Goal: Task Accomplishment & Management: Use online tool/utility

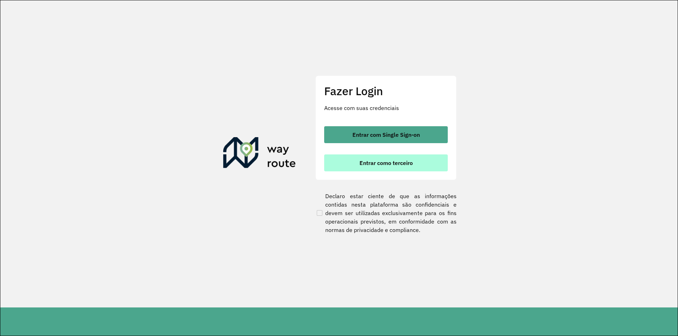
click at [371, 162] on span "Entrar como terceiro" at bounding box center [385, 163] width 53 height 6
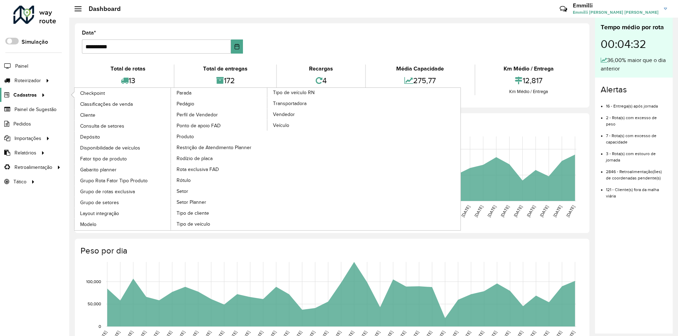
click at [34, 94] on span "Cadastros" at bounding box center [24, 94] width 23 height 7
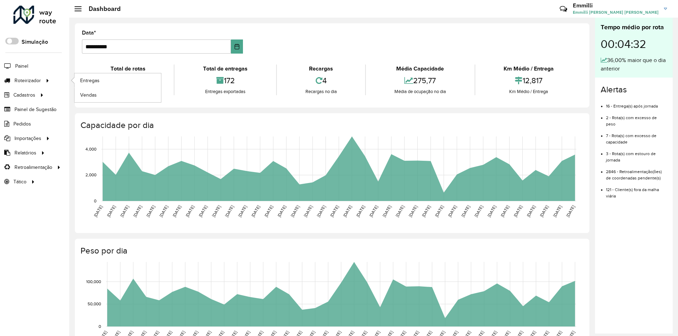
click at [54, 80] on li "Roteirizador Entregas Vendas" at bounding box center [34, 80] width 69 height 14
click at [86, 82] on span "Entregas" at bounding box center [90, 80] width 20 height 7
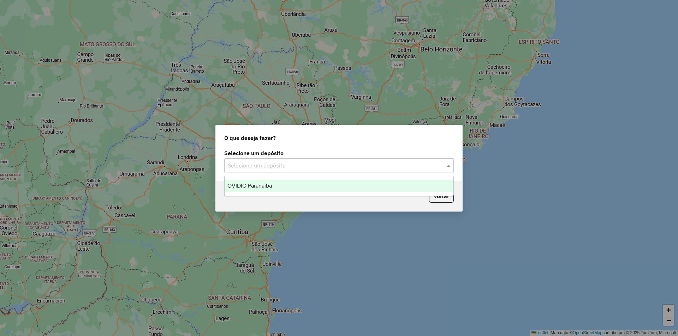
click at [252, 168] on input "text" at bounding box center [332, 166] width 208 height 8
click at [260, 187] on span "OVIDIO Paranaíba" at bounding box center [249, 186] width 44 height 6
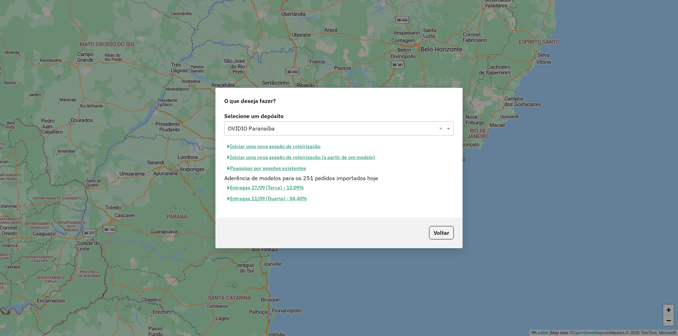
click at [265, 148] on button "Iniciar uma nova sessão de roteirização" at bounding box center [274, 146] width 100 height 11
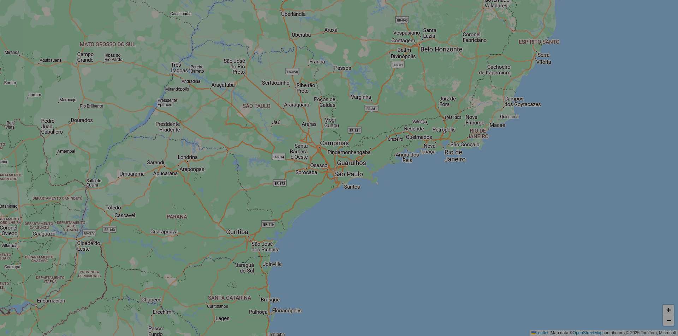
select select "*"
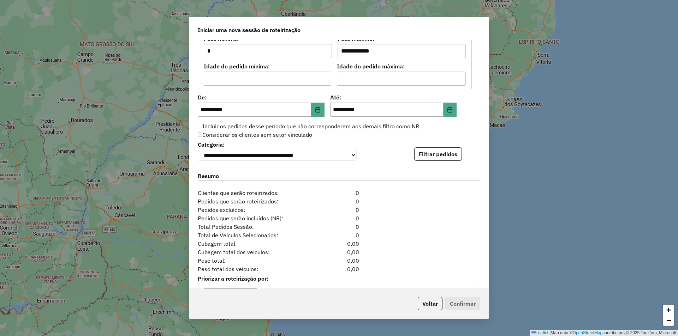
scroll to position [646, 0]
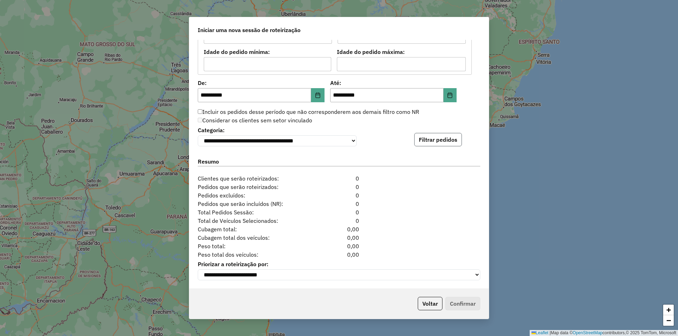
click at [440, 142] on button "Filtrar pedidos" at bounding box center [438, 139] width 48 height 13
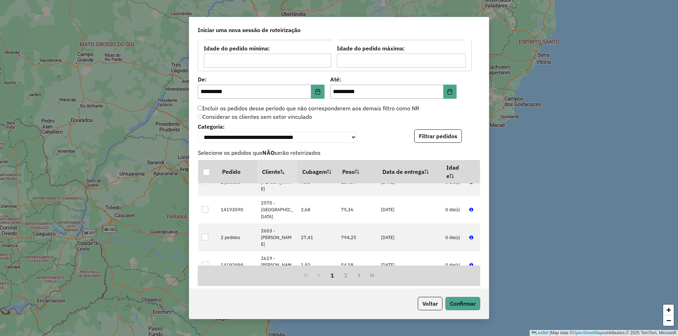
scroll to position [792, 0]
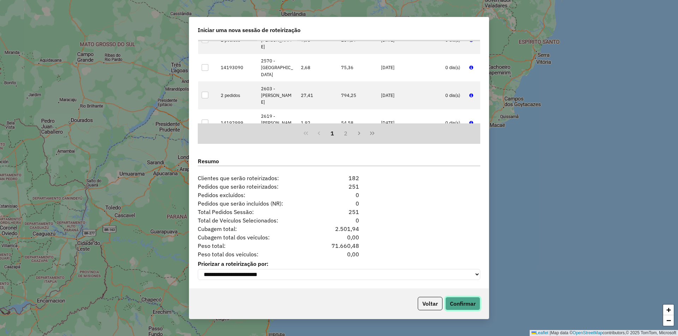
click at [470, 302] on button "Confirmar" at bounding box center [462, 303] width 35 height 13
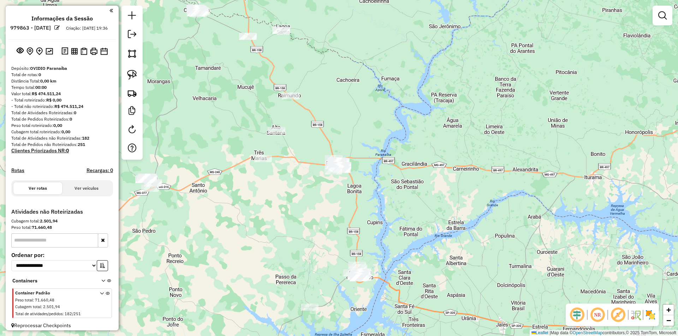
click at [186, 130] on div "Janela de atendimento Grade de atendimento Capacidade Transportadoras Veículos …" at bounding box center [339, 168] width 678 height 336
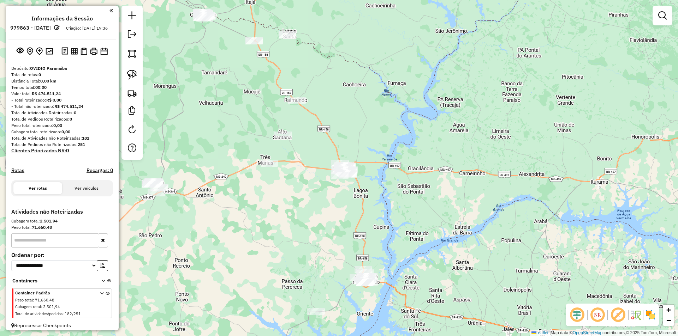
drag, startPoint x: 196, startPoint y: 88, endPoint x: 276, endPoint y: 163, distance: 110.1
click at [276, 163] on div "Janela de atendimento Grade de atendimento Capacidade Transportadoras Veículos …" at bounding box center [339, 168] width 678 height 336
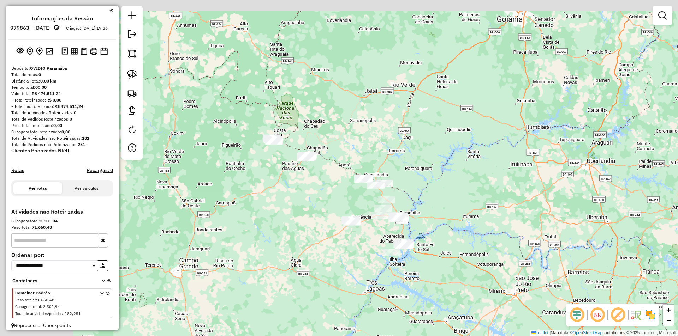
drag, startPoint x: 258, startPoint y: 159, endPoint x: 327, endPoint y: 180, distance: 72.0
click at [327, 180] on div "Janela de atendimento Grade de atendimento Capacidade Transportadoras Veículos …" at bounding box center [339, 168] width 678 height 336
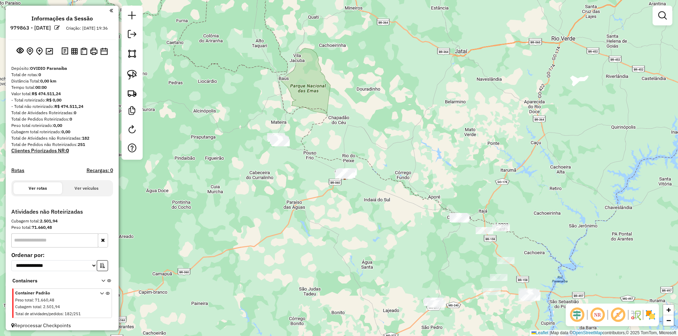
drag, startPoint x: 139, startPoint y: 75, endPoint x: 157, endPoint y: 97, distance: 28.1
click at [139, 74] on link at bounding box center [132, 75] width 16 height 16
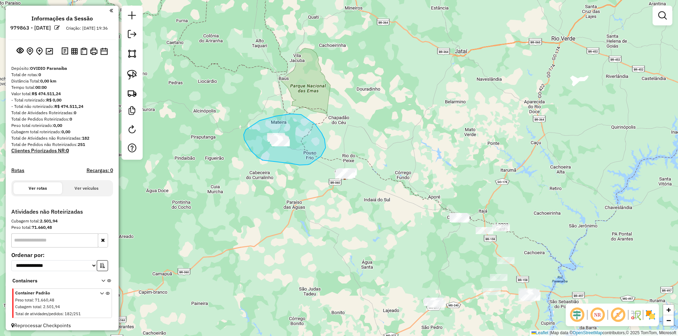
drag, startPoint x: 262, startPoint y: 160, endPoint x: 292, endPoint y: 164, distance: 29.9
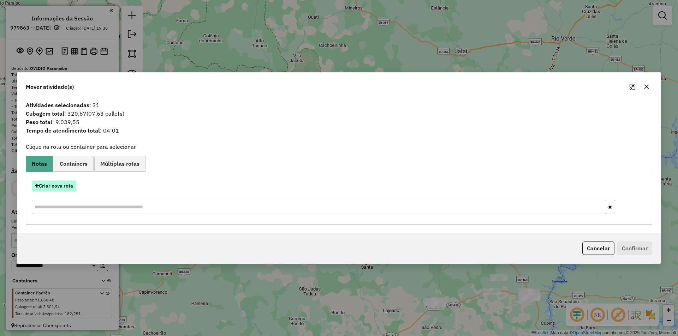
click at [49, 186] on button "Criar nova rota" at bounding box center [54, 186] width 44 height 11
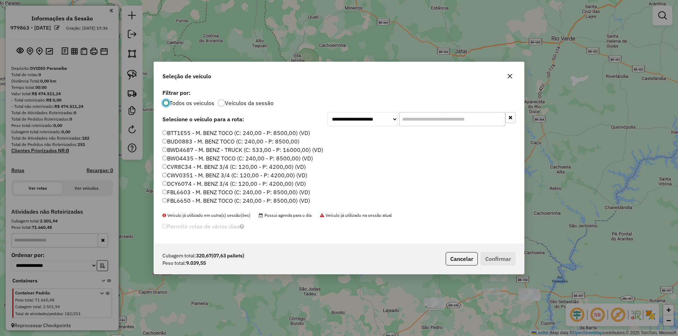
scroll to position [4, 2]
click at [179, 132] on label "BTT1E55 - M. BENZ TOCO (C: 240,00 - P: 8500,00) (VD)" at bounding box center [236, 133] width 148 height 8
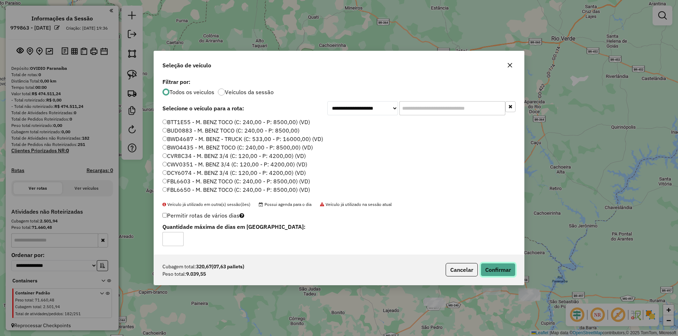
click at [501, 273] on button "Confirmar" at bounding box center [497, 269] width 35 height 13
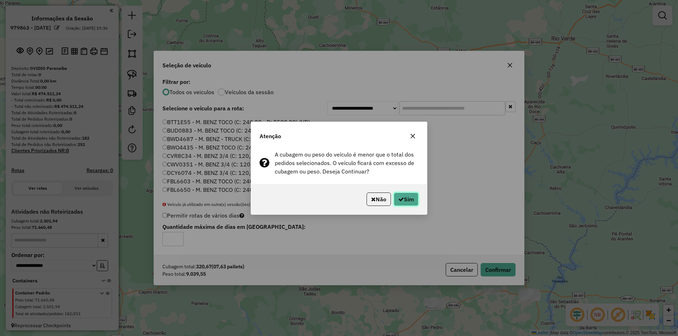
click at [400, 198] on icon "button" at bounding box center [401, 200] width 6 height 6
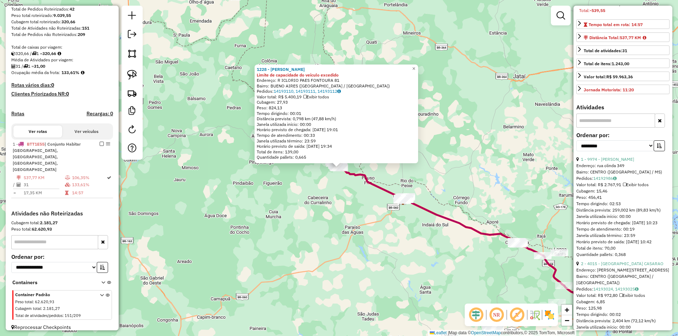
scroll to position [141, 0]
click at [610, 151] on select "**********" at bounding box center [615, 145] width 78 height 11
select select "*********"
click at [576, 151] on select "**********" at bounding box center [615, 145] width 78 height 11
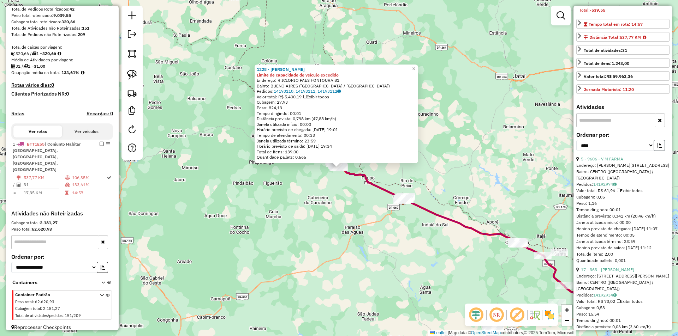
click at [659, 148] on icon "button" at bounding box center [659, 145] width 5 height 5
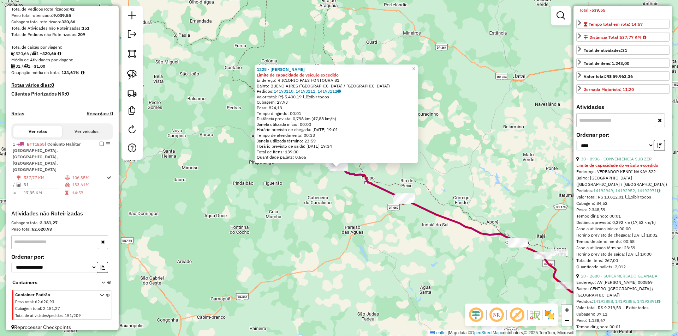
scroll to position [212, 0]
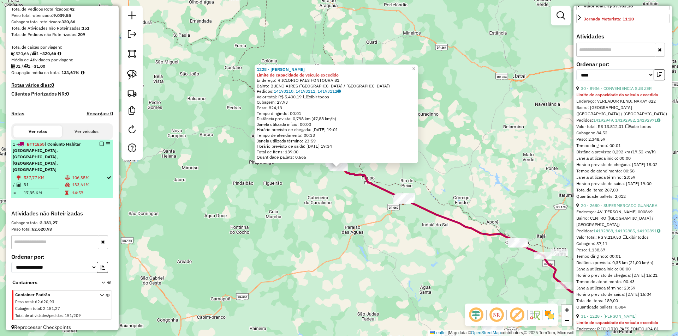
click at [101, 146] on em at bounding box center [102, 144] width 4 height 4
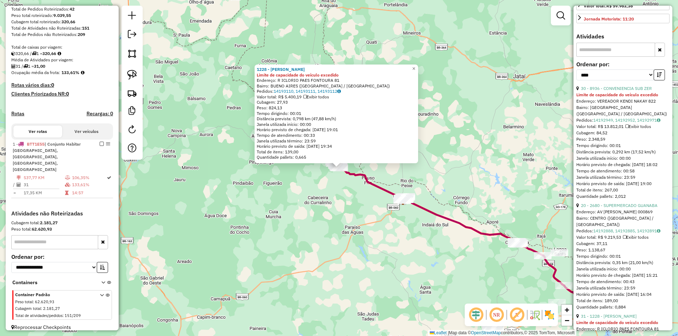
scroll to position [74, 0]
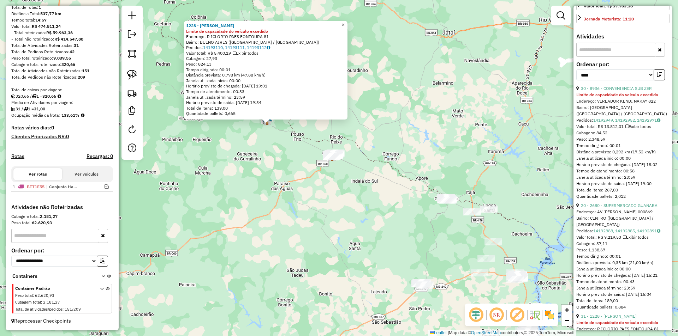
drag, startPoint x: 354, startPoint y: 240, endPoint x: 280, endPoint y: 192, distance: 88.6
click at [280, 192] on div "1228 - [PERSON_NAME] TENORIO Limite de capacidade do veículo excedido Endereço:…" at bounding box center [339, 168] width 678 height 336
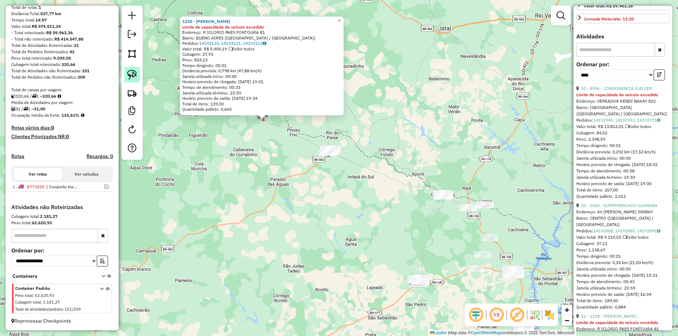
click at [130, 78] on img at bounding box center [132, 75] width 10 height 10
drag, startPoint x: 309, startPoint y: 180, endPoint x: 359, endPoint y: 165, distance: 52.1
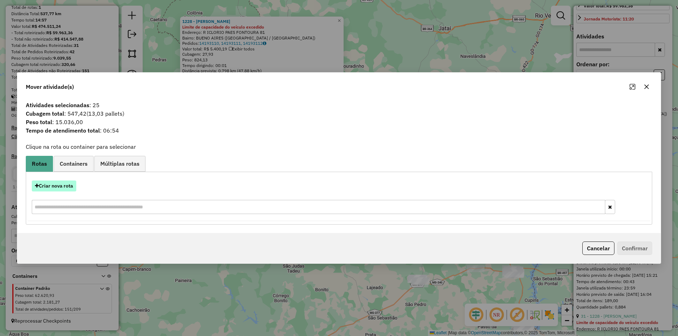
click at [41, 188] on button "Criar nova rota" at bounding box center [54, 186] width 44 height 11
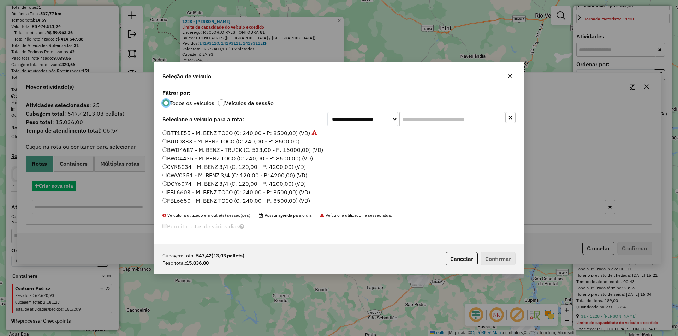
scroll to position [4, 2]
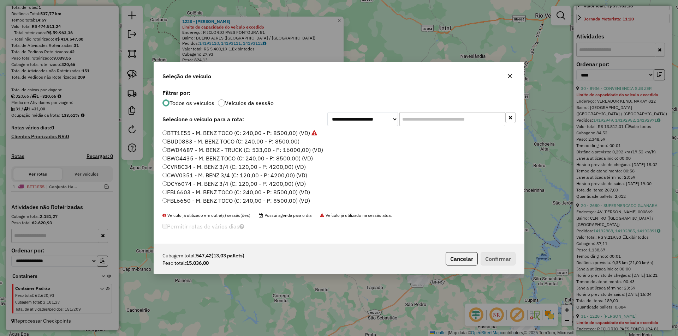
click at [199, 133] on label "BTT1E55 - M. BENZ TOCO (C: 240,00 - P: 8500,00) (VD)" at bounding box center [239, 133] width 155 height 8
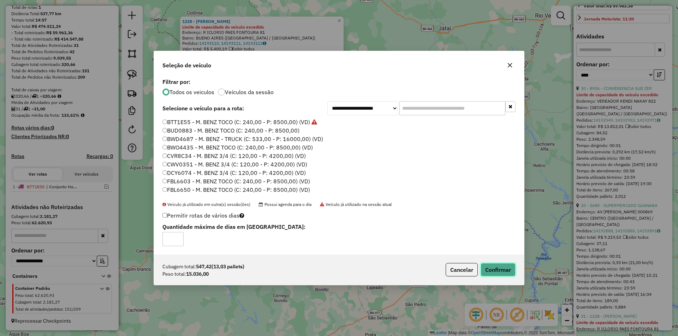
click at [501, 270] on button "Confirmar" at bounding box center [497, 269] width 35 height 13
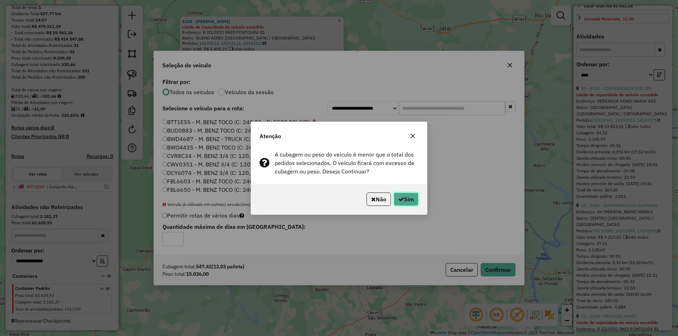
click at [407, 199] on button "Sim" at bounding box center [406, 199] width 25 height 13
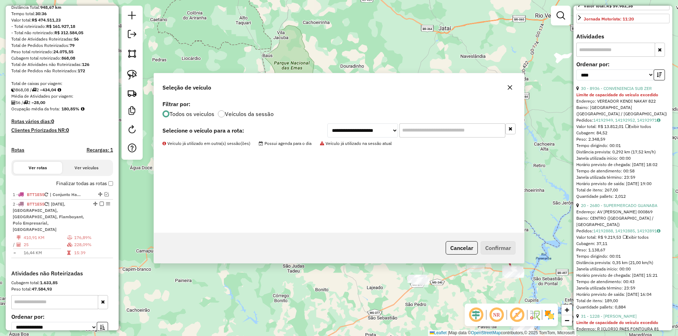
scroll to position [140, 0]
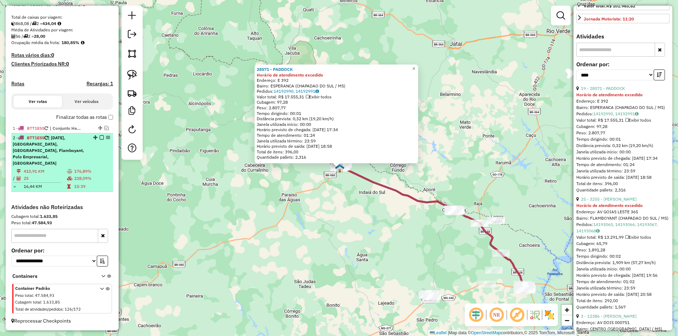
click at [101, 140] on em at bounding box center [102, 138] width 4 height 4
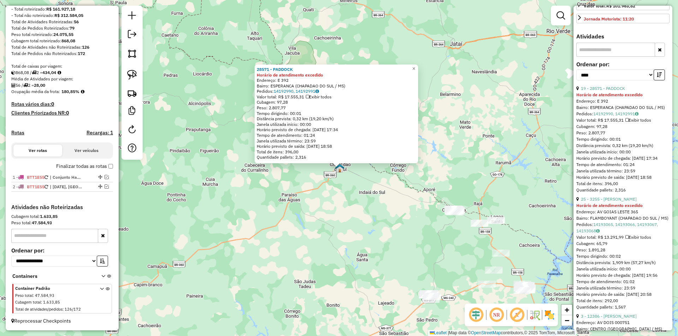
scroll to position [97, 0]
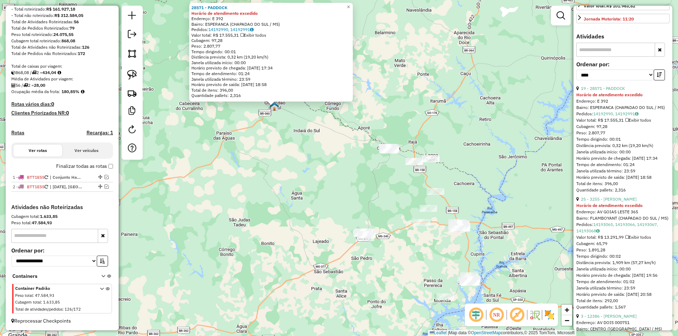
drag, startPoint x: 339, startPoint y: 244, endPoint x: 273, endPoint y: 181, distance: 91.4
click at [273, 181] on div "28571 - PADDOCK Horário de atendimento excedido Endereço: E 392 Bairro: ESPERAN…" at bounding box center [339, 168] width 678 height 336
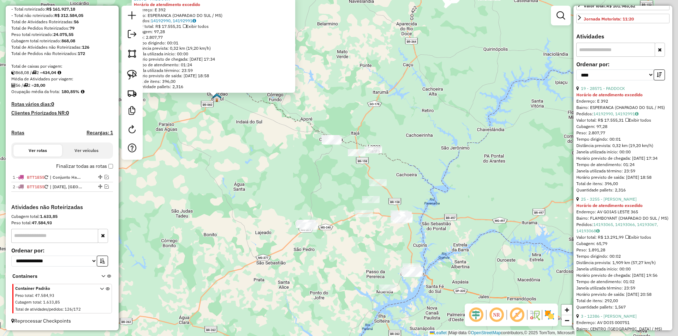
drag, startPoint x: 340, startPoint y: 189, endPoint x: 267, endPoint y: 172, distance: 75.8
click at [267, 172] on div "28571 - PADDOCK Horário de atendimento excedido Endereço: E 392 Bairro: ESPERAN…" at bounding box center [339, 168] width 678 height 336
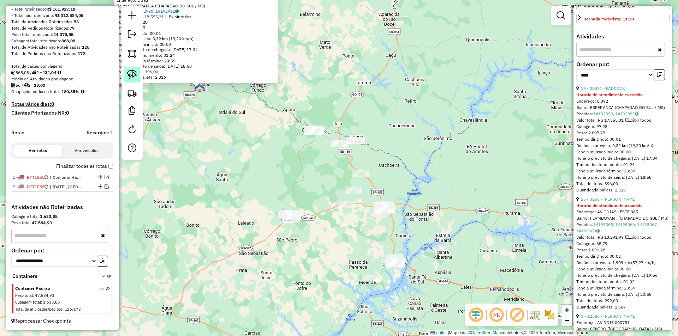
click at [135, 75] on img at bounding box center [132, 75] width 10 height 10
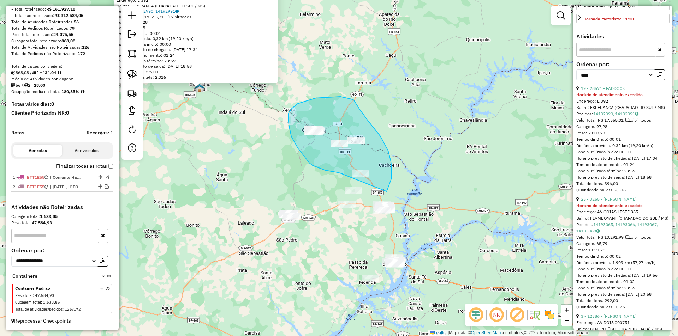
drag, startPoint x: 342, startPoint y: 174, endPoint x: 387, endPoint y: 192, distance: 48.2
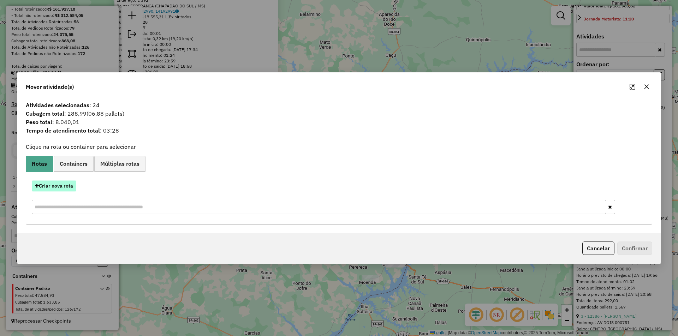
click at [63, 188] on button "Criar nova rota" at bounding box center [54, 186] width 44 height 11
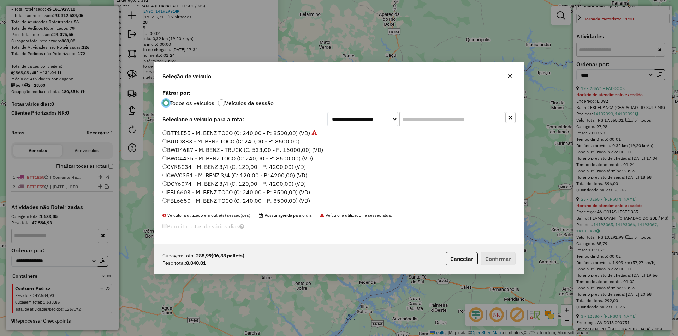
scroll to position [4, 2]
click at [211, 134] on label "BTT1E55 - M. BENZ TOCO (C: 240,00 - P: 8500,00) (VD)" at bounding box center [239, 133] width 155 height 8
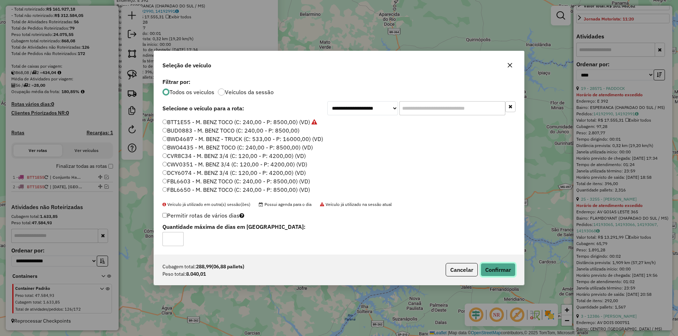
click at [492, 276] on button "Confirmar" at bounding box center [497, 269] width 35 height 13
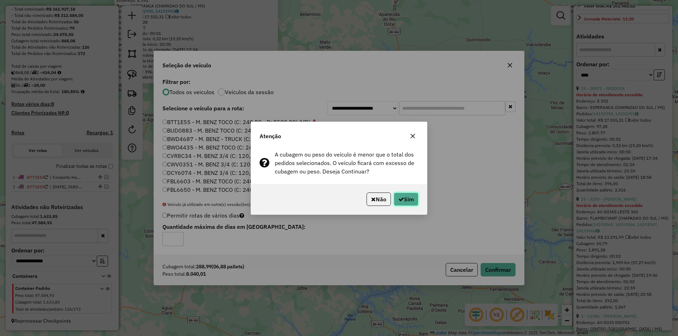
click at [405, 202] on button "Sim" at bounding box center [406, 199] width 25 height 13
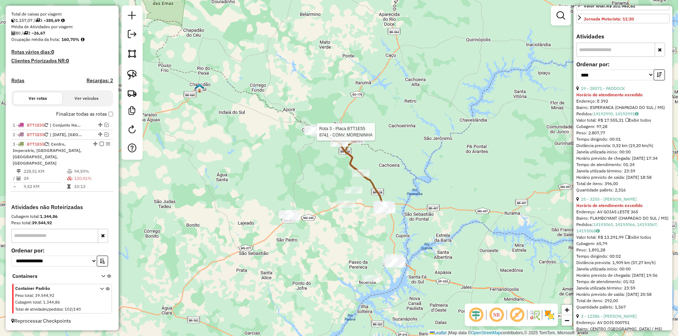
scroll to position [205, 0]
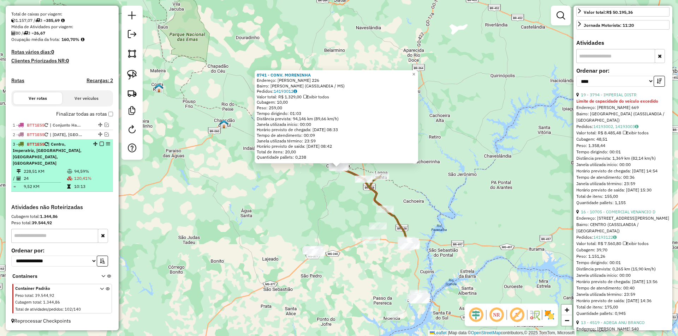
click at [100, 146] on em at bounding box center [102, 144] width 4 height 4
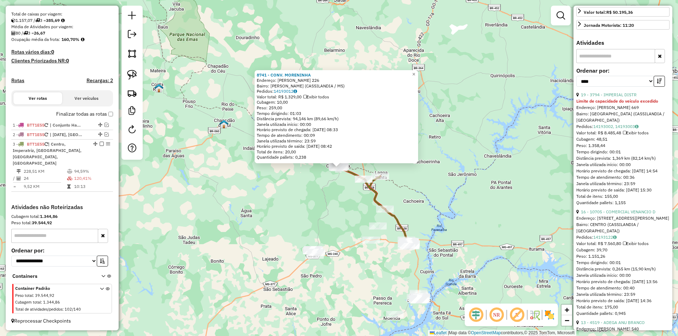
scroll to position [107, 0]
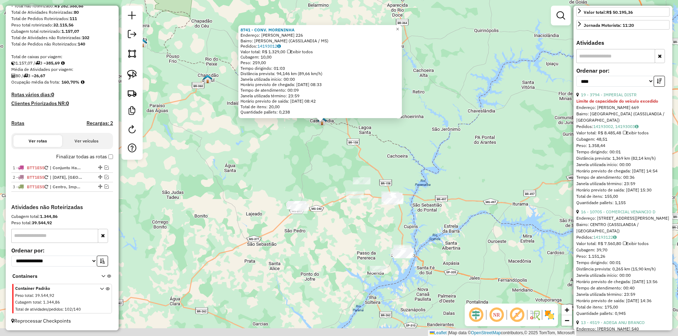
drag, startPoint x: 309, startPoint y: 199, endPoint x: 286, endPoint y: 142, distance: 61.5
click at [286, 142] on div "8741 - CONV. MORENINHA Endereço: [PERSON_NAME] 226 Bairro: [PERSON_NAME] (CASSI…" at bounding box center [339, 168] width 678 height 336
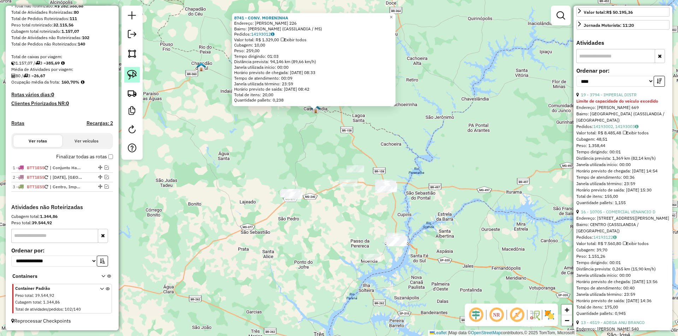
click at [134, 76] on img at bounding box center [132, 75] width 10 height 10
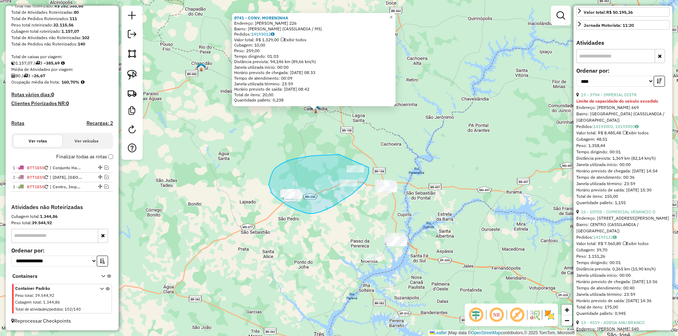
drag, startPoint x: 339, startPoint y: 155, endPoint x: 366, endPoint y: 164, distance: 28.8
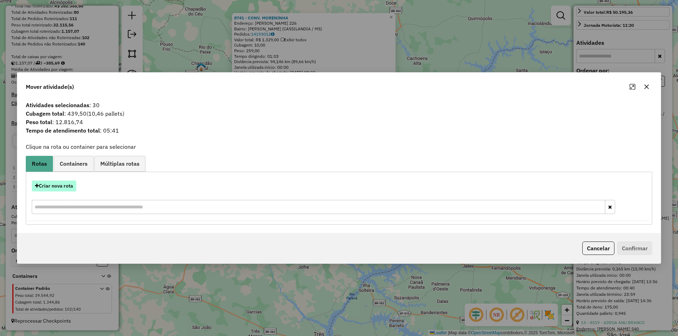
click at [65, 186] on button "Criar nova rota" at bounding box center [54, 186] width 44 height 11
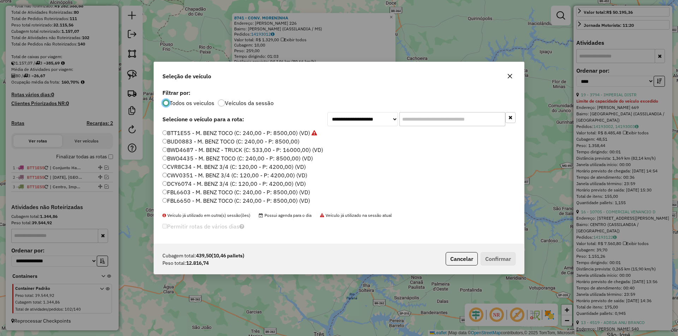
scroll to position [4, 2]
drag, startPoint x: 239, startPoint y: 132, endPoint x: 243, endPoint y: 136, distance: 6.0
click at [239, 132] on label "BTT1E55 - M. BENZ TOCO (C: 240,00 - P: 8500,00) (VD)" at bounding box center [239, 133] width 155 height 8
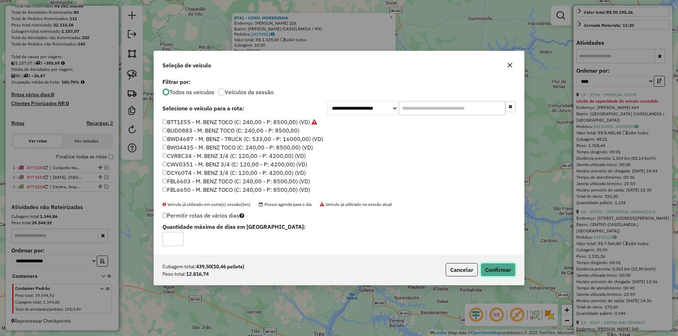
click at [500, 268] on button "Confirmar" at bounding box center [497, 269] width 35 height 13
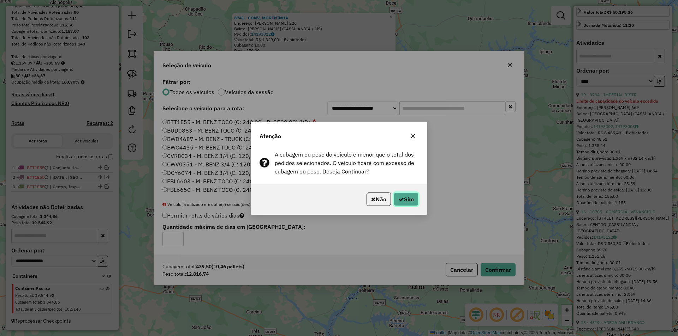
click at [407, 198] on button "Sim" at bounding box center [406, 199] width 25 height 13
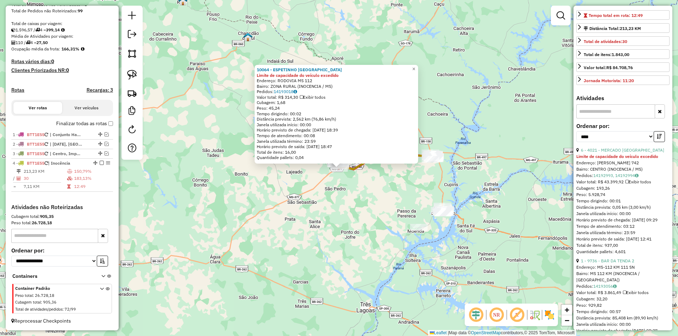
scroll to position [212, 0]
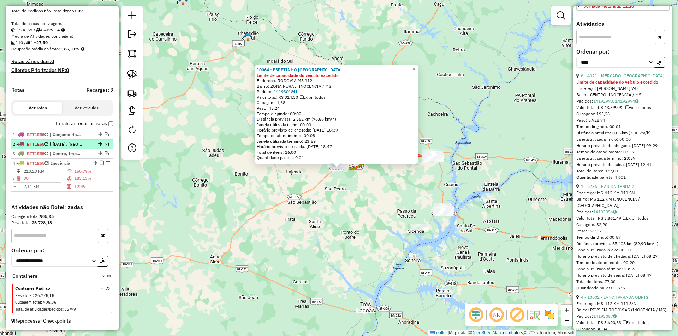
drag, startPoint x: 99, startPoint y: 163, endPoint x: 105, endPoint y: 165, distance: 6.3
click at [100, 164] on em at bounding box center [102, 163] width 4 height 4
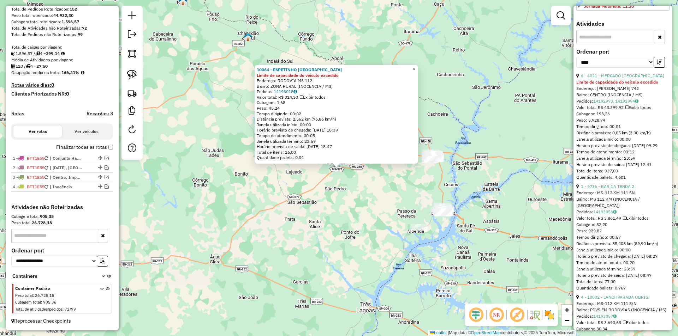
scroll to position [116, 0]
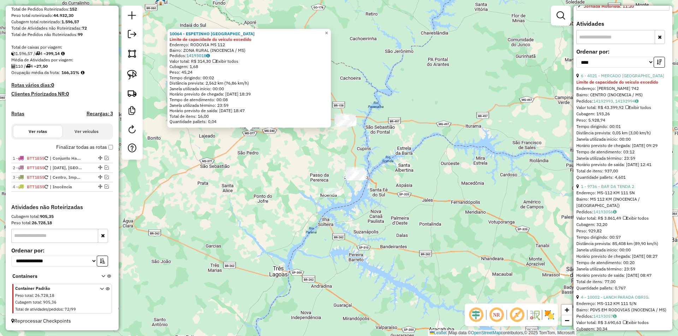
drag, startPoint x: 351, startPoint y: 214, endPoint x: 257, endPoint y: 169, distance: 104.0
click at [257, 169] on div "10064 - ESPETINHO MILANO Limite de capacidade do veículo excedido Endereço: ROD…" at bounding box center [339, 168] width 678 height 336
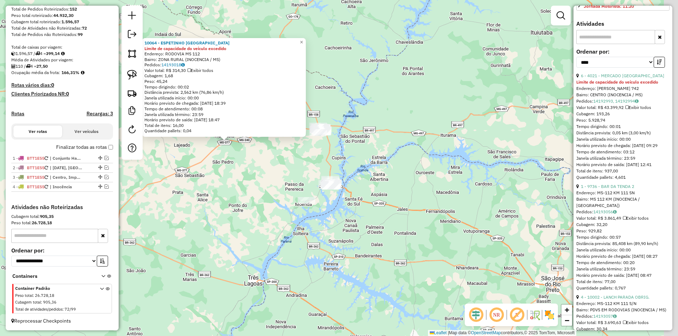
drag, startPoint x: 317, startPoint y: 220, endPoint x: 291, endPoint y: 216, distance: 27.2
click at [300, 238] on div "10064 - ESPETINHO MILANO Limite de capacidade do veículo excedido Endereço: ROD…" at bounding box center [339, 168] width 678 height 336
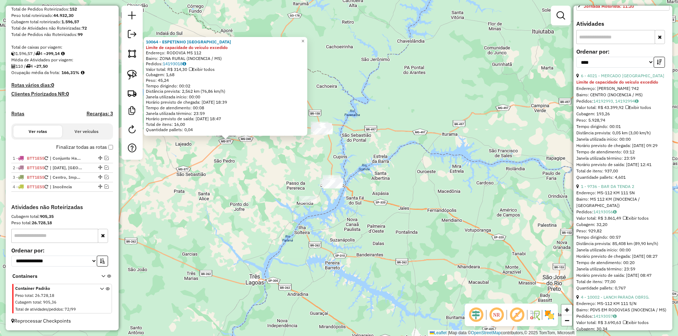
drag, startPoint x: 125, startPoint y: 73, endPoint x: 196, endPoint y: 129, distance: 89.9
click at [125, 73] on link at bounding box center [132, 75] width 16 height 16
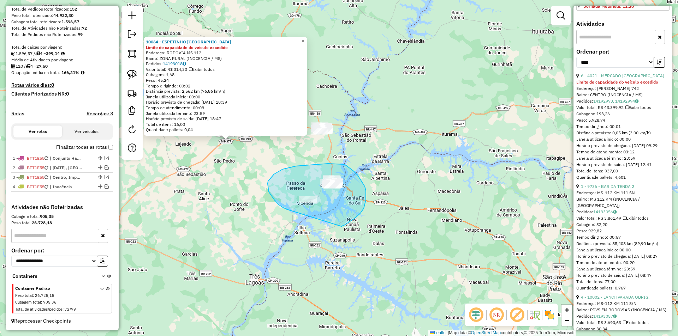
drag, startPoint x: 286, startPoint y: 209, endPoint x: 339, endPoint y: 228, distance: 56.4
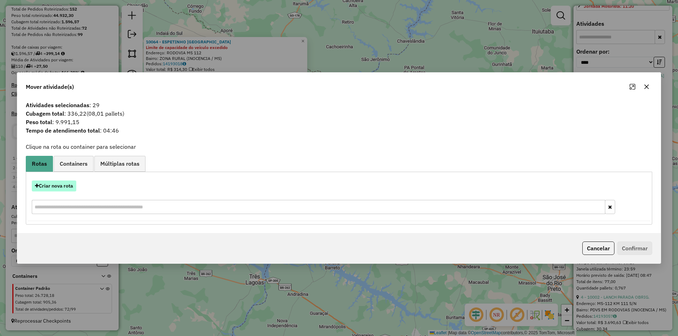
click at [66, 189] on button "Criar nova rota" at bounding box center [54, 186] width 44 height 11
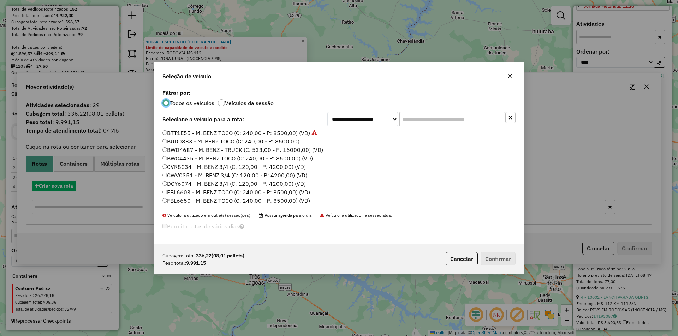
scroll to position [4, 2]
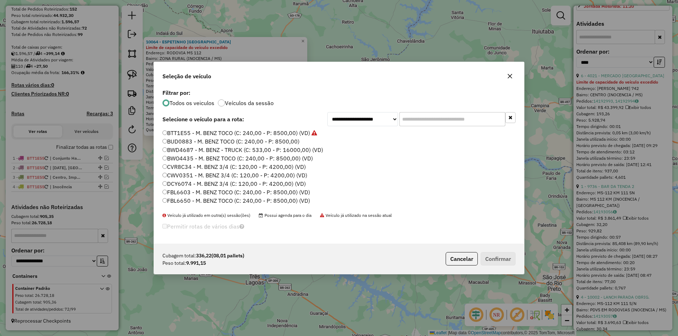
drag, startPoint x: 220, startPoint y: 131, endPoint x: 303, endPoint y: 162, distance: 88.1
click at [220, 132] on label "BTT1E55 - M. BENZ TOCO (C: 240,00 - P: 8500,00) (VD)" at bounding box center [239, 133] width 155 height 8
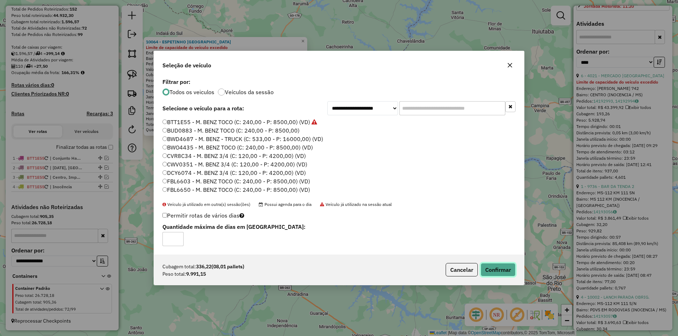
click at [496, 267] on button "Confirmar" at bounding box center [497, 269] width 35 height 13
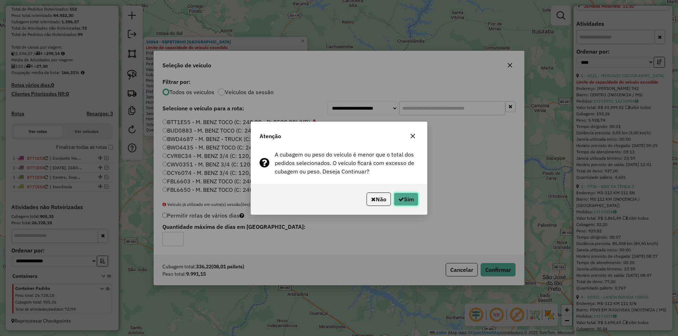
click at [407, 203] on button "Sim" at bounding box center [406, 199] width 25 height 13
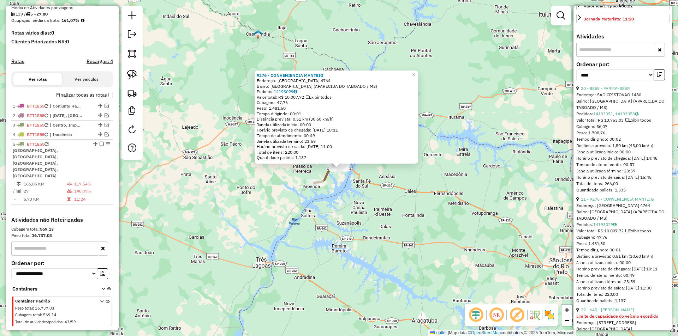
scroll to position [225, 0]
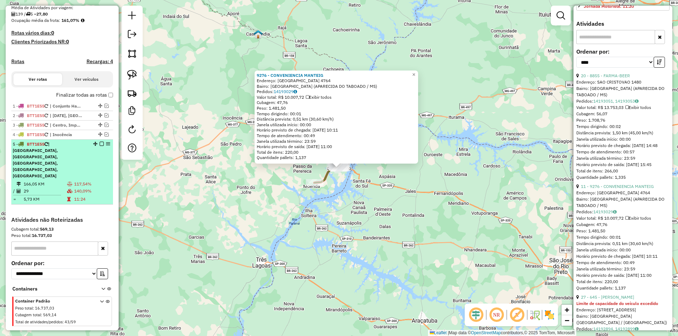
click at [100, 146] on em at bounding box center [102, 144] width 4 height 4
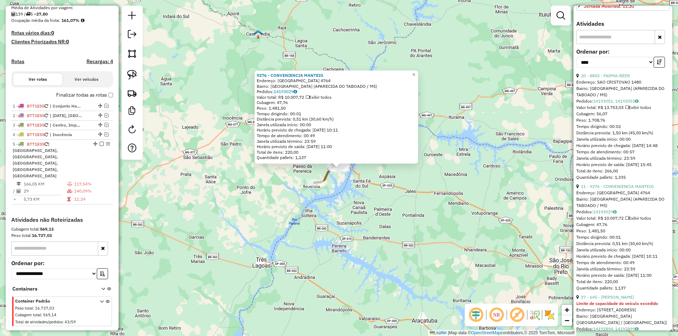
scroll to position [126, 0]
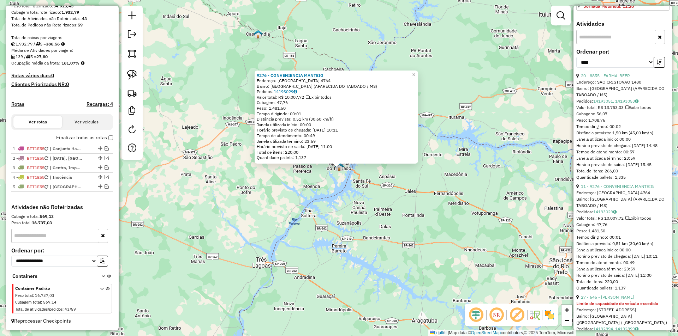
drag, startPoint x: 307, startPoint y: 224, endPoint x: 313, endPoint y: 221, distance: 5.8
click at [308, 224] on div "9276 - CONVENIENCIA MANTEIG Endereço: [GEOGRAPHIC_DATA] 4764 Bairro: [GEOGRAPHI…" at bounding box center [339, 168] width 678 height 336
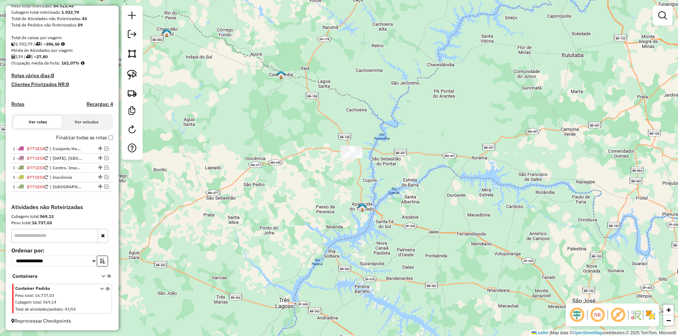
drag, startPoint x: 363, startPoint y: 143, endPoint x: 386, endPoint y: 184, distance: 46.6
click at [386, 184] on div "Janela de atendimento Grade de atendimento Capacidade Transportadoras Veículos …" at bounding box center [339, 168] width 678 height 336
click at [664, 17] on em at bounding box center [662, 15] width 8 height 8
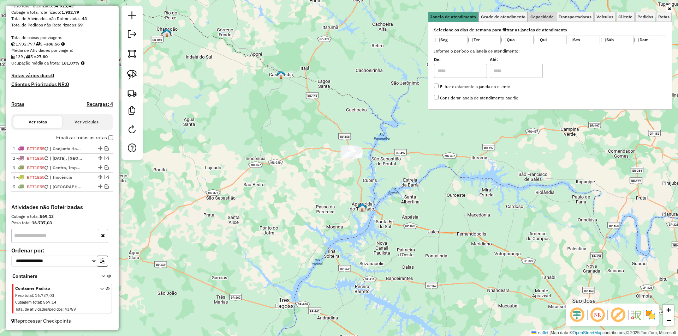
drag, startPoint x: 515, startPoint y: 20, endPoint x: 548, endPoint y: 14, distance: 33.3
click at [518, 19] on link "Grade de atendimento" at bounding box center [503, 17] width 49 height 10
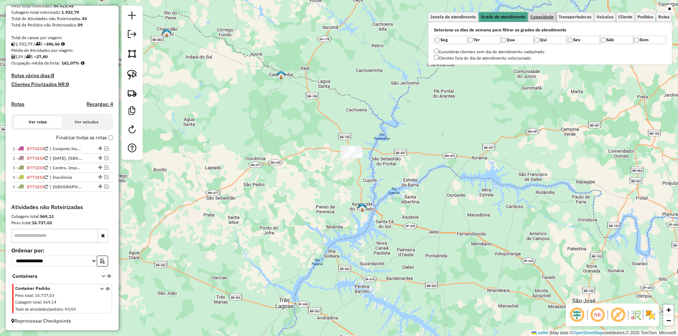
drag, startPoint x: 548, startPoint y: 13, endPoint x: 501, endPoint y: 31, distance: 50.3
click at [547, 14] on link "Capacidade" at bounding box center [542, 17] width 28 height 10
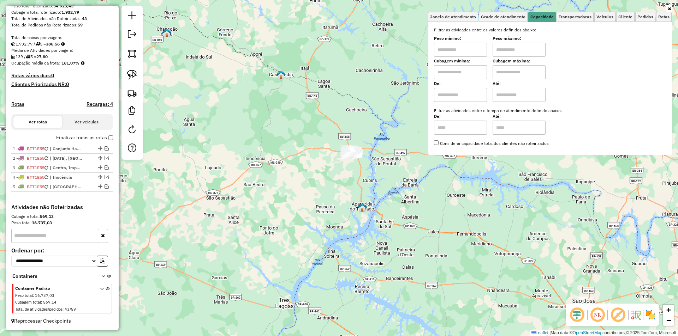
click at [465, 46] on input "text" at bounding box center [460, 50] width 53 height 14
type input "****"
click at [127, 73] on img at bounding box center [132, 75] width 10 height 10
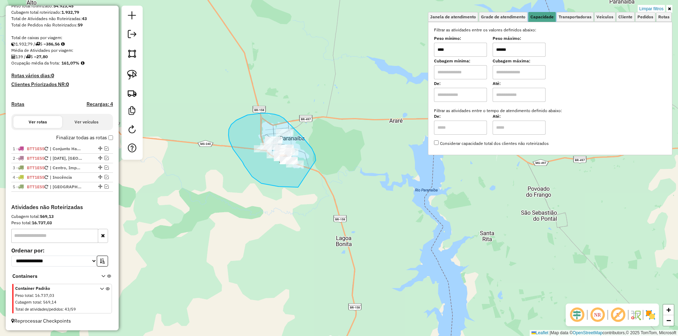
drag, startPoint x: 293, startPoint y: 187, endPoint x: 316, endPoint y: 162, distance: 34.5
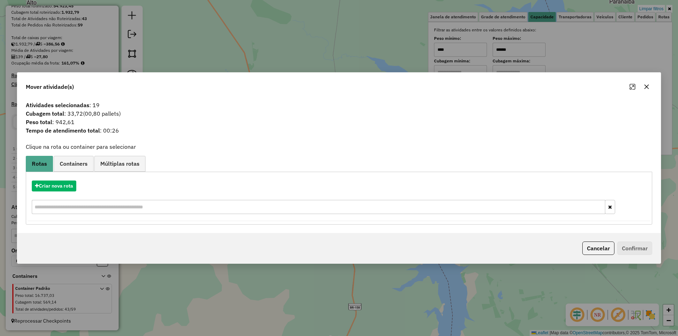
click at [645, 88] on icon "button" at bounding box center [646, 86] width 5 height 5
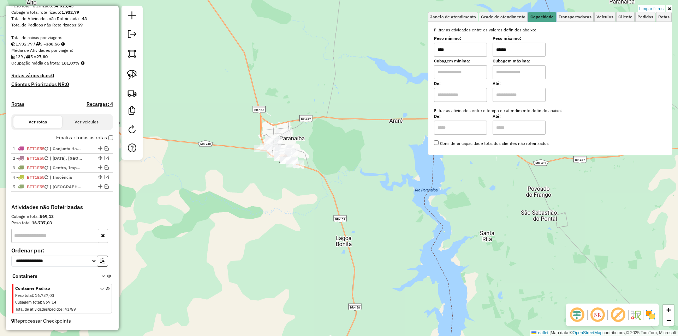
drag, startPoint x: 519, startPoint y: 52, endPoint x: 478, endPoint y: 57, distance: 41.7
click at [478, 57] on div "Filtrar as atividades entre os valores definidos abaixo: Peso mínimo: **** Peso…" at bounding box center [550, 87] width 232 height 120
drag, startPoint x: 473, startPoint y: 58, endPoint x: 468, endPoint y: 59, distance: 5.0
click at [468, 59] on div "Filtrar as atividades entre os valores definidos abaixo: Peso mínimo: **** Peso…" at bounding box center [550, 87] width 232 height 120
type input "******"
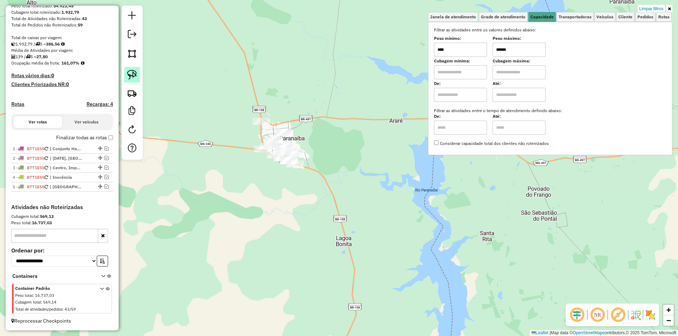
click at [131, 74] on img at bounding box center [132, 75] width 10 height 10
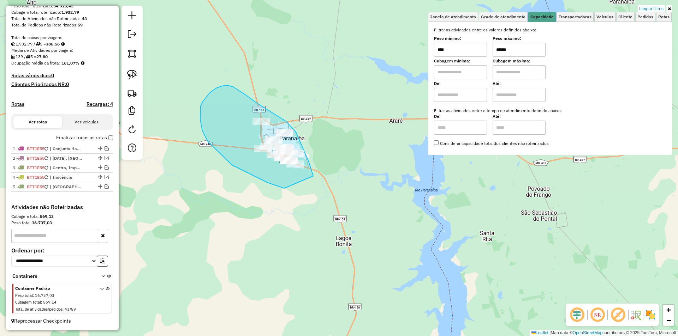
drag, startPoint x: 250, startPoint y: 174, endPoint x: 313, endPoint y: 176, distance: 63.2
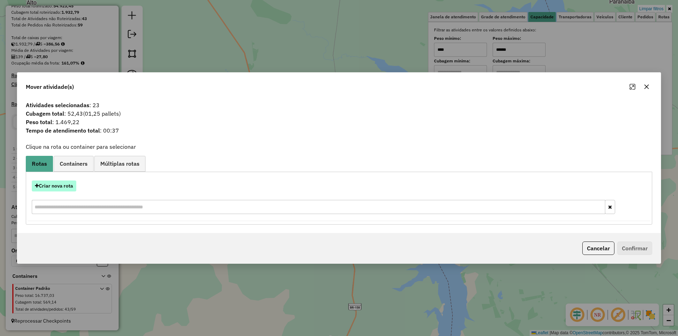
click at [71, 185] on button "Criar nova rota" at bounding box center [54, 186] width 44 height 11
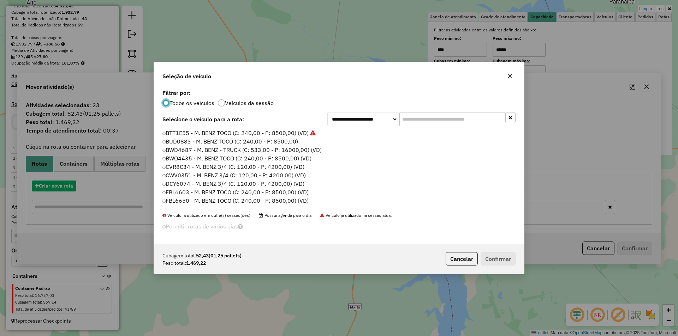
scroll to position [4, 2]
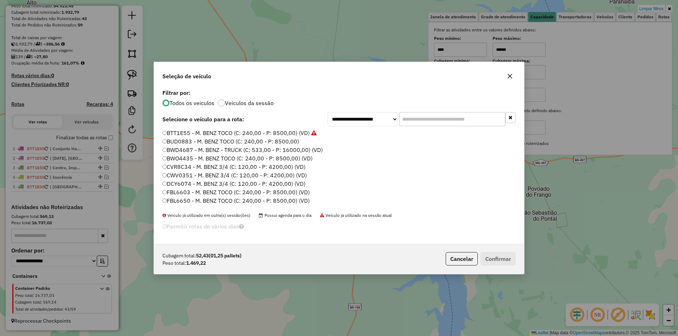
click at [195, 132] on label "BTT1E55 - M. BENZ TOCO (C: 240,00 - P: 8500,00) (VD)" at bounding box center [239, 133] width 154 height 8
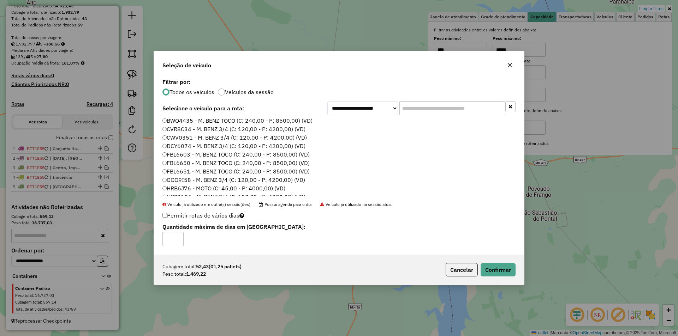
scroll to position [71, 0]
click at [210, 147] on label "HRB6J76 - MOTO (C: 45,00 - P: 4000,00) (VD)" at bounding box center [223, 144] width 123 height 8
click at [487, 270] on button "Confirmar" at bounding box center [497, 269] width 35 height 13
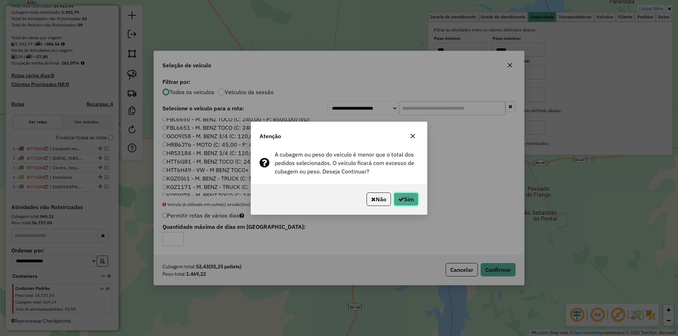
click at [410, 204] on button "Sim" at bounding box center [406, 199] width 25 height 13
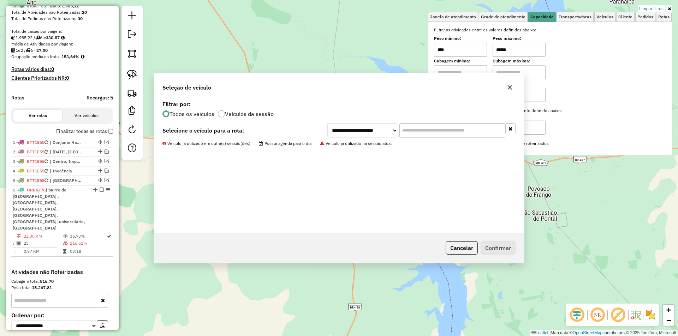
scroll to position [162, 0]
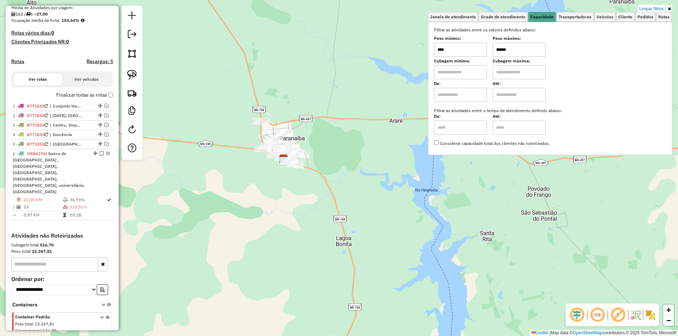
drag, startPoint x: 537, startPoint y: 52, endPoint x: 479, endPoint y: 61, distance: 58.6
click at [479, 61] on div "Filtrar as atividades entre os valores definidos abaixo: Peso mínimo: **** Peso…" at bounding box center [550, 87] width 232 height 120
type input "****"
click at [669, 7] on icon at bounding box center [669, 9] width 3 height 4
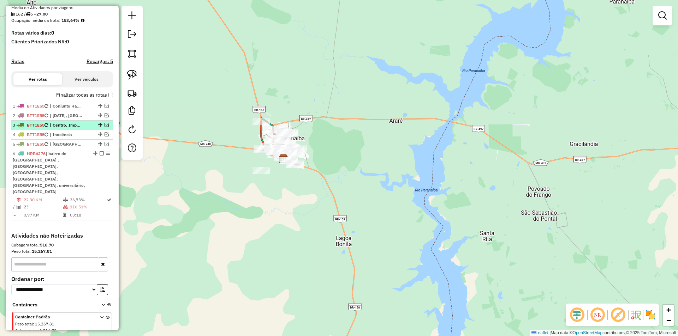
click at [100, 156] on em at bounding box center [102, 153] width 4 height 4
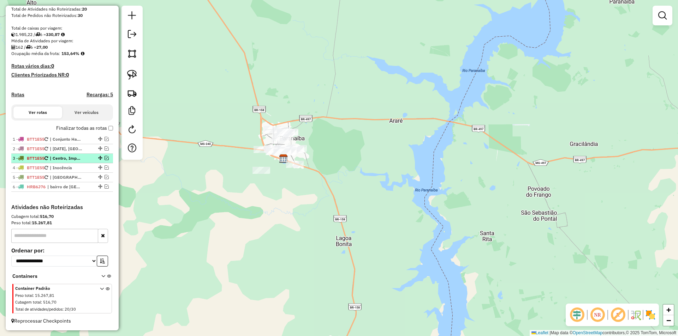
scroll to position [136, 0]
drag, startPoint x: 131, startPoint y: 73, endPoint x: 282, endPoint y: 83, distance: 150.7
click at [131, 73] on img at bounding box center [132, 75] width 10 height 10
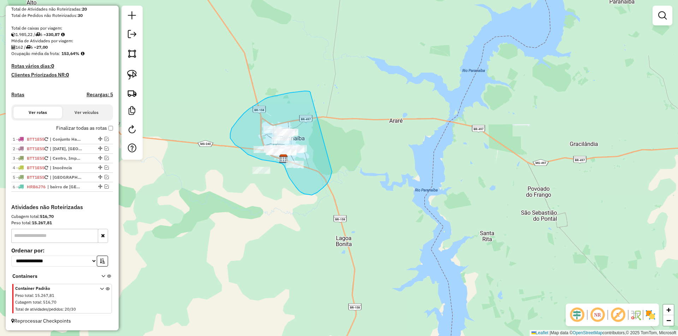
drag, startPoint x: 268, startPoint y: 97, endPoint x: 325, endPoint y: 131, distance: 66.1
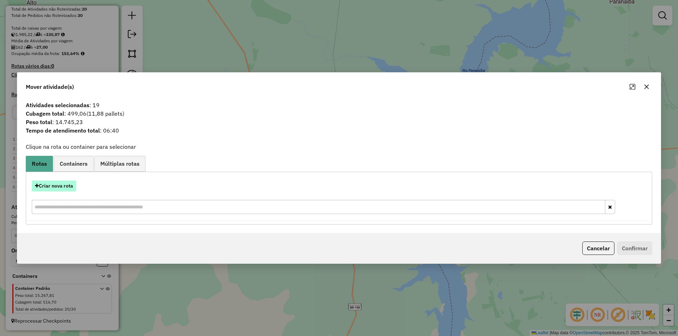
click at [42, 184] on button "Criar nova rota" at bounding box center [54, 186] width 44 height 11
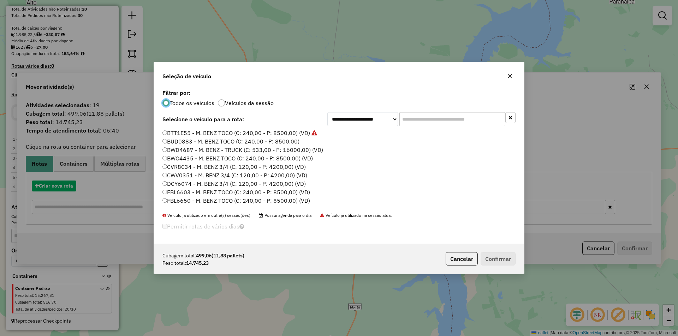
scroll to position [4, 2]
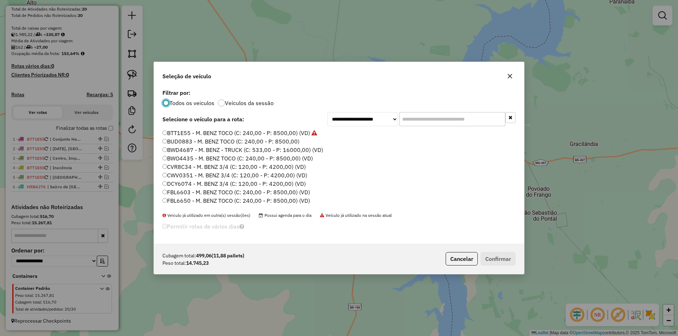
click at [252, 133] on label "BTT1E55 - M. BENZ TOCO (C: 240,00 - P: 8500,00) (VD)" at bounding box center [239, 133] width 155 height 8
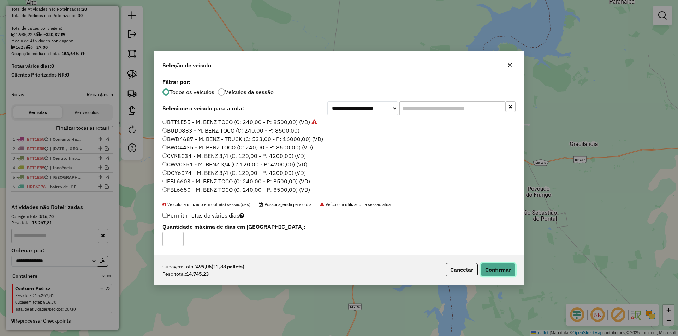
click at [496, 268] on button "Confirmar" at bounding box center [497, 269] width 35 height 13
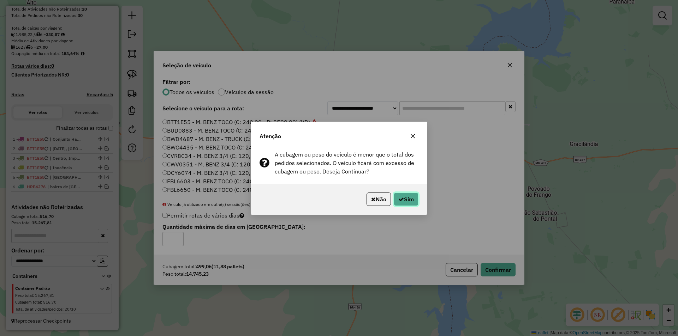
click at [407, 201] on button "Sim" at bounding box center [406, 199] width 25 height 13
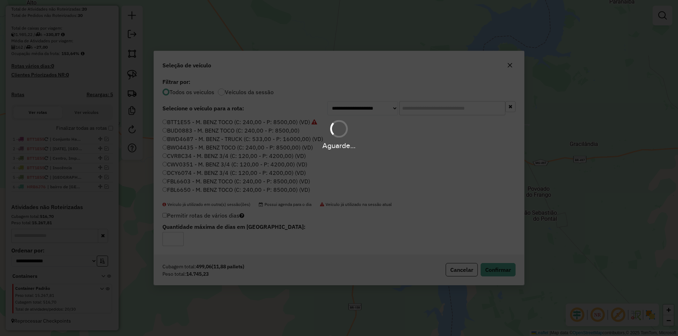
scroll to position [162, 0]
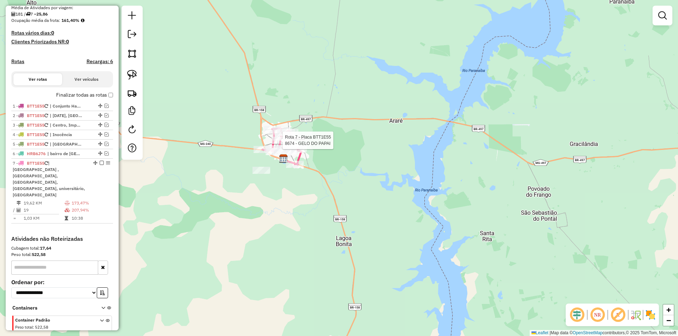
select select "*********"
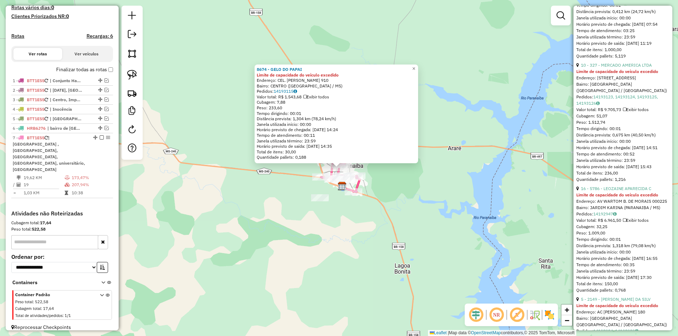
scroll to position [353, 0]
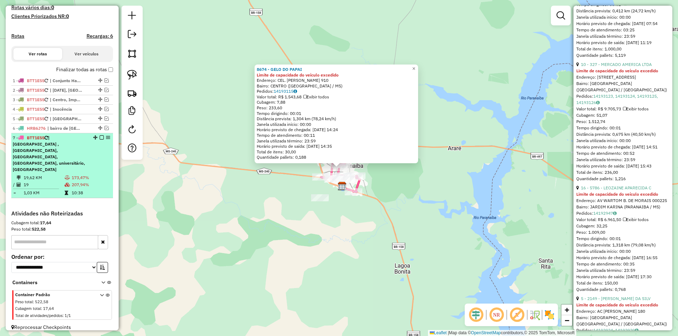
click at [101, 140] on em at bounding box center [102, 138] width 4 height 4
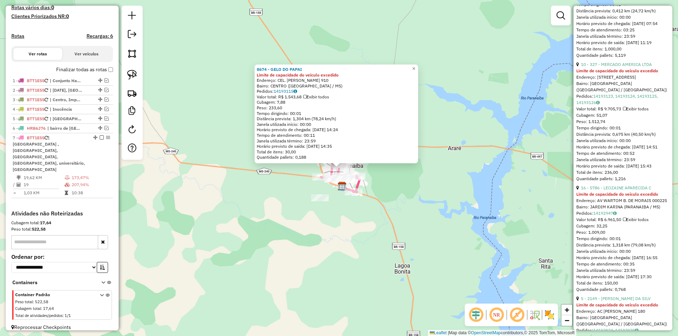
scroll to position [145, 0]
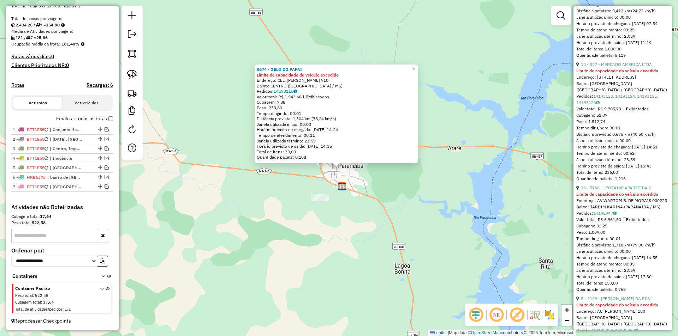
drag, startPoint x: 134, startPoint y: 73, endPoint x: 273, endPoint y: 205, distance: 191.3
click at [133, 74] on img at bounding box center [132, 75] width 10 height 10
drag, startPoint x: 303, startPoint y: 224, endPoint x: 334, endPoint y: 207, distance: 36.0
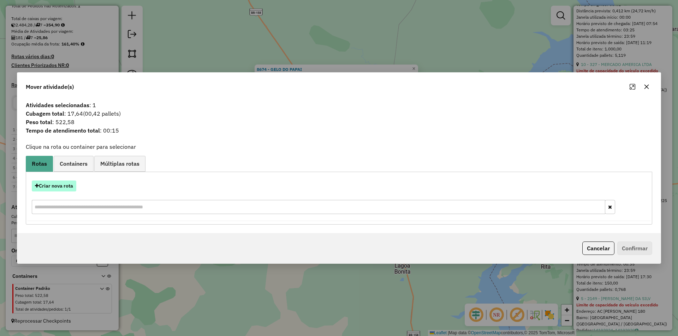
click at [68, 186] on button "Criar nova rota" at bounding box center [54, 186] width 44 height 11
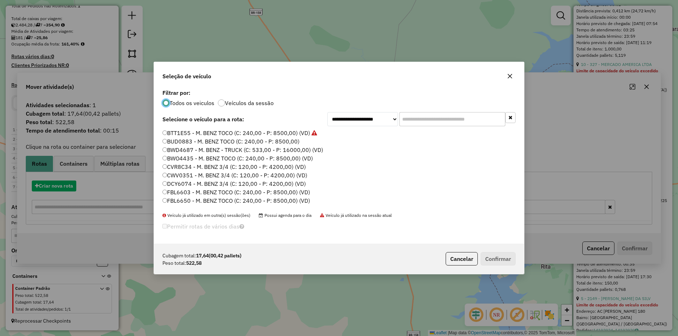
scroll to position [4, 2]
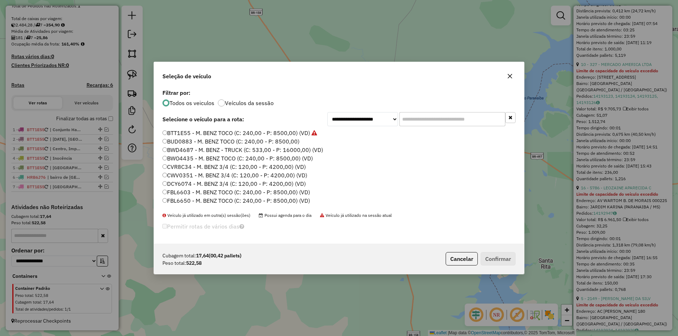
drag, startPoint x: 191, startPoint y: 133, endPoint x: 225, endPoint y: 149, distance: 37.7
click at [191, 133] on label "BTT1E55 - M. BENZ TOCO (C: 240,00 - P: 8500,00) (VD)" at bounding box center [239, 133] width 155 height 8
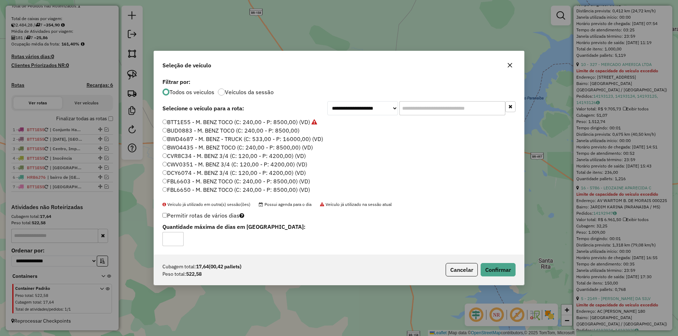
drag, startPoint x: 184, startPoint y: 131, endPoint x: 264, endPoint y: 156, distance: 83.6
click at [184, 131] on label "BUD0883 - M. BENZ TOCO (C: 240,00 - P: 8500,00)" at bounding box center [230, 130] width 137 height 8
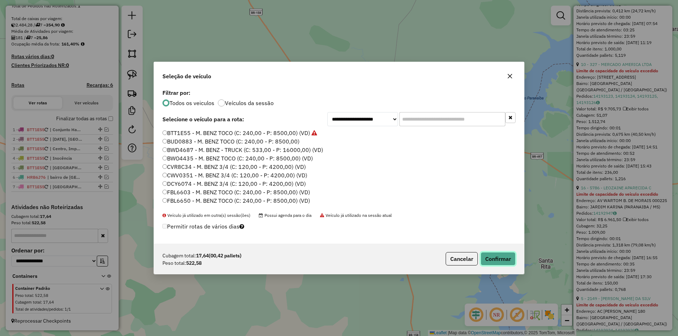
click at [490, 258] on button "Confirmar" at bounding box center [497, 258] width 35 height 13
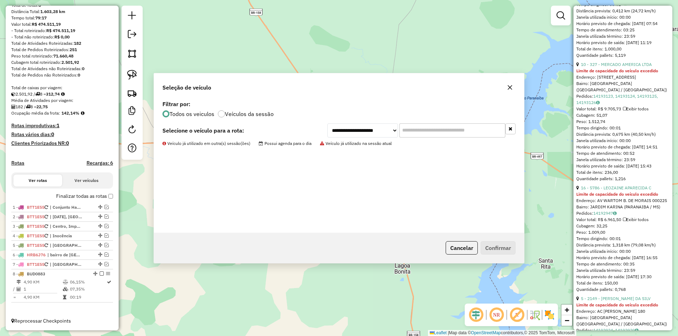
scroll to position [76, 0]
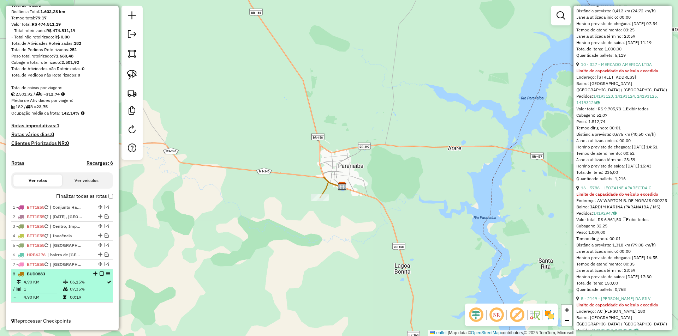
click at [100, 275] on em at bounding box center [102, 274] width 4 height 4
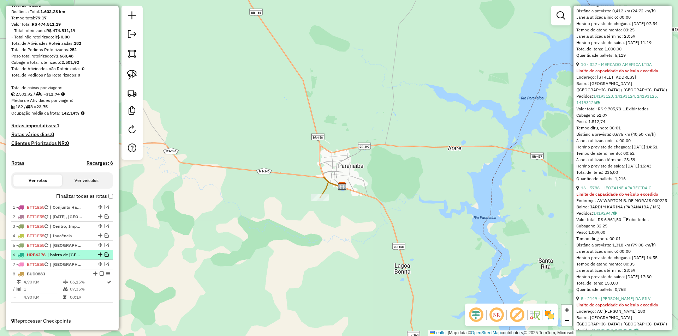
scroll to position [52, 0]
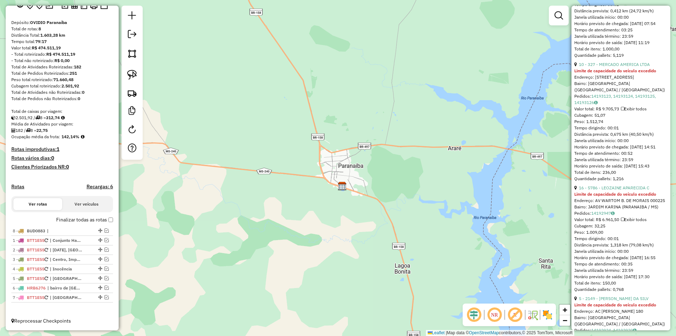
drag, startPoint x: 98, startPoint y: 298, endPoint x: 97, endPoint y: 226, distance: 71.7
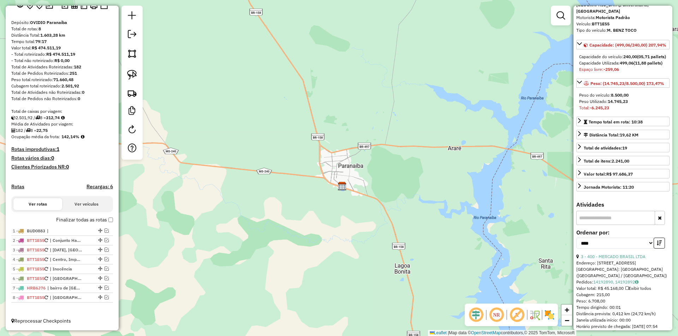
scroll to position [0, 0]
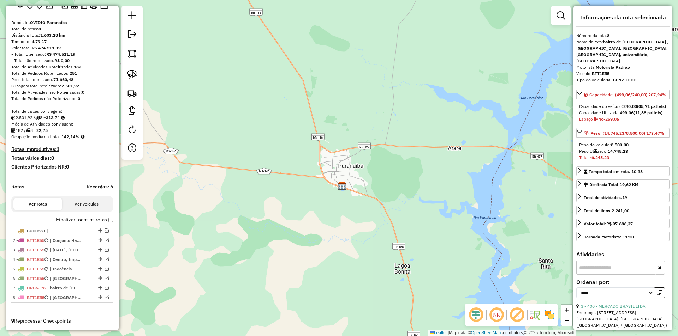
click at [300, 192] on div "Janela de atendimento Grade de atendimento Capacidade Transportadoras Veículos …" at bounding box center [339, 168] width 678 height 336
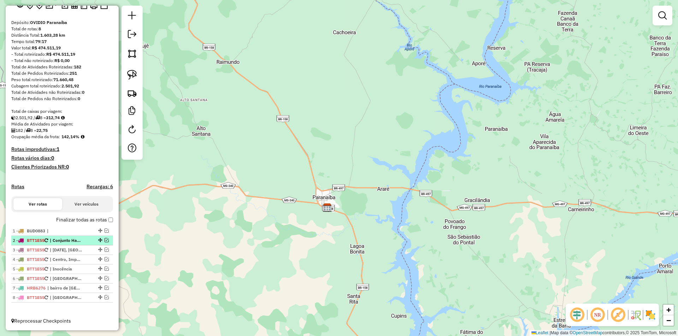
click at [104, 240] on em at bounding box center [106, 240] width 4 height 4
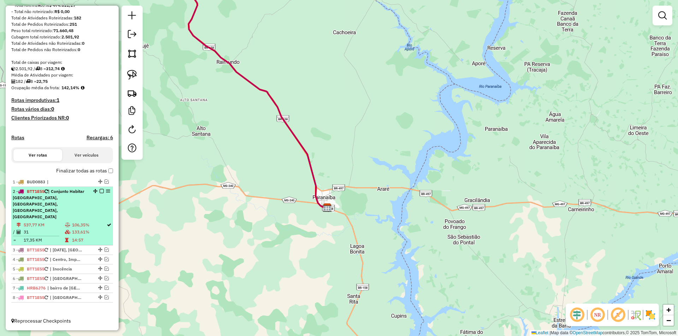
click at [49, 228] on td "537,77 KM" at bounding box center [43, 225] width 41 height 7
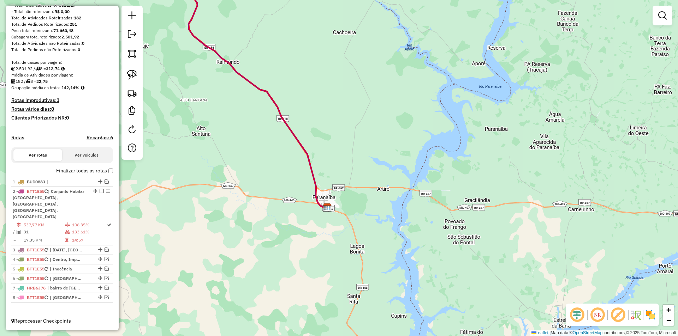
select select "*********"
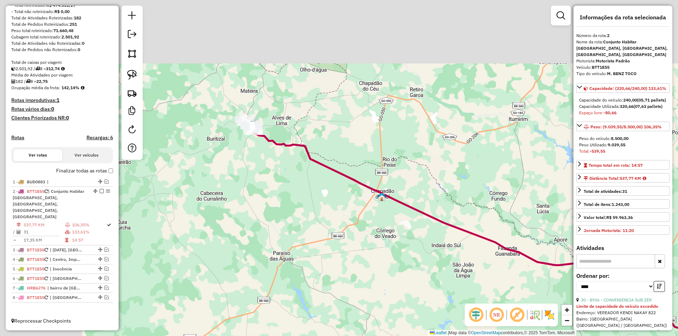
drag, startPoint x: 312, startPoint y: 180, endPoint x: 400, endPoint y: 234, distance: 103.1
click at [400, 234] on div "Janela de atendimento Grade de atendimento Capacidade Transportadoras Veículos …" at bounding box center [339, 168] width 678 height 336
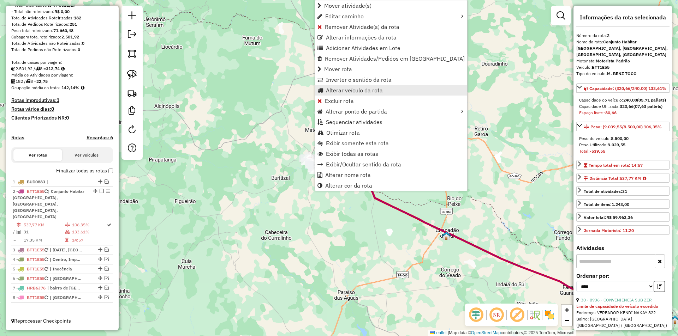
click at [344, 91] on span "Alterar veículo da rota" at bounding box center [354, 91] width 57 height 6
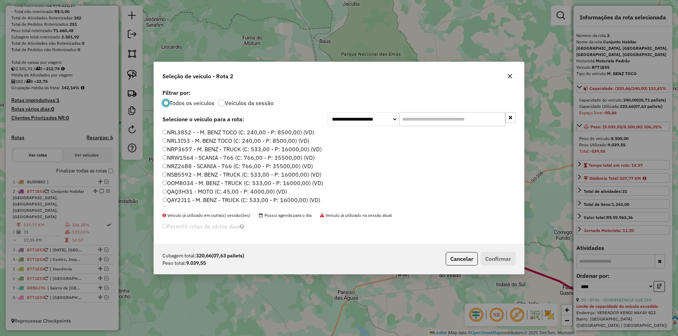
scroll to position [212, 0]
click at [196, 168] on label "RWF7A44 - M. BENZ TOCO (C: 240,00 - P: 8500,00) (VD)" at bounding box center [237, 167] width 150 height 8
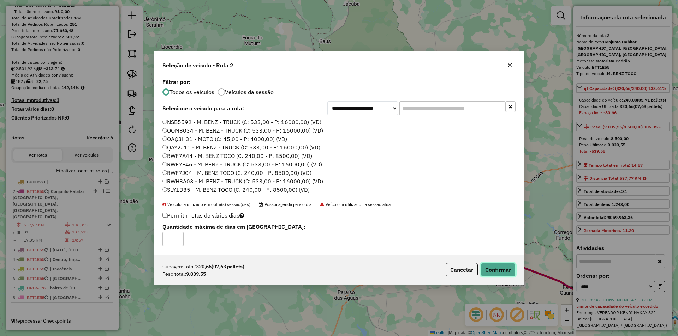
click at [495, 274] on button "Confirmar" at bounding box center [497, 269] width 35 height 13
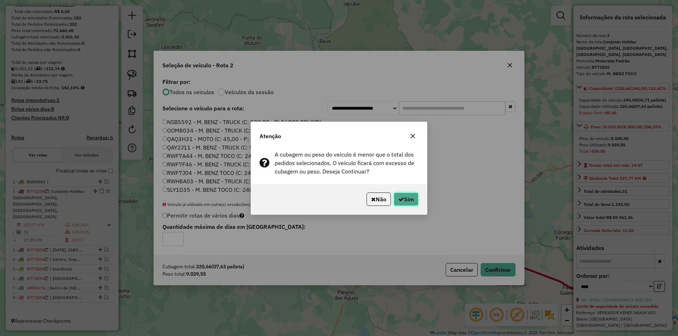
click at [409, 198] on button "Sim" at bounding box center [406, 199] width 25 height 13
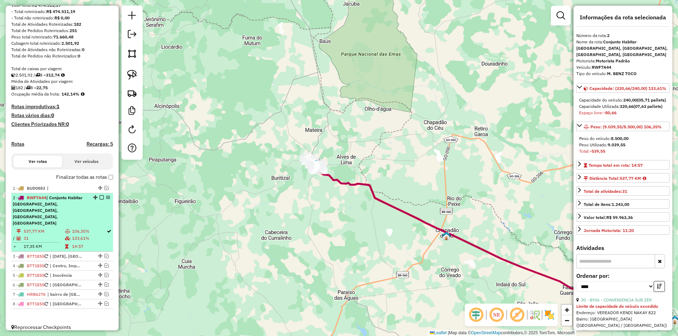
click at [100, 200] on em at bounding box center [102, 198] width 4 height 4
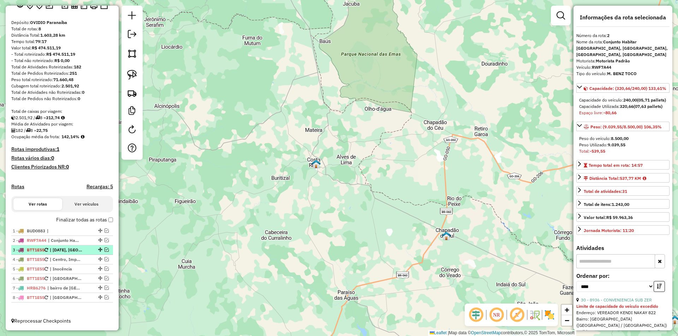
click at [104, 251] on em at bounding box center [106, 250] width 4 height 4
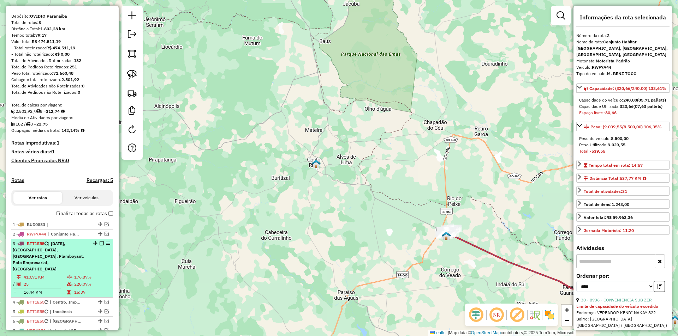
scroll to position [95, 0]
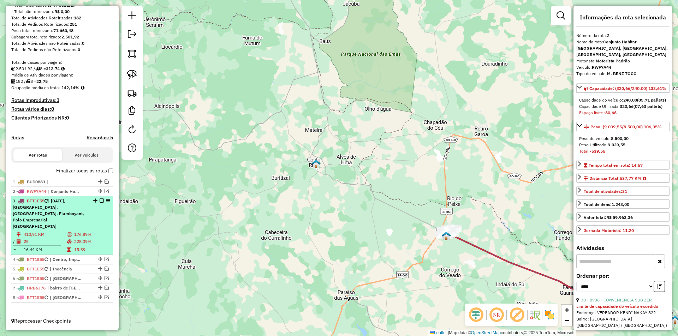
click at [35, 229] on div "3 - BTT1E55 | [DATE], [GEOGRAPHIC_DATA], [GEOGRAPHIC_DATA], Flamboyant, Polo Em…" at bounding box center [50, 214] width 75 height 32
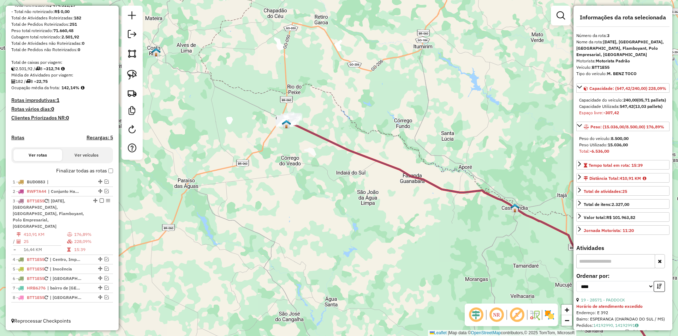
drag, startPoint x: 192, startPoint y: 122, endPoint x: 324, endPoint y: 196, distance: 151.5
click at [324, 196] on div "Janela de atendimento Grade de atendimento Capacidade Transportadoras Veículos …" at bounding box center [339, 168] width 678 height 336
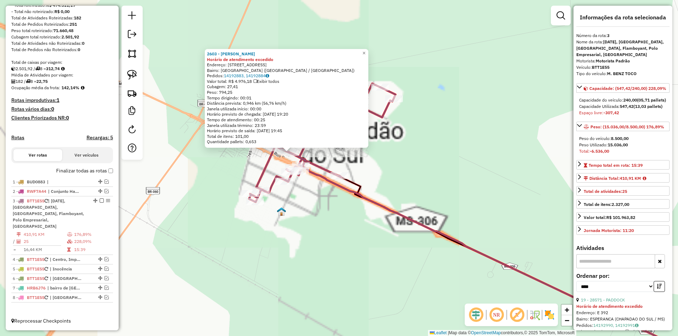
drag, startPoint x: 271, startPoint y: 150, endPoint x: 313, endPoint y: 198, distance: 64.0
click at [313, 198] on div "2603 - VANIA [PERSON_NAME] de atendimento excedido Endereço: [STREET_ADDRESS] B…" at bounding box center [339, 168] width 678 height 336
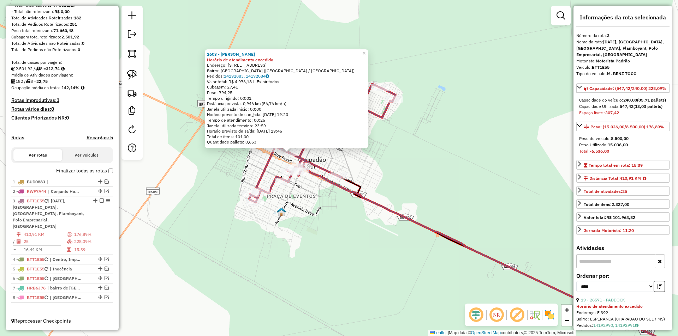
click at [420, 185] on div "2603 - VANIA [PERSON_NAME] de atendimento excedido Endereço: [STREET_ADDRESS] B…" at bounding box center [339, 168] width 678 height 336
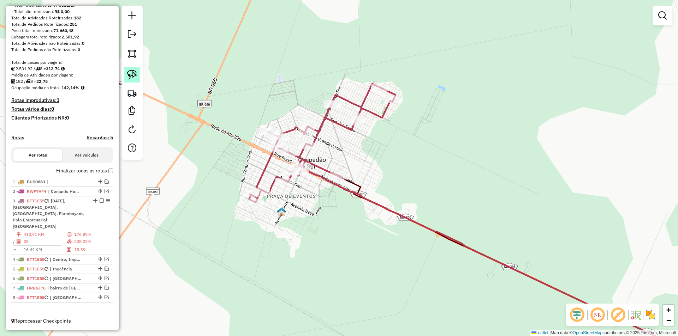
click at [132, 74] on img at bounding box center [132, 75] width 10 height 10
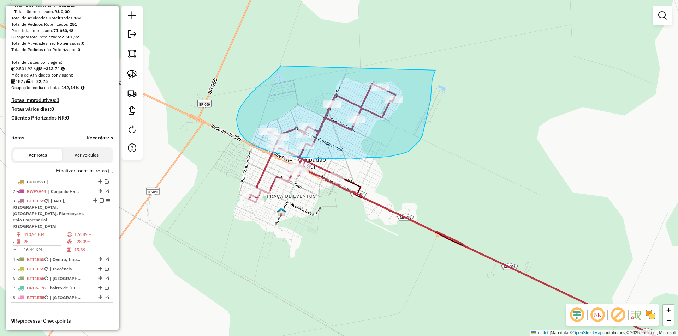
drag, startPoint x: 280, startPoint y: 67, endPoint x: 435, endPoint y: 70, distance: 155.0
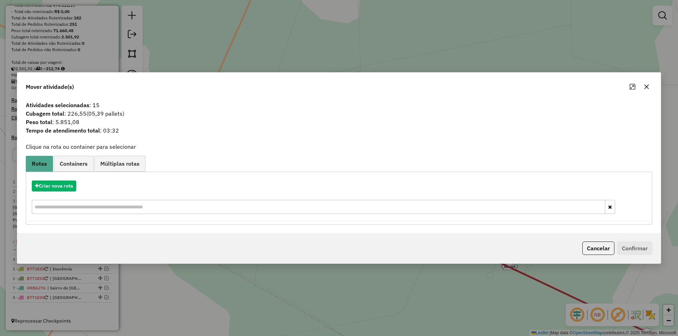
drag, startPoint x: 647, startPoint y: 85, endPoint x: 641, endPoint y: 91, distance: 8.7
click at [647, 85] on icon "button" at bounding box center [647, 87] width 6 height 6
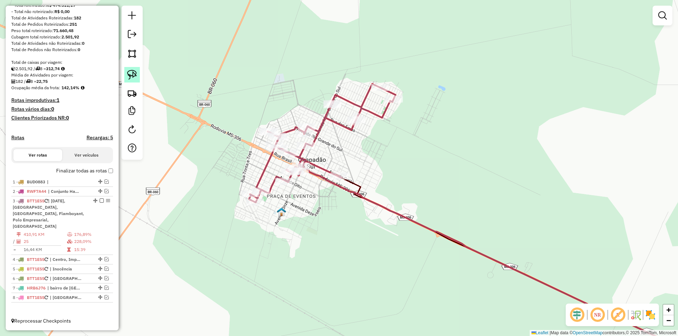
click at [131, 72] on img at bounding box center [132, 75] width 10 height 10
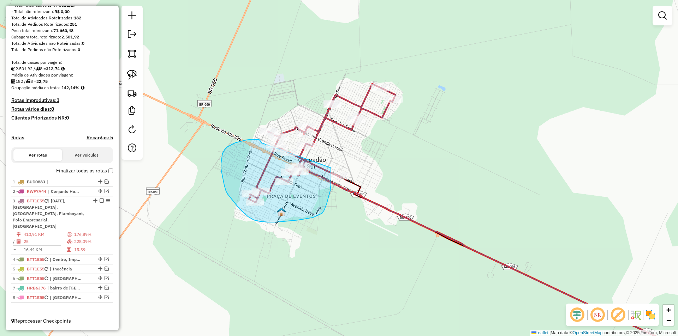
drag, startPoint x: 259, startPoint y: 140, endPoint x: 331, endPoint y: 168, distance: 76.6
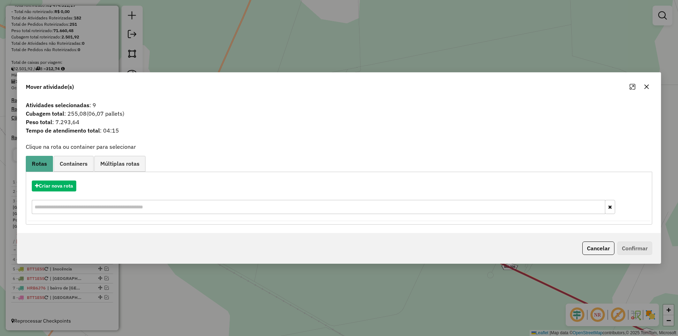
click at [646, 86] on icon "button" at bounding box center [646, 86] width 5 height 5
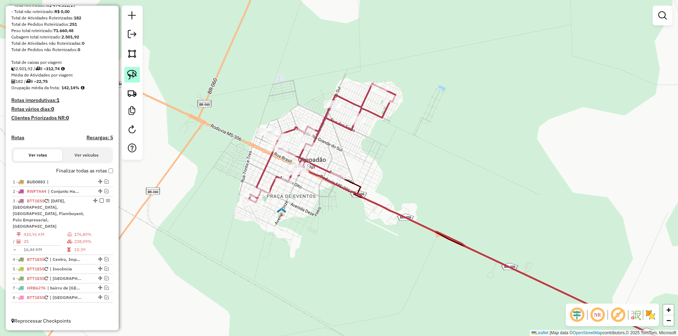
click at [131, 73] on img at bounding box center [132, 75] width 10 height 10
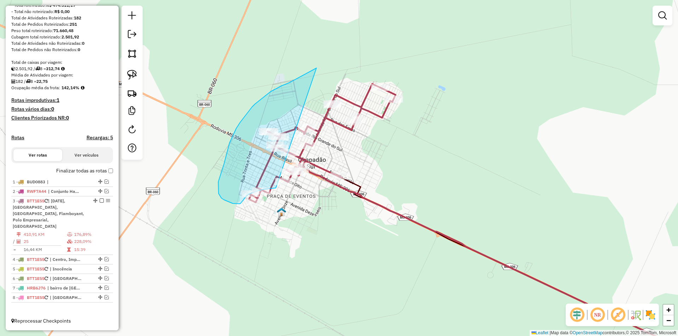
drag, startPoint x: 312, startPoint y: 71, endPoint x: 274, endPoint y: 187, distance: 122.9
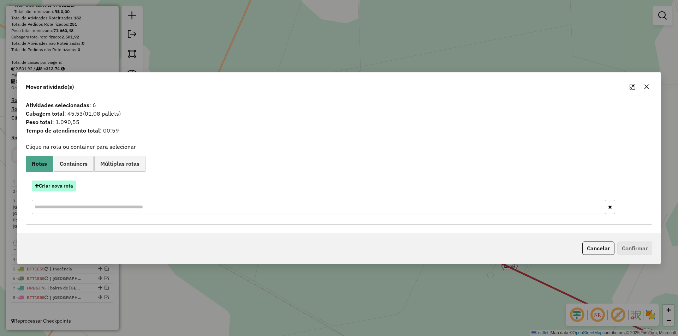
click at [57, 186] on button "Criar nova rota" at bounding box center [54, 186] width 44 height 11
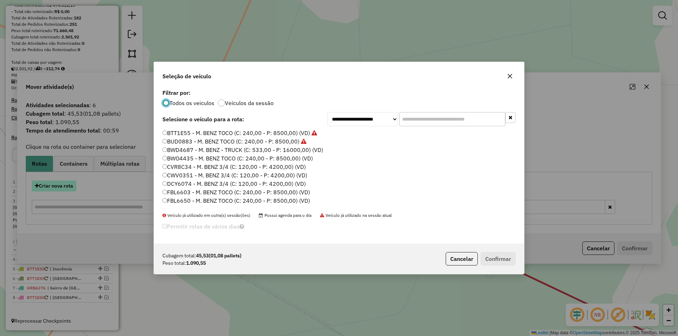
scroll to position [4, 2]
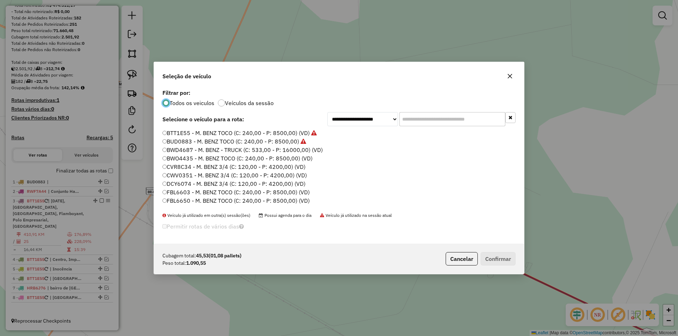
click at [509, 76] on icon "button" at bounding box center [510, 76] width 5 height 5
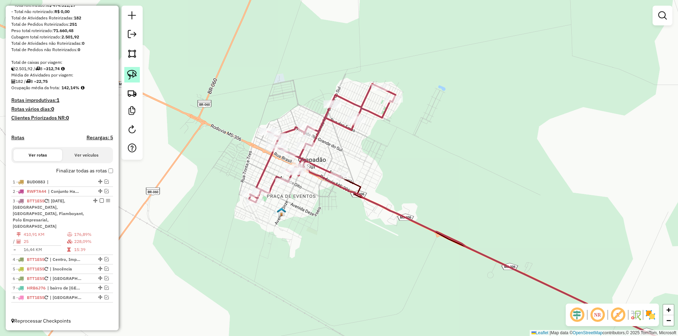
drag, startPoint x: 128, startPoint y: 76, endPoint x: 133, endPoint y: 76, distance: 5.3
click at [128, 75] on img at bounding box center [132, 75] width 10 height 10
click at [134, 78] on img at bounding box center [132, 75] width 10 height 10
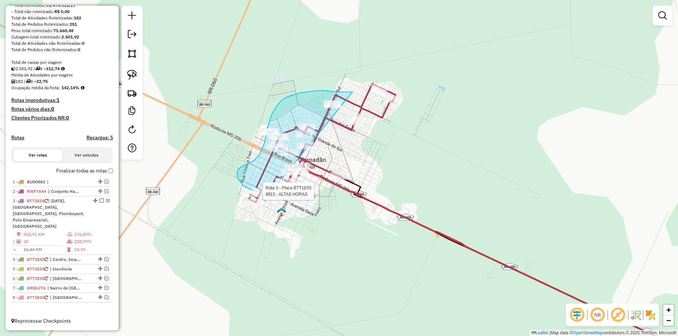
drag, startPoint x: 352, startPoint y: 92, endPoint x: 268, endPoint y: 195, distance: 133.0
click at [268, 195] on div "Rota 3 - Placa BTT1E55 8913 - ALTAS HORAS Janela de atendimento Grade de atendi…" at bounding box center [339, 168] width 678 height 336
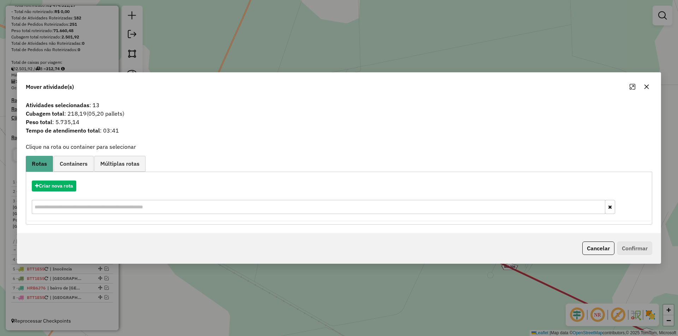
click at [646, 86] on icon "button" at bounding box center [646, 86] width 5 height 5
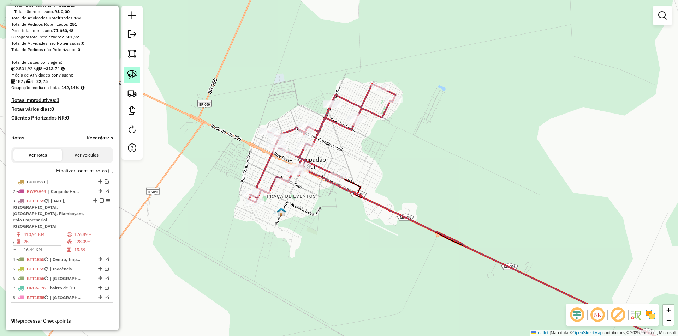
click at [136, 74] on img at bounding box center [132, 75] width 10 height 10
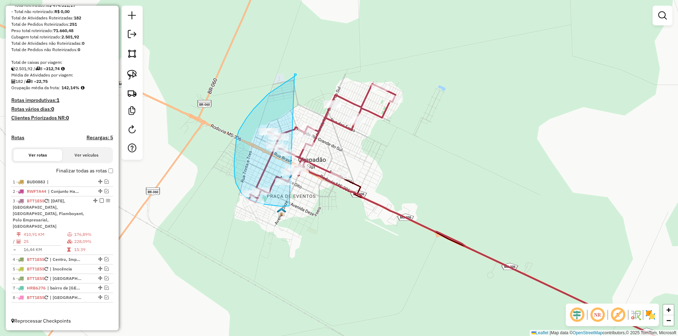
drag, startPoint x: 294, startPoint y: 74, endPoint x: 289, endPoint y: 205, distance: 131.8
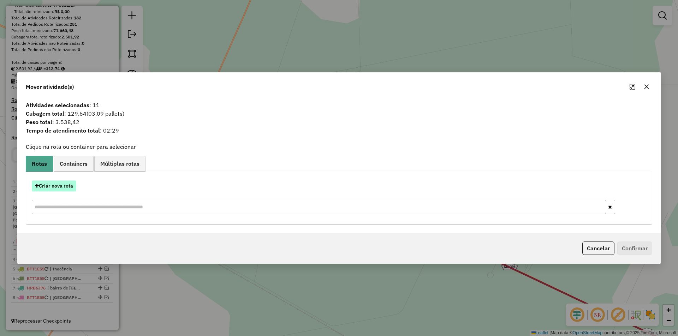
click at [52, 186] on button "Criar nova rota" at bounding box center [54, 186] width 44 height 11
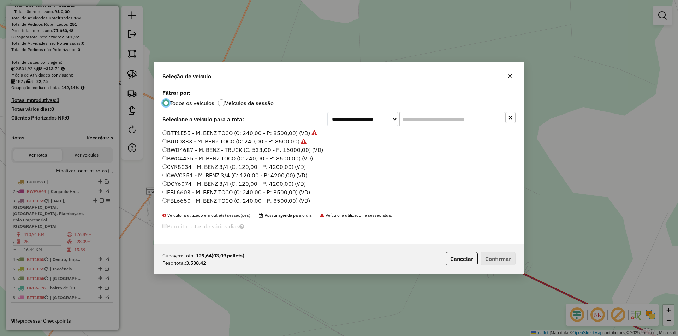
scroll to position [141, 0]
click at [176, 170] on label "NRL3I53 - M. BENZ TOCO (C: 240,00 - P: 8500,00) (VD)" at bounding box center [235, 170] width 147 height 8
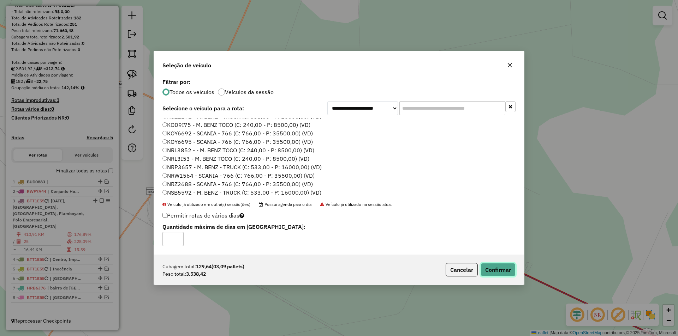
click at [493, 270] on button "Confirmar" at bounding box center [497, 269] width 35 height 13
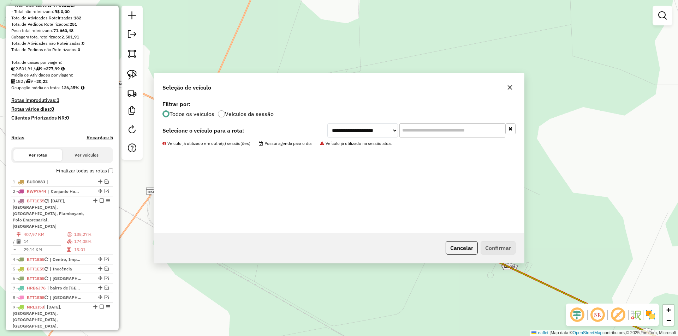
scroll to position [141, 0]
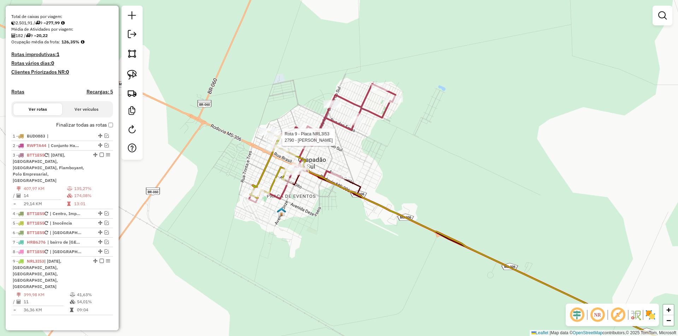
select select "*********"
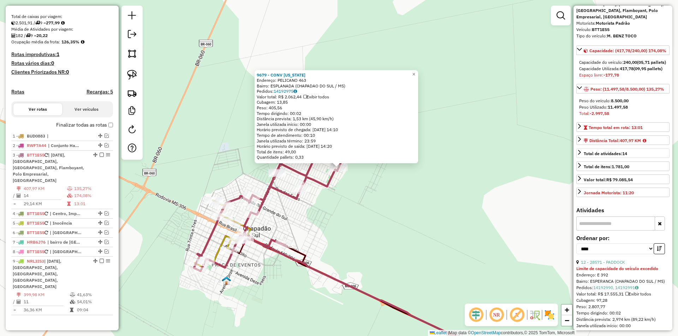
scroll to position [106, 0]
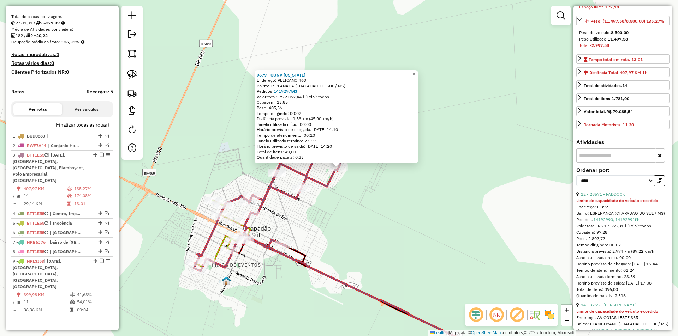
click at [614, 197] on link "12 - 28571 - PADDOCK" at bounding box center [603, 194] width 44 height 5
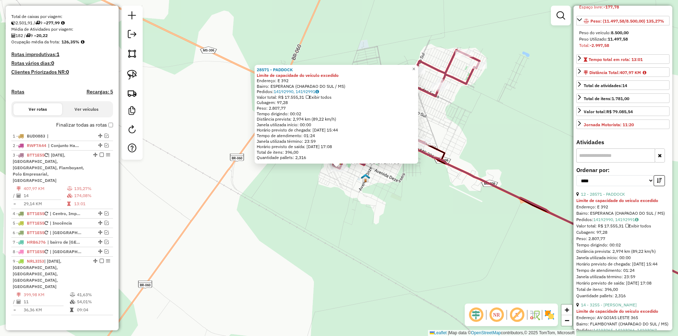
click at [372, 180] on div "Rota 3 - Placa BTT1E55 28571 - PADDOCK 28571 - PADDOCK Limite de capacidade do …" at bounding box center [339, 168] width 678 height 336
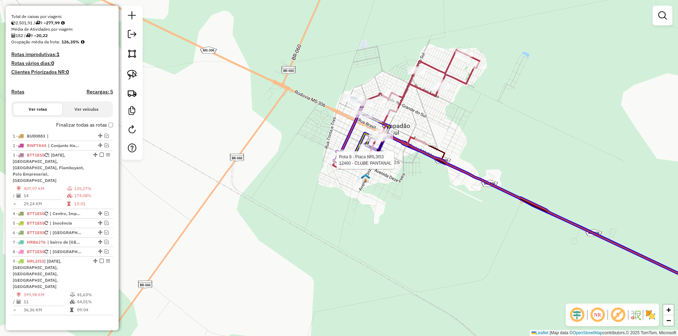
click at [304, 100] on div at bounding box center [304, 100] width 0 height 0
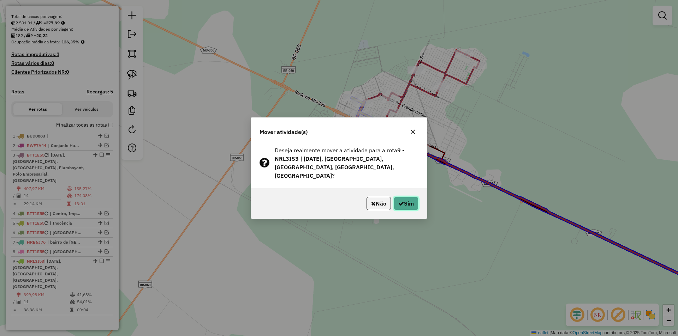
click at [406, 201] on button "Sim" at bounding box center [406, 203] width 25 height 13
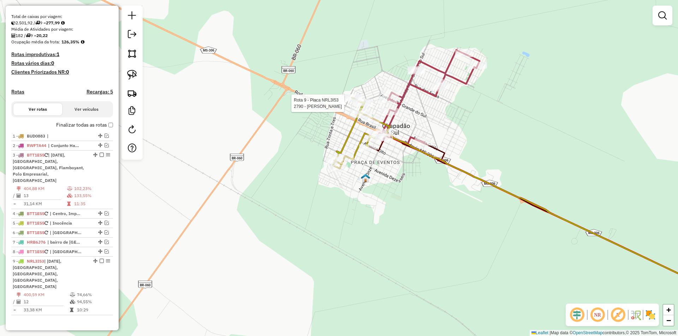
select select "*********"
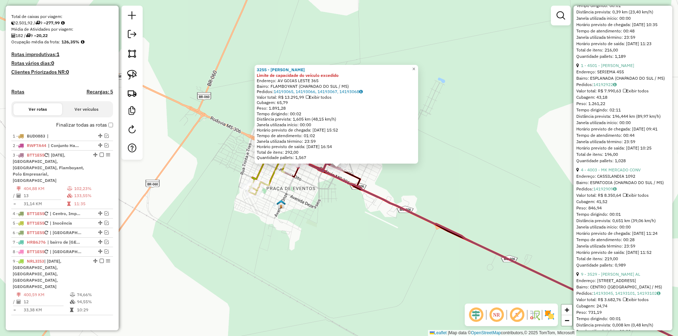
scroll to position [459, 0]
click at [610, 66] on link "1 - 4501 - [PERSON_NAME]" at bounding box center [607, 62] width 53 height 5
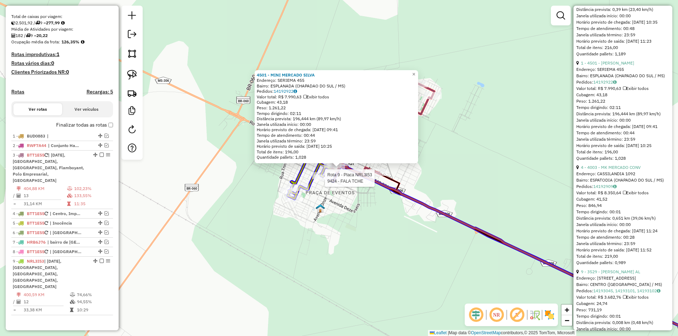
click at [259, 130] on div at bounding box center [259, 130] width 0 height 0
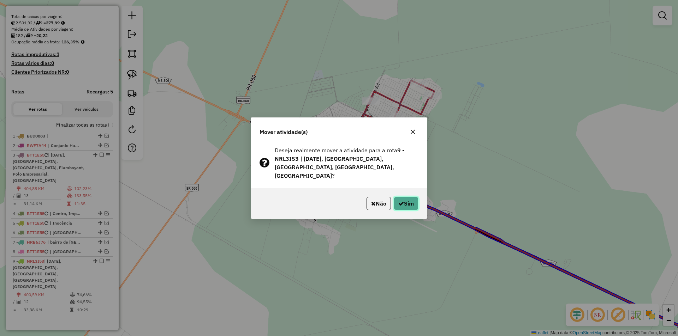
click at [402, 197] on button "Sim" at bounding box center [406, 203] width 25 height 13
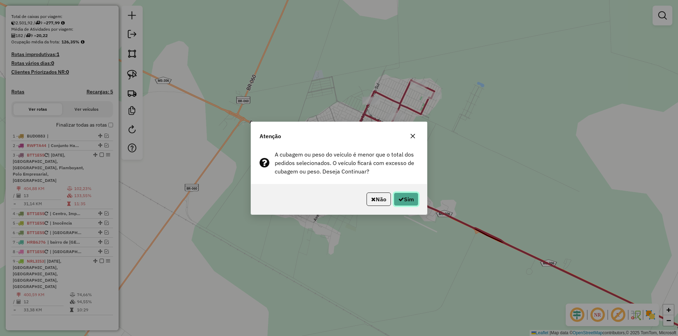
click at [402, 196] on button "Sim" at bounding box center [406, 199] width 25 height 13
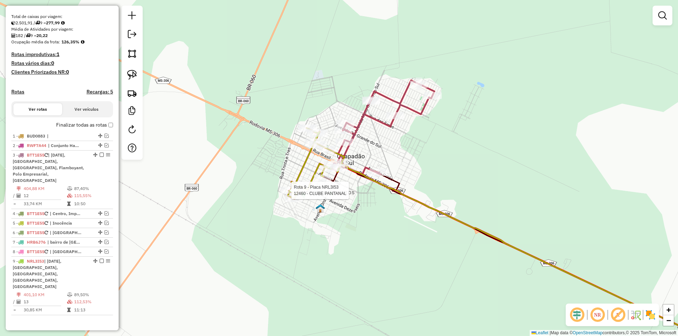
select select "*********"
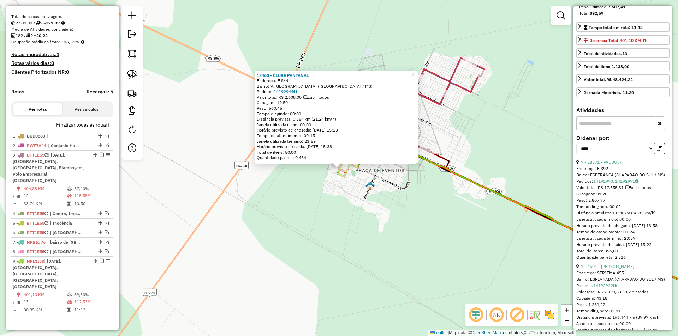
scroll to position [141, 0]
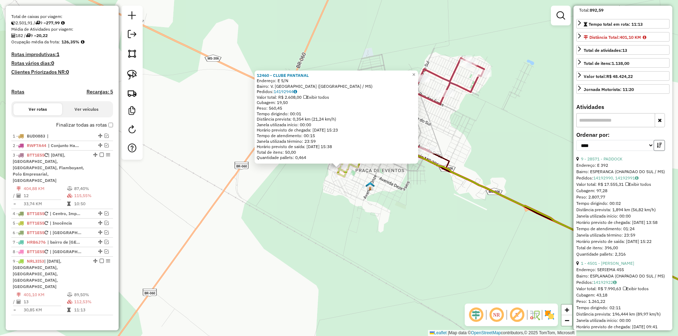
click at [658, 148] on icon "button" at bounding box center [659, 145] width 5 height 5
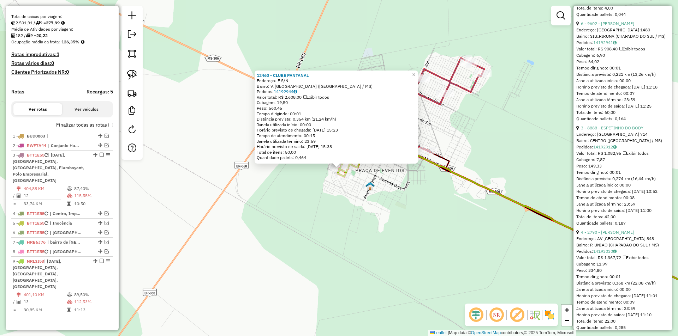
scroll to position [706, 0]
click at [609, 28] on link "6 - 9602 - [PERSON_NAME]" at bounding box center [607, 24] width 53 height 5
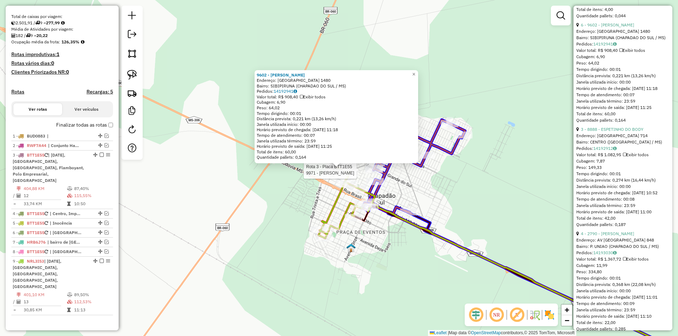
click at [289, 169] on div at bounding box center [289, 169] width 0 height 0
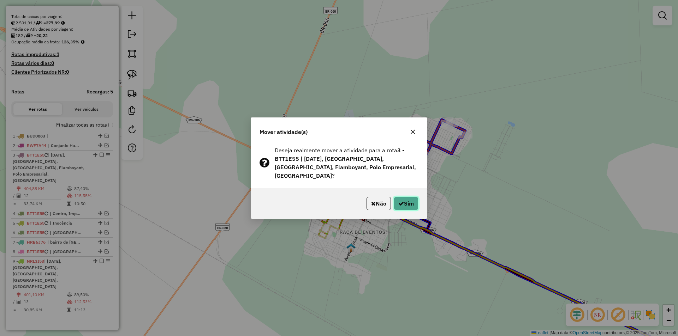
click at [401, 201] on icon "button" at bounding box center [401, 204] width 6 height 6
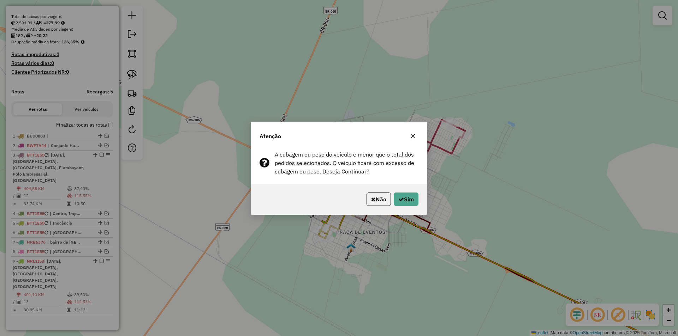
click at [401, 198] on icon "button" at bounding box center [401, 200] width 6 height 6
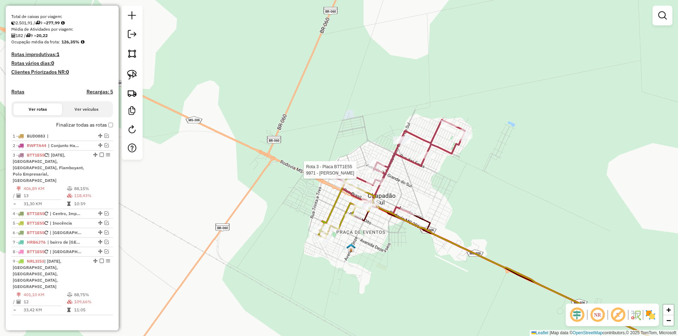
select select "*********"
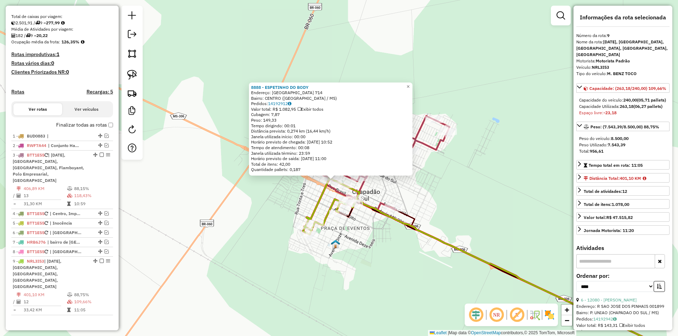
drag, startPoint x: 299, startPoint y: 201, endPoint x: 291, endPoint y: 213, distance: 14.5
click at [291, 213] on div "8888 - ESPETINHO DO BODY Endereço: [GEOGRAPHIC_DATA] 714 Bairro: CENTRO ([GEOGR…" at bounding box center [339, 168] width 678 height 336
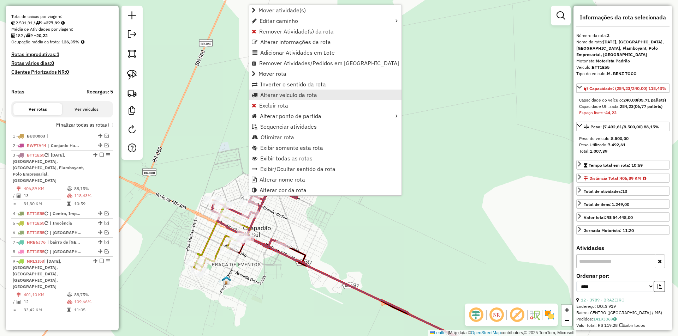
click at [292, 93] on span "Alterar veículo da rota" at bounding box center [288, 95] width 57 height 6
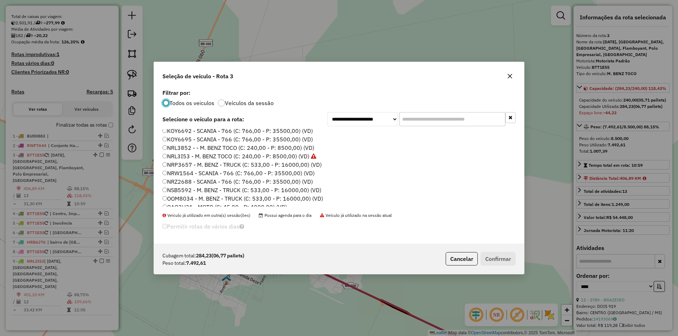
scroll to position [165, 0]
click at [178, 181] on label "NSB5592 - M. BENZ - TRUCK (C: 533,00 - P: 16000,00) (VD)" at bounding box center [241, 179] width 159 height 8
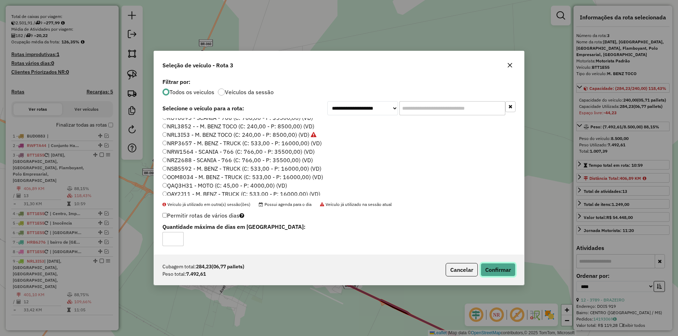
click at [495, 269] on button "Confirmar" at bounding box center [497, 269] width 35 height 13
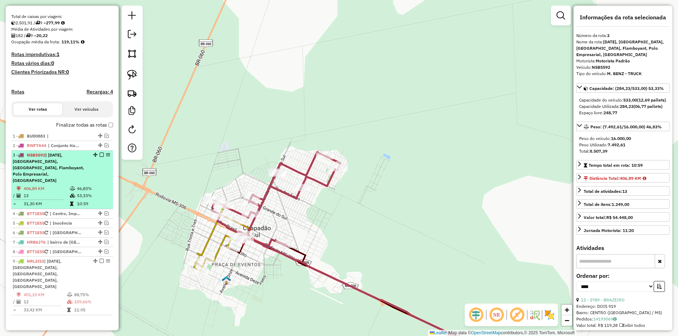
click at [101, 157] on em at bounding box center [102, 155] width 4 height 4
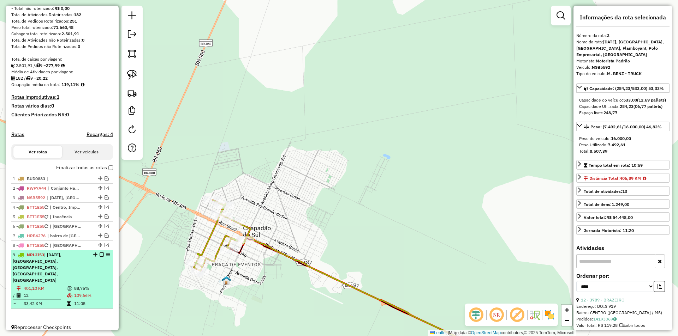
click at [100, 257] on em at bounding box center [102, 255] width 4 height 4
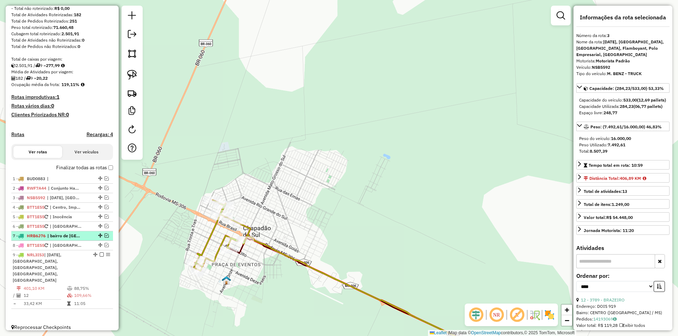
scroll to position [62, 0]
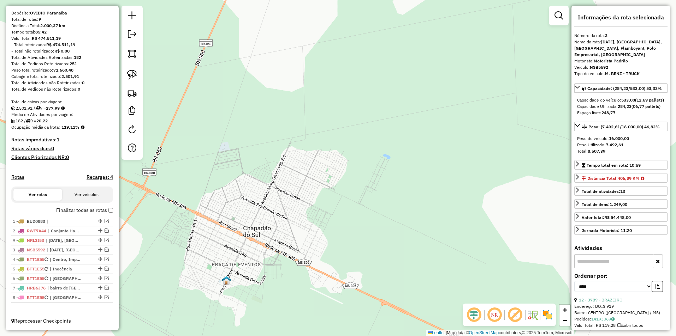
drag, startPoint x: 97, startPoint y: 297, endPoint x: 89, endPoint y: 240, distance: 57.8
click at [104, 259] on em at bounding box center [106, 259] width 4 height 4
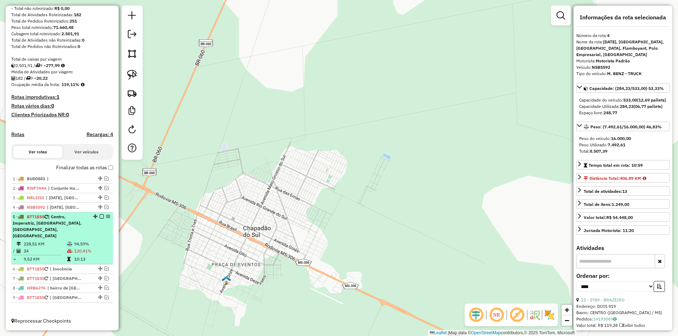
click at [55, 246] on td "228,51 KM" at bounding box center [44, 244] width 43 height 7
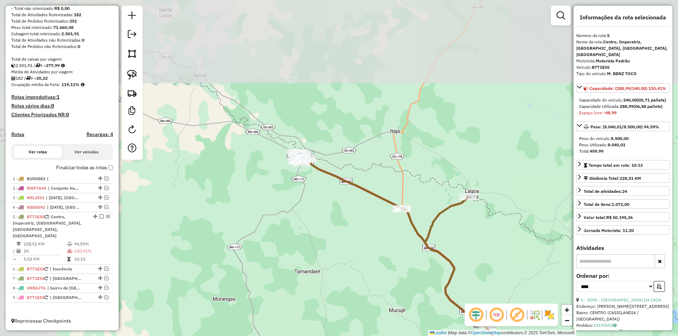
drag, startPoint x: 231, startPoint y: 67, endPoint x: 333, endPoint y: 213, distance: 177.2
click at [333, 213] on div "Janela de atendimento Grade de atendimento Capacidade Transportadoras Veículos …" at bounding box center [339, 168] width 678 height 336
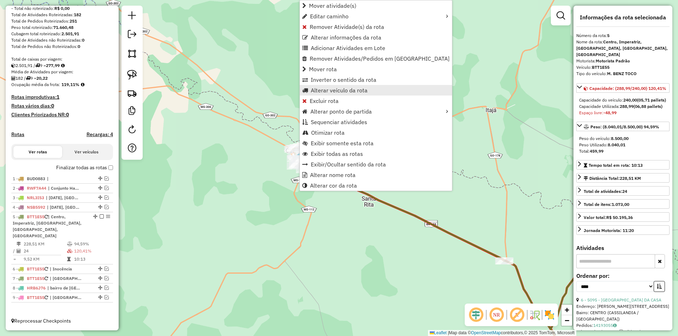
click at [332, 90] on span "Alterar veículo da rota" at bounding box center [339, 91] width 57 height 6
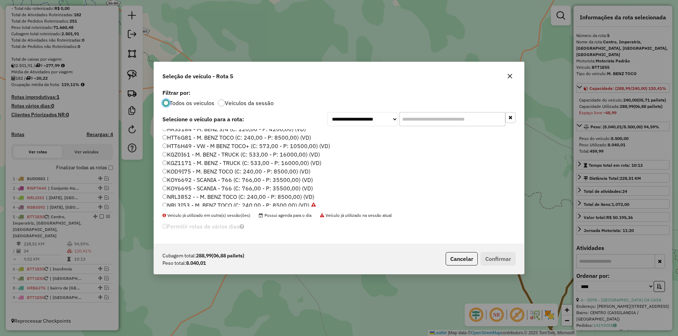
scroll to position [106, 0]
click at [180, 145] on label "HTT6H49 - VW - M BENZ TOCO+ (C: 573,00 - P: 10500,00) (VD)" at bounding box center [246, 146] width 168 height 8
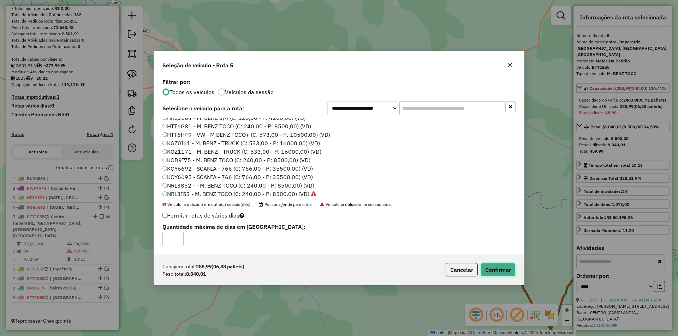
click at [498, 271] on button "Confirmar" at bounding box center [497, 269] width 35 height 13
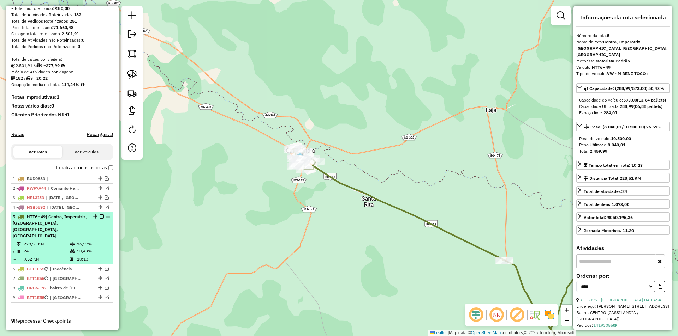
click at [100, 219] on em at bounding box center [102, 217] width 4 height 4
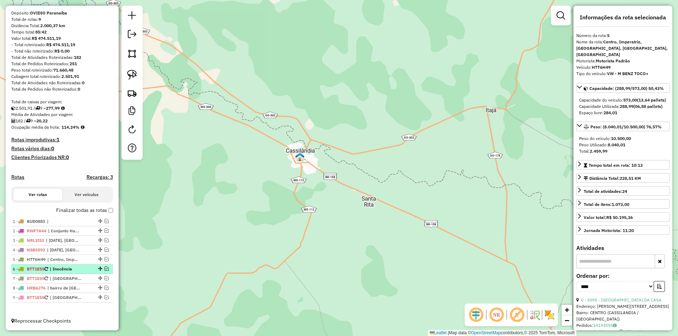
click at [104, 268] on em at bounding box center [106, 269] width 4 height 4
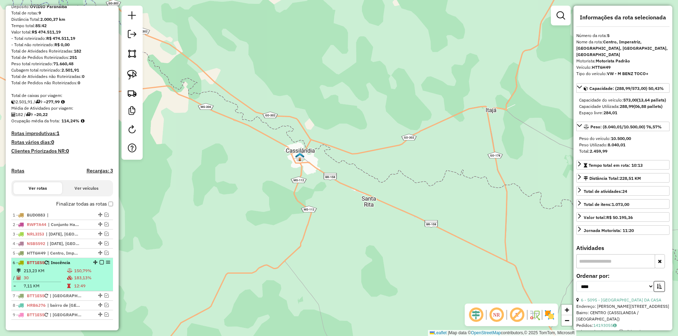
scroll to position [85, 0]
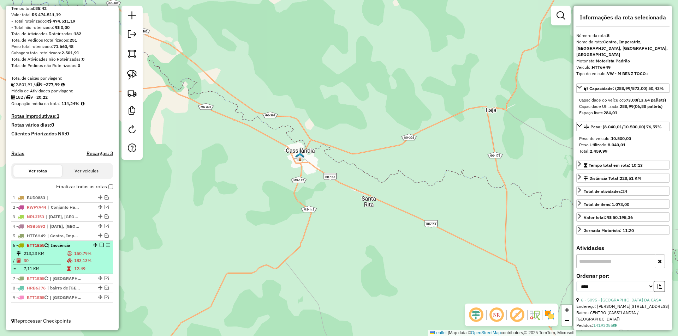
click at [40, 256] on td "213,23 KM" at bounding box center [44, 253] width 43 height 7
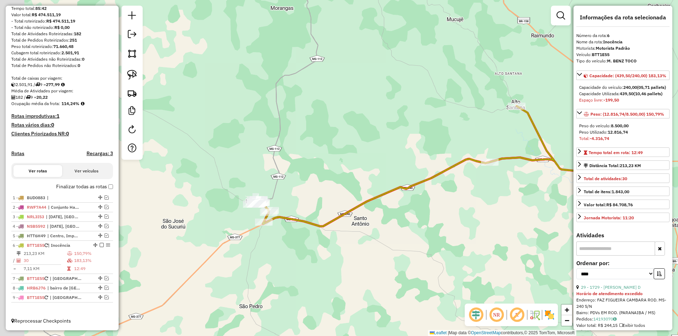
drag, startPoint x: 193, startPoint y: 200, endPoint x: 351, endPoint y: 192, distance: 158.0
click at [351, 192] on div "Janela de atendimento Grade de atendimento Capacidade Transportadoras Veículos …" at bounding box center [339, 168] width 678 height 336
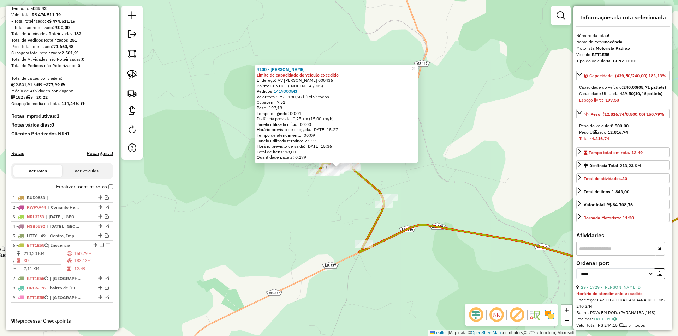
click at [312, 198] on div "4100 - [PERSON_NAME] Limite de capacidade do veículo excedido Endereço: AV [PER…" at bounding box center [339, 168] width 678 height 336
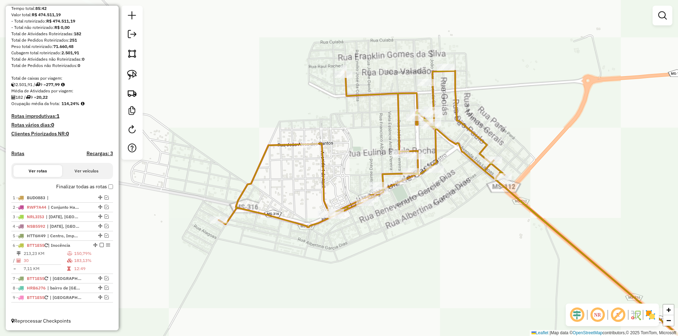
drag, startPoint x: 361, startPoint y: 182, endPoint x: 363, endPoint y: 153, distance: 29.0
click at [363, 153] on div "Janela de atendimento Grade de atendimento Capacidade Transportadoras Veículos …" at bounding box center [339, 168] width 678 height 336
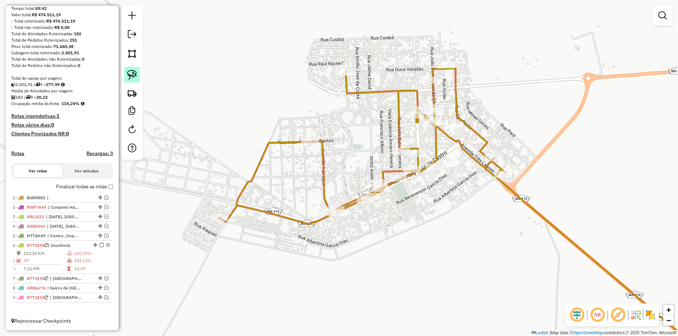
click at [136, 73] on img at bounding box center [132, 75] width 10 height 10
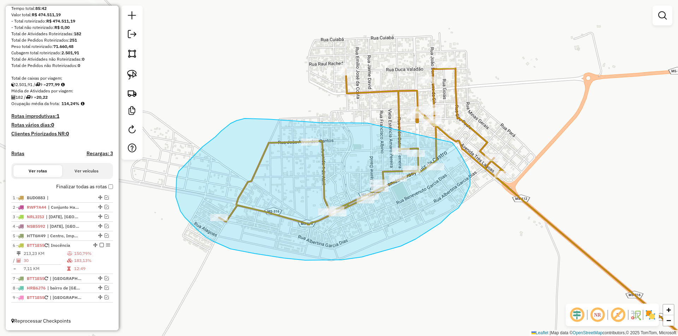
drag, startPoint x: 353, startPoint y: 123, endPoint x: 452, endPoint y: 143, distance: 100.5
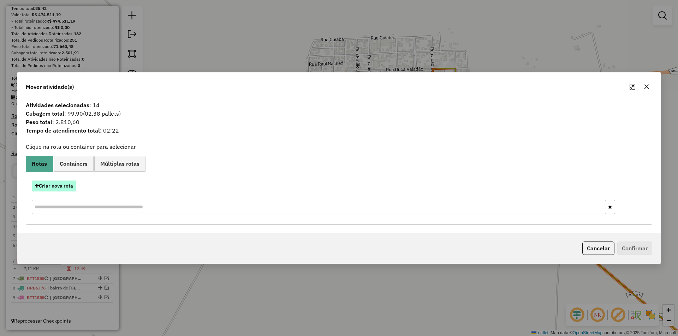
click at [59, 188] on button "Criar nova rota" at bounding box center [54, 186] width 44 height 11
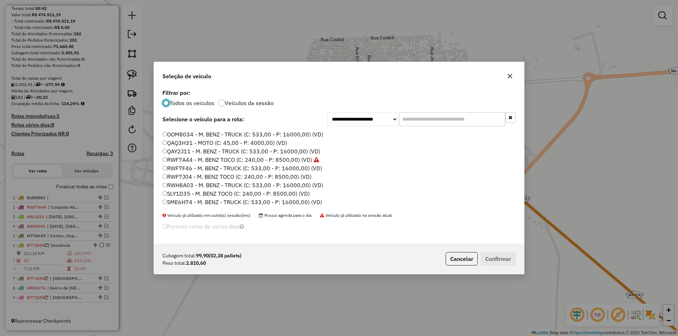
scroll to position [236, 0]
click at [185, 185] on label "SME6H74 - M. BENZ - TRUCK (C: 533,00 - P: 16000,00) (VD)" at bounding box center [242, 185] width 160 height 8
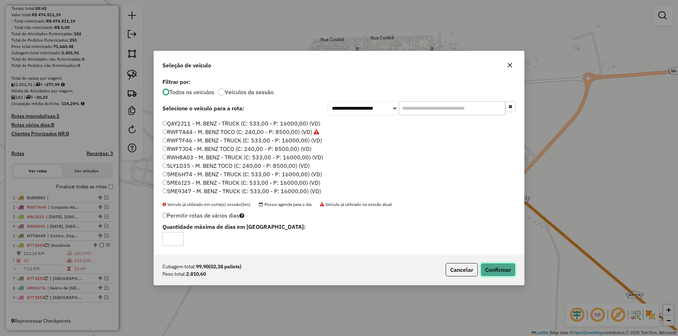
click at [498, 270] on button "Confirmar" at bounding box center [497, 269] width 35 height 13
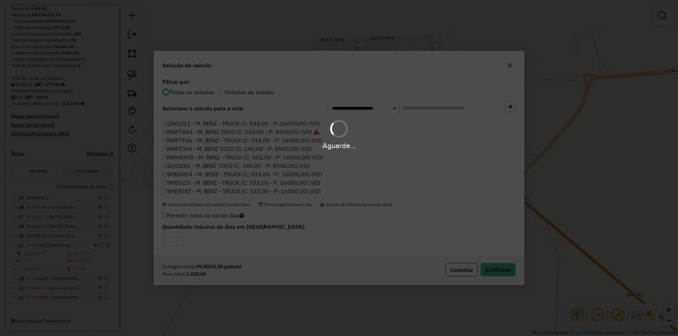
scroll to position [119, 0]
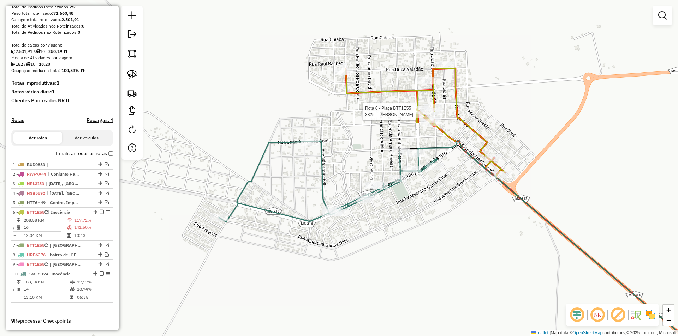
select select "*********"
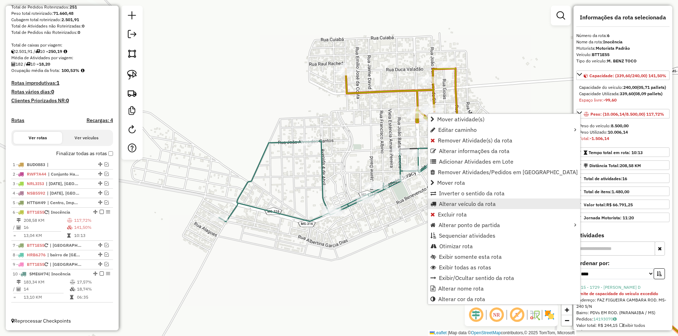
click at [461, 202] on span "Alterar veículo da rota" at bounding box center [467, 204] width 57 height 6
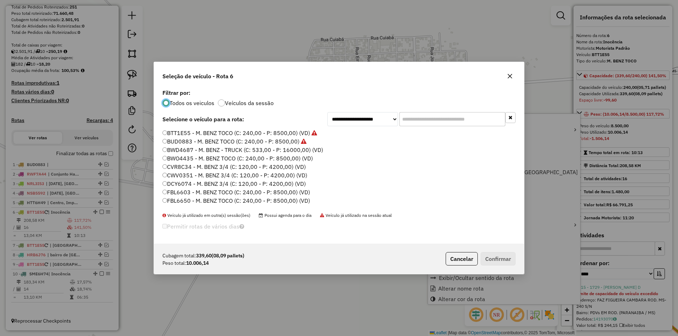
scroll to position [4, 2]
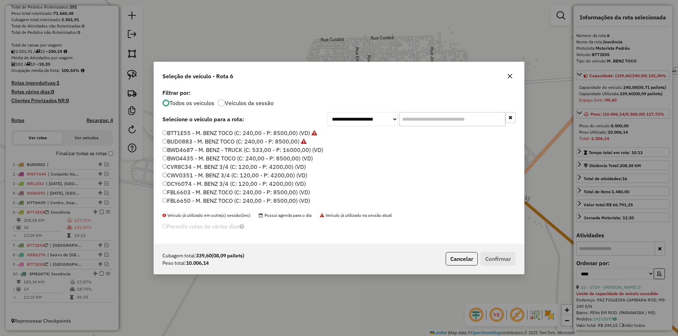
click at [187, 202] on label "FBL6650 - M. BENZ TOCO (C: 240,00 - P: 8500,00) (VD)" at bounding box center [236, 201] width 148 height 8
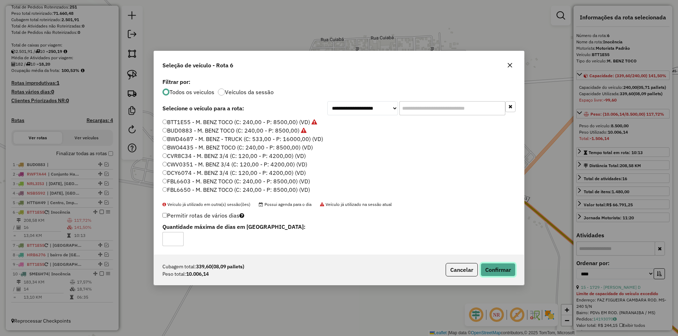
click at [504, 271] on button "Confirmar" at bounding box center [497, 269] width 35 height 13
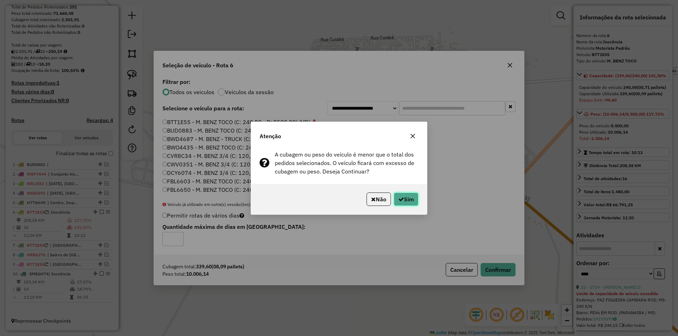
click at [405, 193] on button "Sim" at bounding box center [406, 199] width 25 height 13
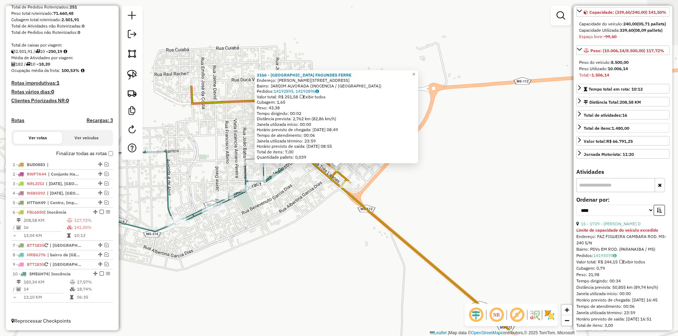
scroll to position [106, 0]
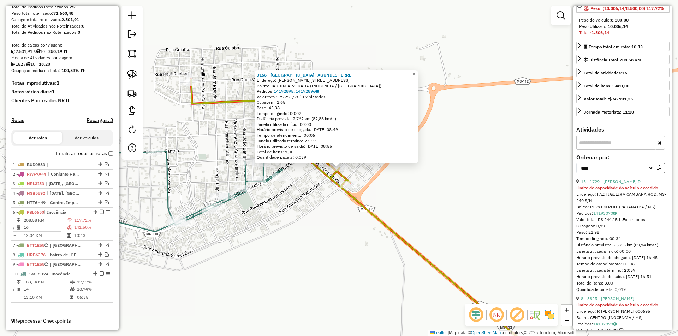
drag, startPoint x: 656, startPoint y: 188, endPoint x: 647, endPoint y: 195, distance: 11.3
click at [657, 171] on icon "button" at bounding box center [659, 168] width 5 height 5
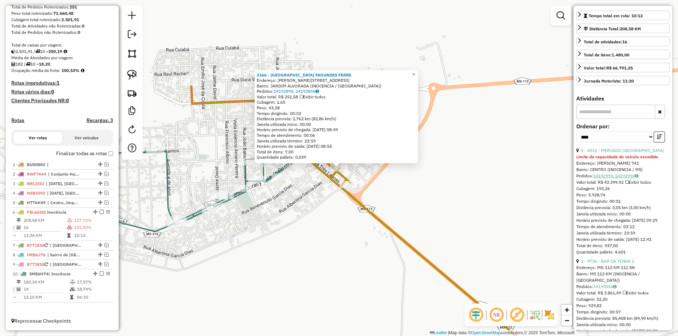
scroll to position [177, 0]
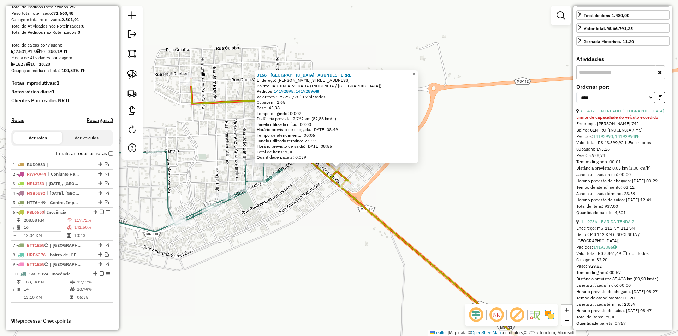
click at [614, 225] on link "1 - 9736 - BAR DA TENDA 2" at bounding box center [607, 221] width 53 height 5
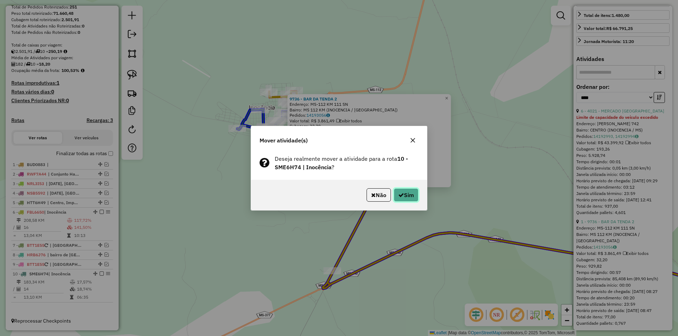
click at [408, 197] on button "Sim" at bounding box center [406, 195] width 25 height 13
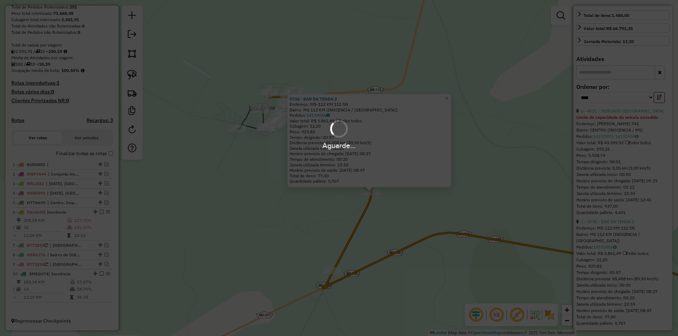
click at [408, 197] on div "Aguarde..." at bounding box center [339, 168] width 678 height 336
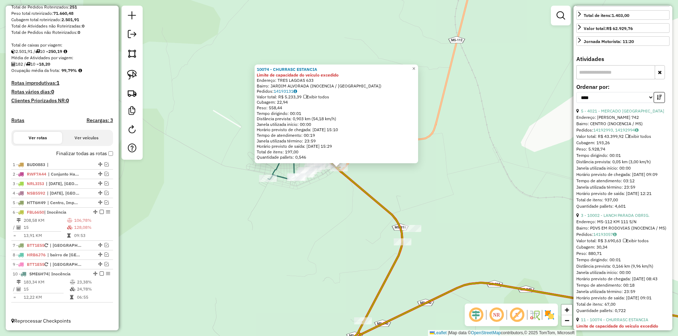
drag, startPoint x: 624, startPoint y: 240, endPoint x: 578, endPoint y: 233, distance: 47.5
click at [624, 218] on link "3 - 10002 - LANCH PARADA OBRIG." at bounding box center [615, 215] width 68 height 5
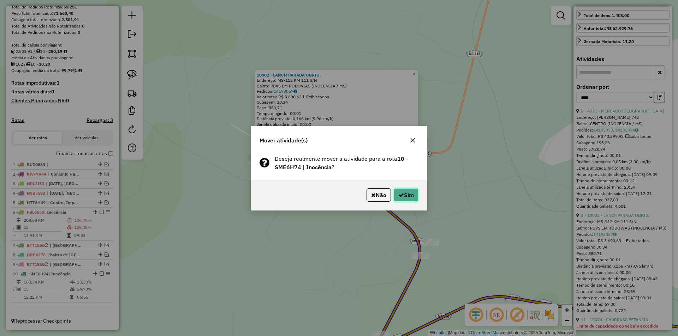
click at [406, 192] on button "Sim" at bounding box center [406, 195] width 25 height 13
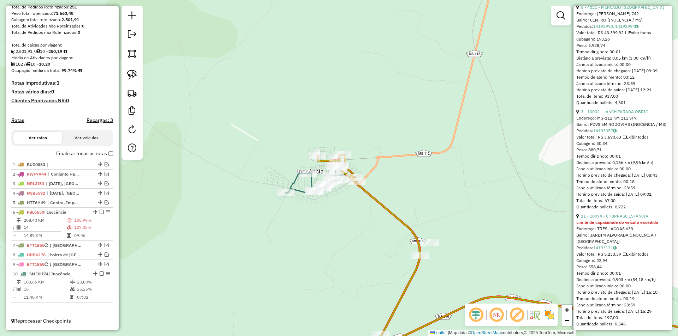
scroll to position [282, 0]
click at [614, 217] on link "11 - 10074 - CHURRASC ESTANCIA" at bounding box center [614, 213] width 67 height 5
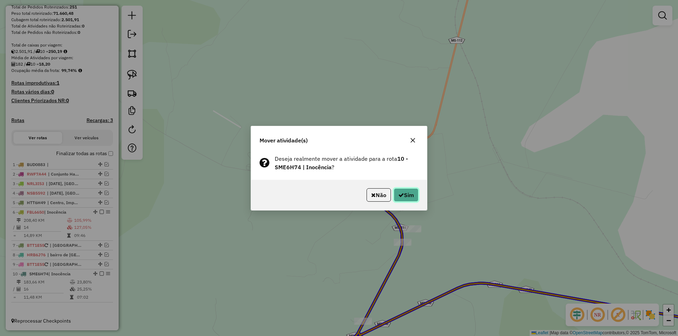
click at [399, 195] on icon "button" at bounding box center [401, 195] width 6 height 6
click at [0, 0] on div "Aguarde..." at bounding box center [0, 0] width 0 height 0
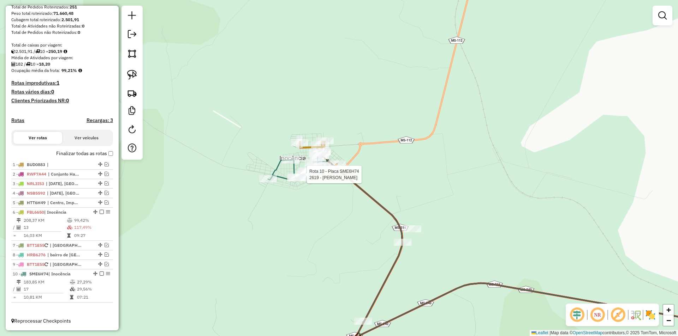
select select "*********"
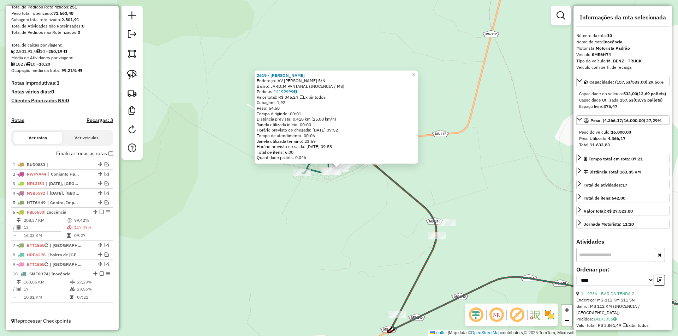
click at [397, 197] on div "2619 - NEUSMARIA DOS SANTOS Endereço: AV [PERSON_NAME] S/N Bairro: JARDIM PANTA…" at bounding box center [339, 168] width 678 height 336
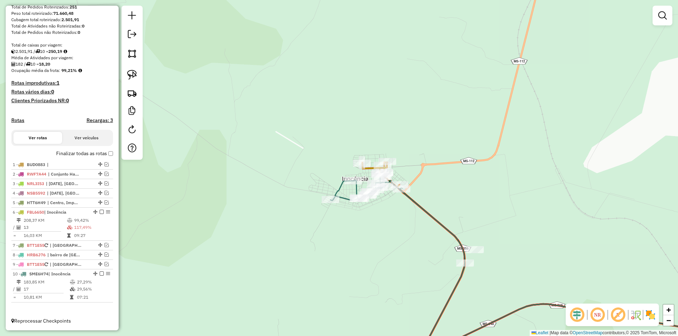
drag, startPoint x: 363, startPoint y: 184, endPoint x: 391, endPoint y: 211, distance: 39.2
click at [391, 211] on div "Janela de atendimento Grade de atendimento Capacidade Transportadoras Veículos …" at bounding box center [339, 168] width 678 height 336
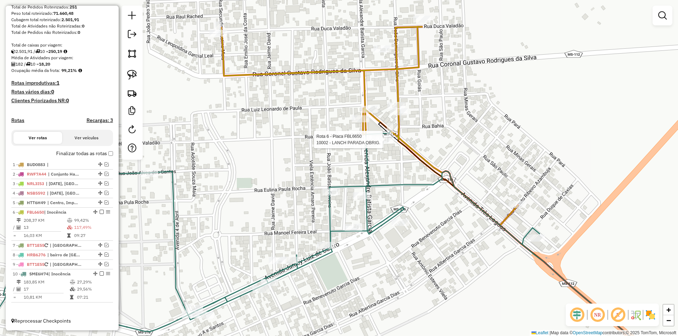
select select "*********"
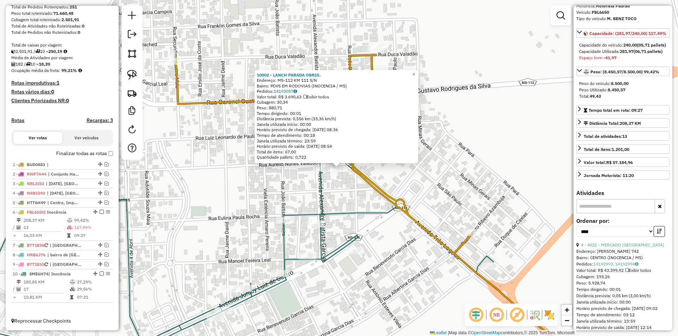
scroll to position [212, 0]
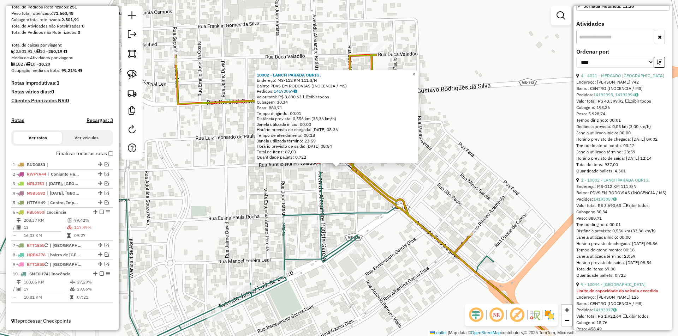
click at [615, 183] on link "2 - 10002 - LANCH PARADA OBRIG." at bounding box center [615, 180] width 68 height 5
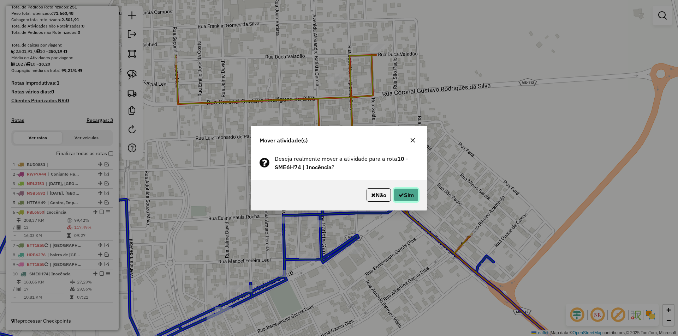
click at [403, 195] on button "Sim" at bounding box center [406, 195] width 25 height 13
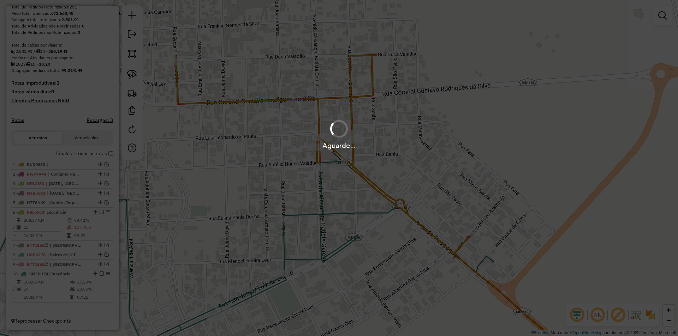
click at [403, 195] on div "Aguarde..." at bounding box center [339, 168] width 678 height 336
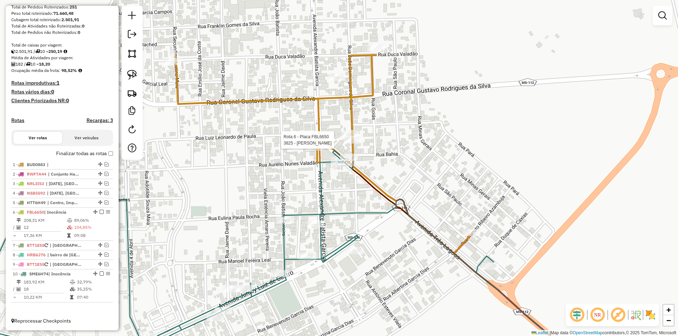
select select "*********"
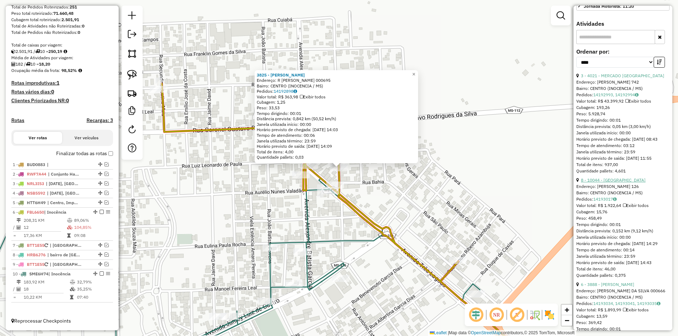
click at [619, 183] on link "8 - 10044 - [GEOGRAPHIC_DATA]" at bounding box center [613, 180] width 65 height 5
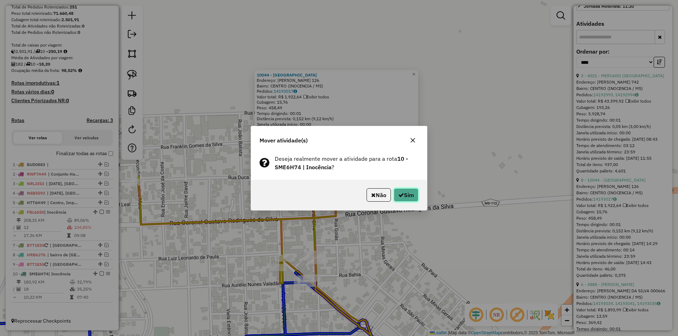
click at [408, 197] on button "Sim" at bounding box center [406, 195] width 25 height 13
click at [0, 0] on div "Aguarde..." at bounding box center [0, 0] width 0 height 0
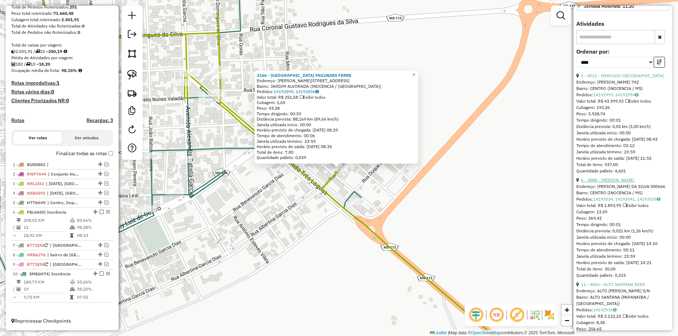
click at [625, 183] on link "6 - 3888 - [PERSON_NAME]" at bounding box center [607, 180] width 53 height 5
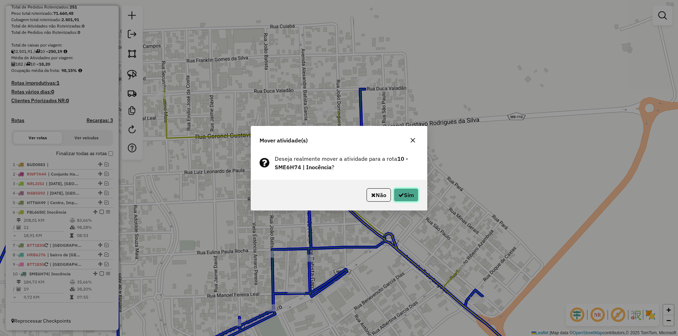
click at [398, 198] on button "Sim" at bounding box center [406, 195] width 25 height 13
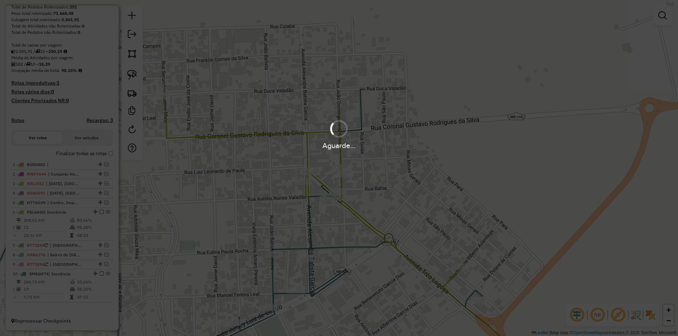
click at [398, 198] on div "Aguarde..." at bounding box center [339, 168] width 678 height 336
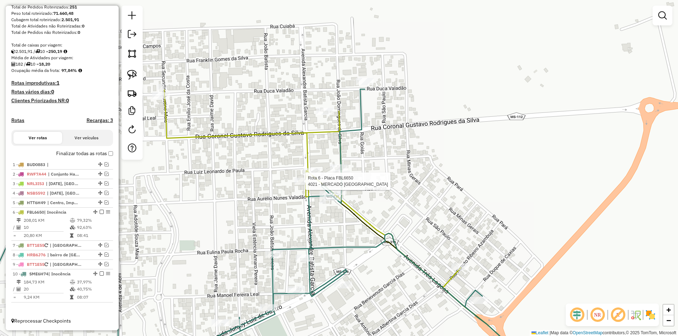
select select "*********"
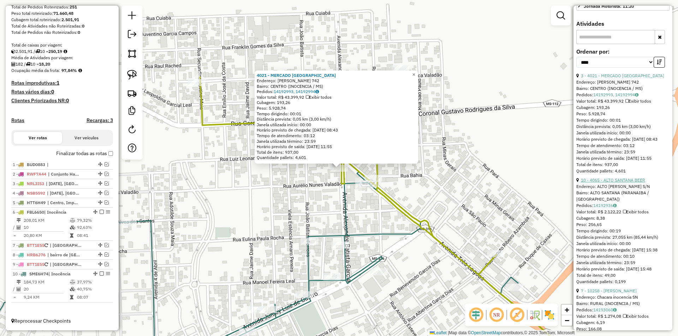
drag, startPoint x: 621, startPoint y: 202, endPoint x: 615, endPoint y: 202, distance: 6.4
click at [621, 183] on link "10 - 4065 - ALTO SANTANA BEER" at bounding box center [613, 180] width 64 height 5
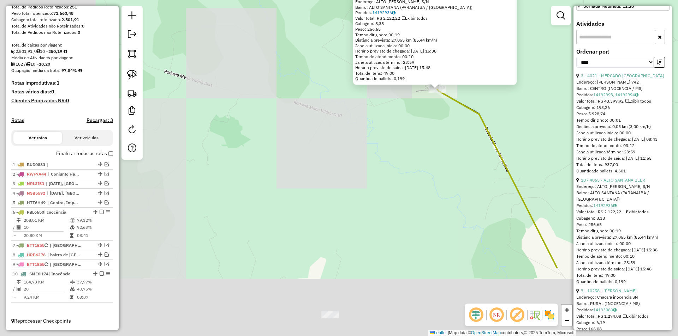
drag, startPoint x: 282, startPoint y: 247, endPoint x: 462, endPoint y: 130, distance: 214.6
click at [462, 130] on div "4065 - ALTO SANTANA BEER Endereço: ALTO SANTANA S/N Bairro: [GEOGRAPHIC_DATA] (…" at bounding box center [339, 168] width 678 height 336
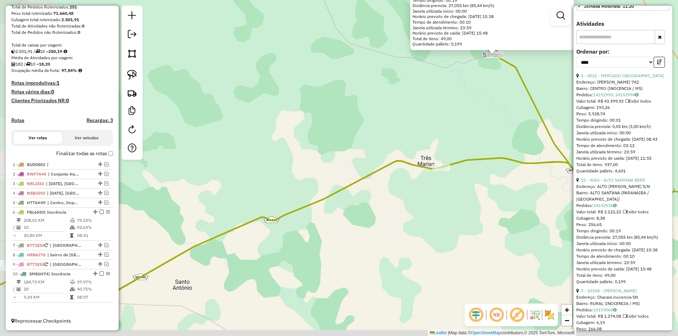
drag, startPoint x: 412, startPoint y: 143, endPoint x: 435, endPoint y: 117, distance: 34.3
click at [435, 117] on div "4065 - ALTO SANTANA BEER Endereço: ALTO SANTANA S/N Bairro: [GEOGRAPHIC_DATA] (…" at bounding box center [339, 168] width 678 height 336
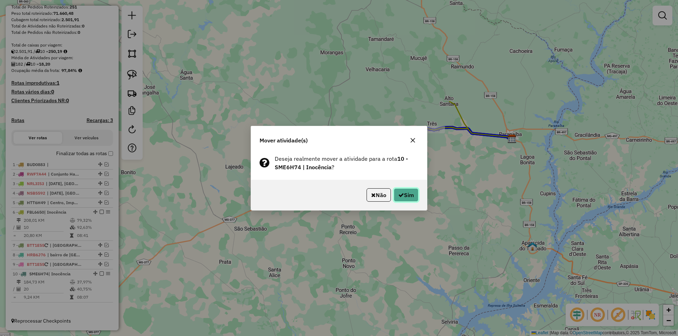
click at [403, 196] on button "Sim" at bounding box center [406, 195] width 25 height 13
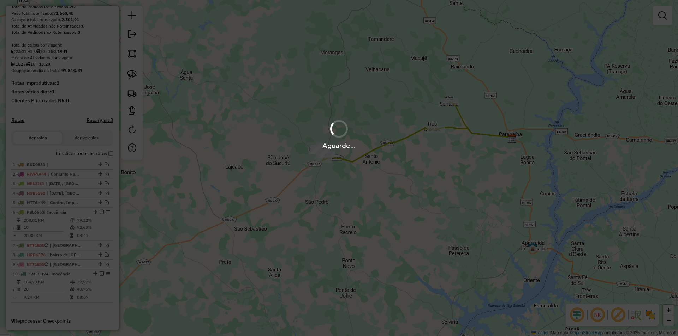
click at [403, 196] on div "Aguarde..." at bounding box center [339, 168] width 678 height 336
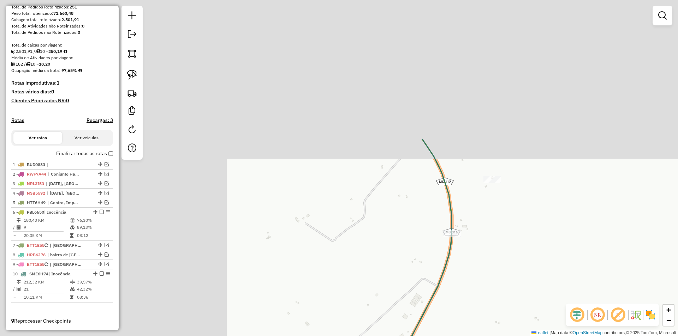
drag, startPoint x: 336, startPoint y: 155, endPoint x: 589, endPoint y: 301, distance: 291.3
click at [589, 301] on div "Janela de atendimento Grade de atendimento Capacidade Transportadoras Veículos …" at bounding box center [339, 168] width 678 height 336
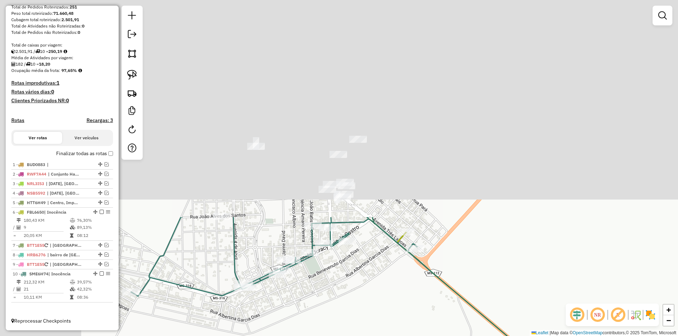
drag, startPoint x: 267, startPoint y: 68, endPoint x: 382, endPoint y: 319, distance: 276.0
click at [382, 319] on div "Janela de atendimento Grade de atendimento Capacidade Transportadoras Veículos …" at bounding box center [339, 168] width 678 height 336
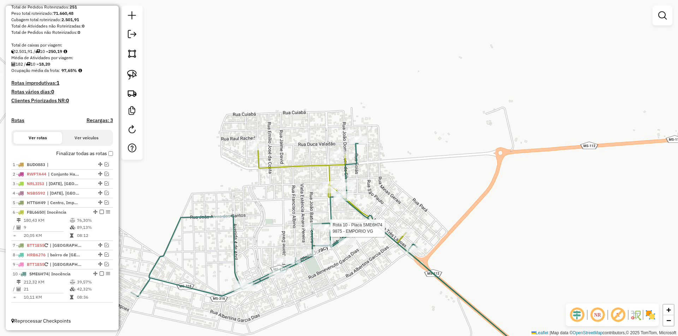
select select "*********"
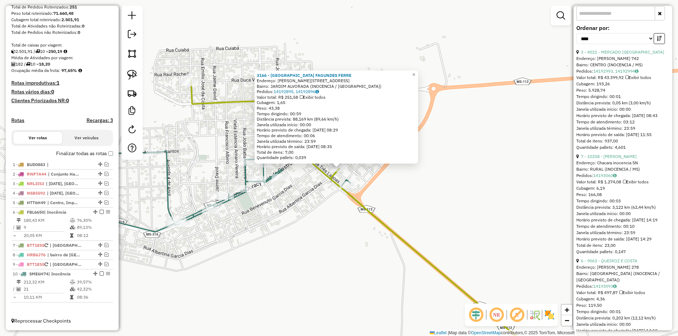
scroll to position [247, 0]
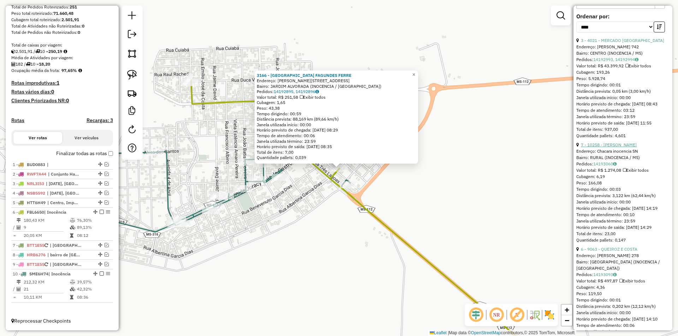
click at [624, 148] on link "7 - 10258 - [PERSON_NAME]" at bounding box center [609, 144] width 56 height 5
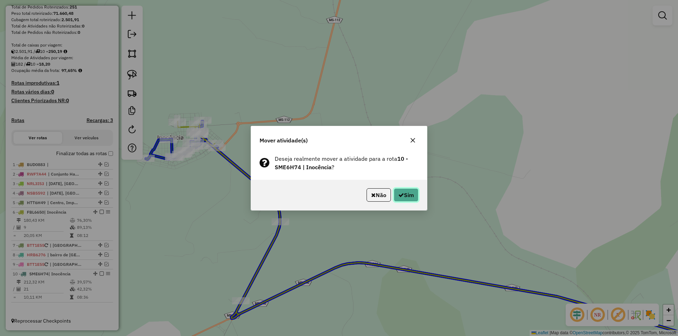
click at [417, 198] on button "Sim" at bounding box center [406, 195] width 25 height 13
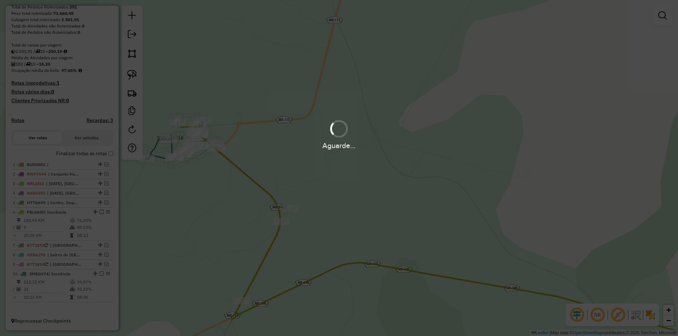
click at [416, 198] on div "Aguarde..." at bounding box center [339, 168] width 678 height 336
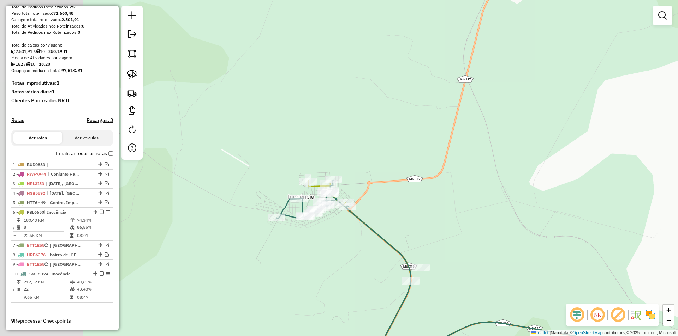
drag, startPoint x: 179, startPoint y: 172, endPoint x: 310, endPoint y: 232, distance: 143.4
click at [310, 232] on div "Janela de atendimento Grade de atendimento Capacidade Transportadoras Veículos …" at bounding box center [339, 168] width 678 height 336
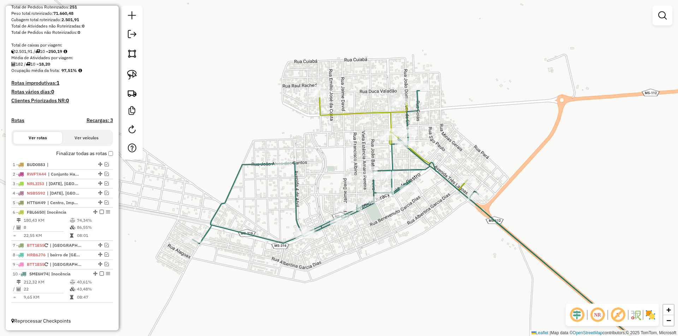
drag, startPoint x: 347, startPoint y: 185, endPoint x: 331, endPoint y: 214, distance: 32.9
click at [331, 214] on div "Janela de atendimento Grade de atendimento Capacidade Transportadoras Veículos …" at bounding box center [339, 168] width 678 height 336
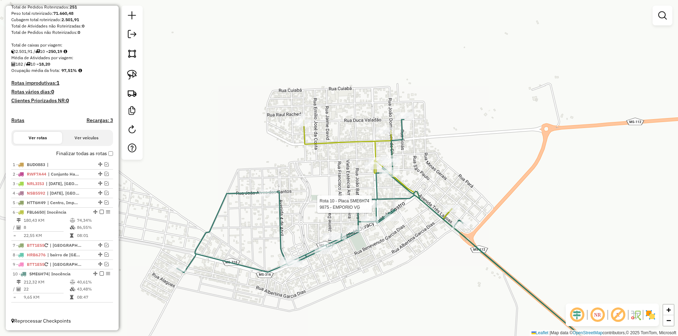
select select "*********"
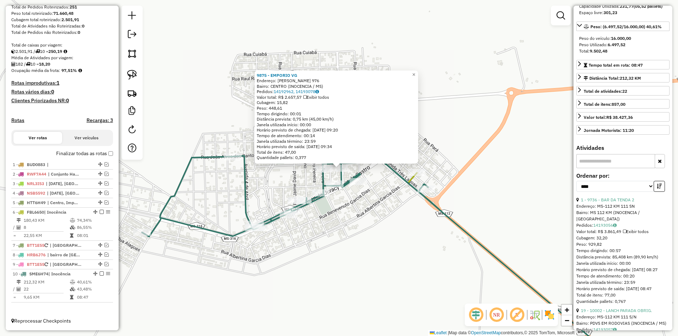
scroll to position [106, 0]
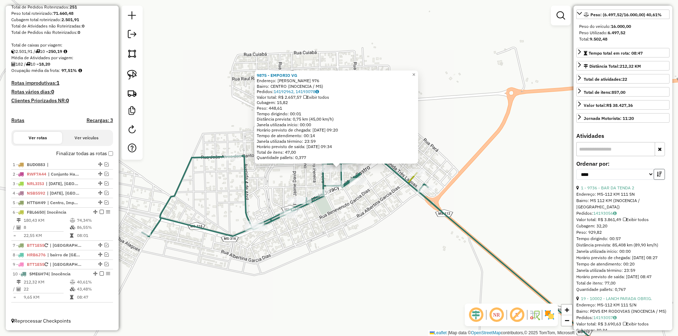
click at [659, 177] on icon "button" at bounding box center [659, 174] width 5 height 5
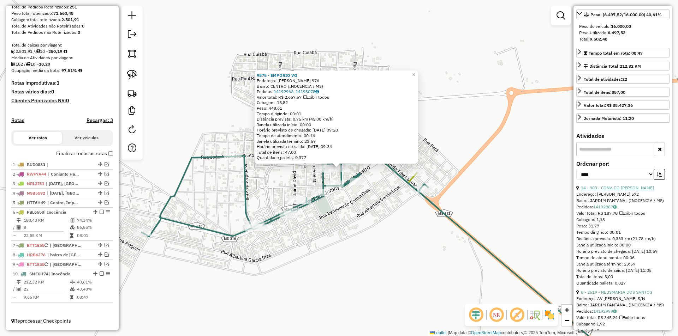
click at [614, 191] on link "14 - 903 - CONV. DO [PERSON_NAME]" at bounding box center [617, 187] width 73 height 5
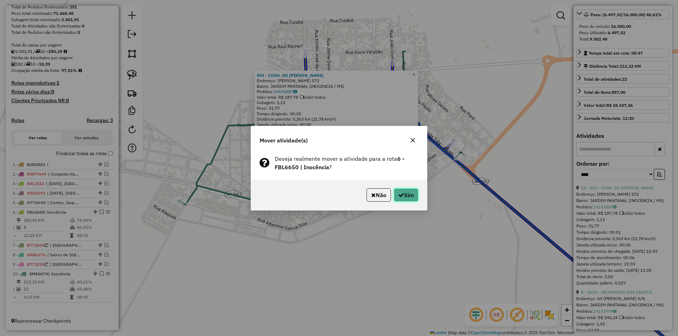
click at [410, 193] on button "Sim" at bounding box center [406, 195] width 25 height 13
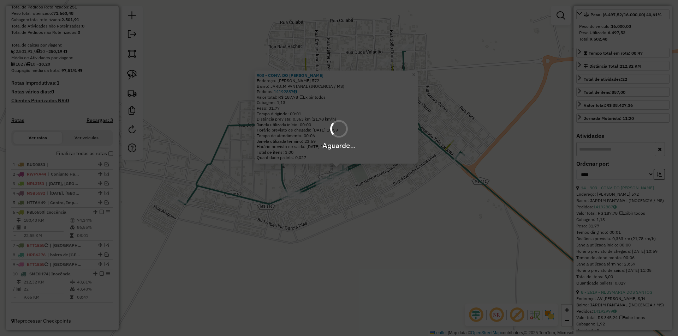
click at [410, 193] on div "Aguarde..." at bounding box center [339, 168] width 678 height 336
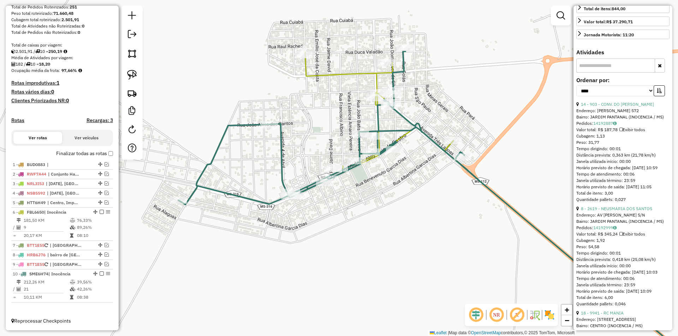
scroll to position [212, 0]
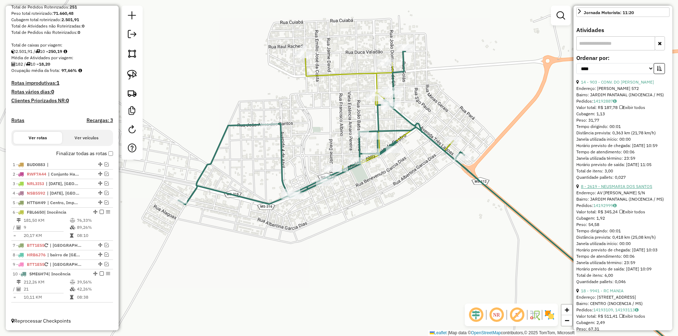
click at [611, 189] on link "8 - 2619 - NEUSMARIA DOS SANTOS" at bounding box center [616, 186] width 71 height 5
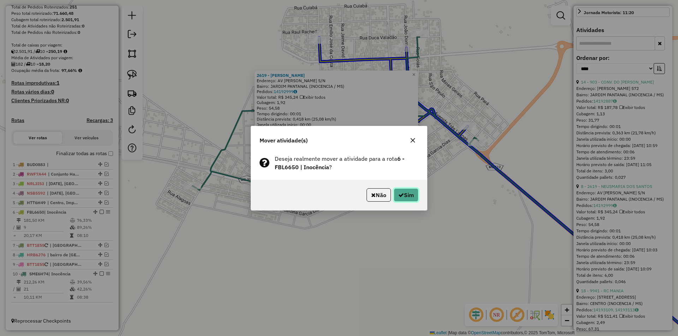
click at [404, 190] on button "Sim" at bounding box center [406, 195] width 25 height 13
click at [0, 0] on div "Aguarde..." at bounding box center [0, 0] width 0 height 0
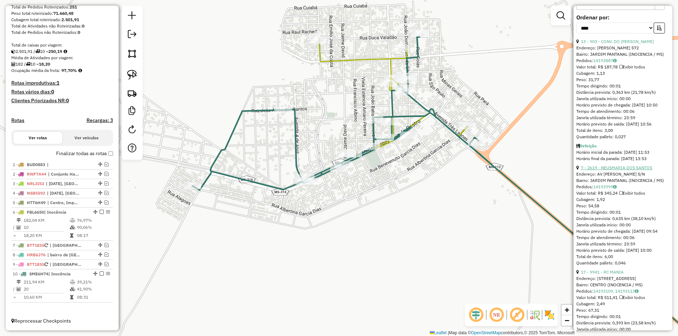
scroll to position [318, 0]
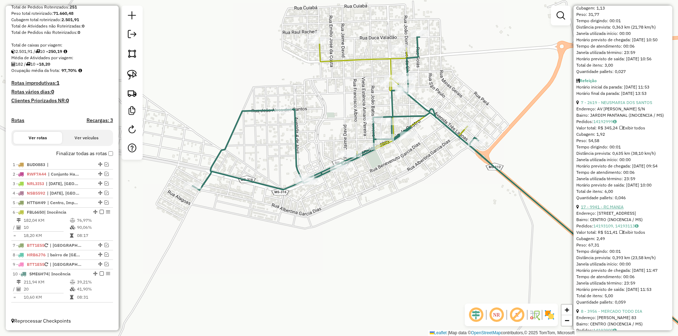
click at [610, 210] on link "17 - 9941 - RC MANIA" at bounding box center [602, 206] width 43 height 5
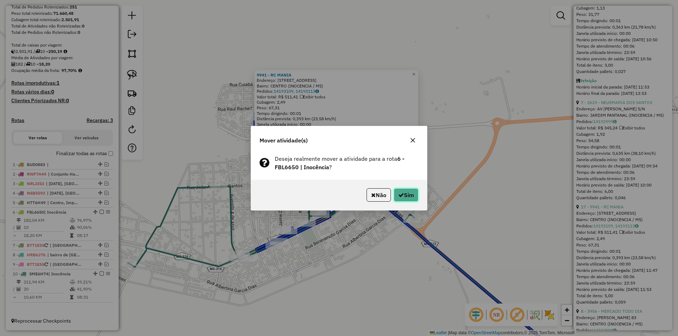
click at [402, 195] on icon "button" at bounding box center [401, 195] width 6 height 6
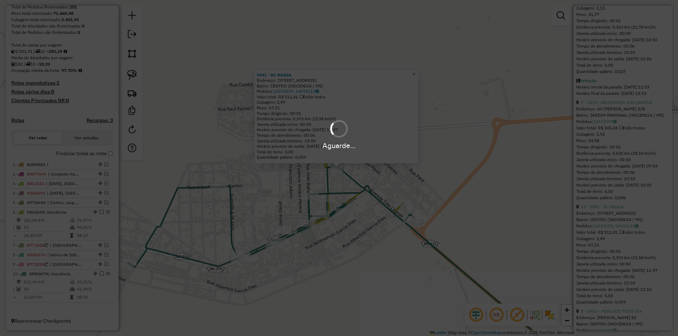
click at [402, 195] on div "Aguarde..." at bounding box center [339, 168] width 678 height 336
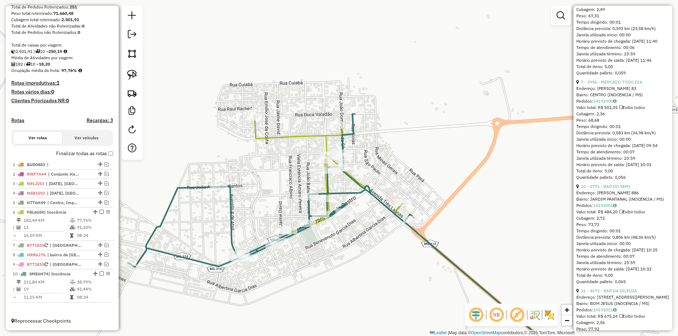
scroll to position [494, 0]
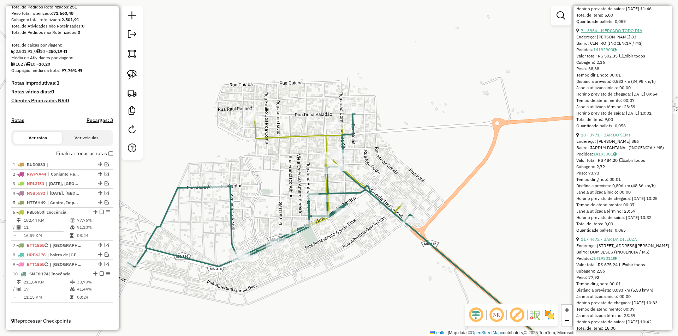
click at [619, 33] on link "7 - 3956 - MERCADO TODO DIA" at bounding box center [611, 30] width 61 height 5
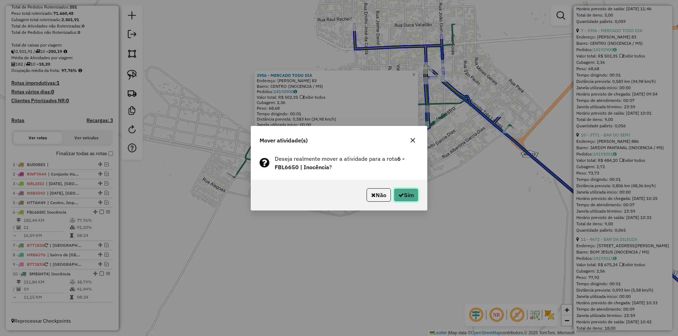
click at [407, 200] on button "Sim" at bounding box center [406, 195] width 25 height 13
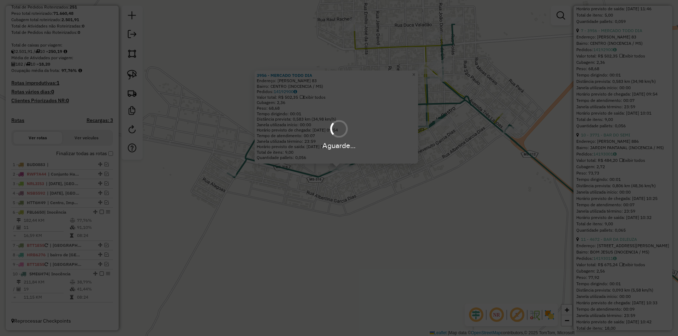
click at [407, 199] on div "Aguarde..." at bounding box center [339, 168] width 678 height 336
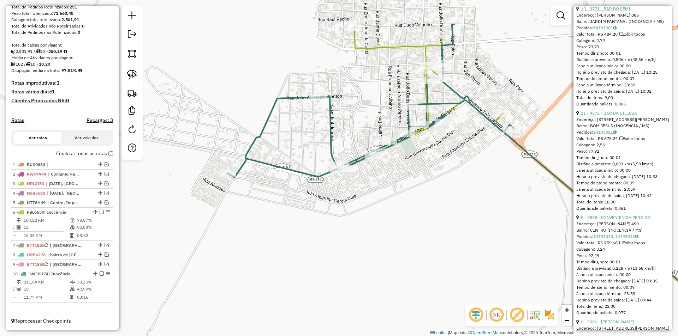
click at [615, 11] on link "10 - 3771 - BAR DO SEMI" at bounding box center [605, 8] width 49 height 5
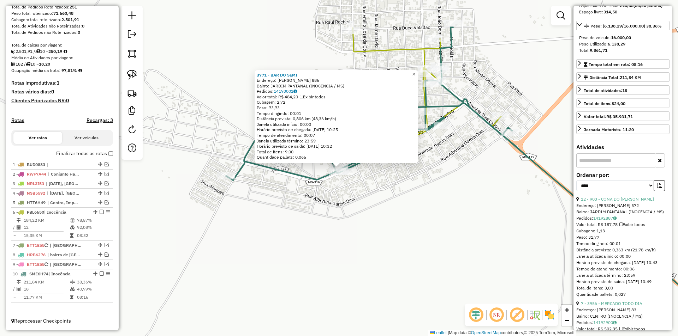
scroll to position [177, 0]
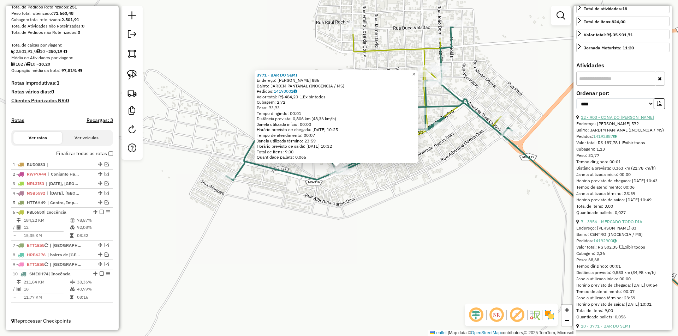
click at [615, 120] on link "12 - 903 - CONV. DO [PERSON_NAME]" at bounding box center [617, 117] width 73 height 5
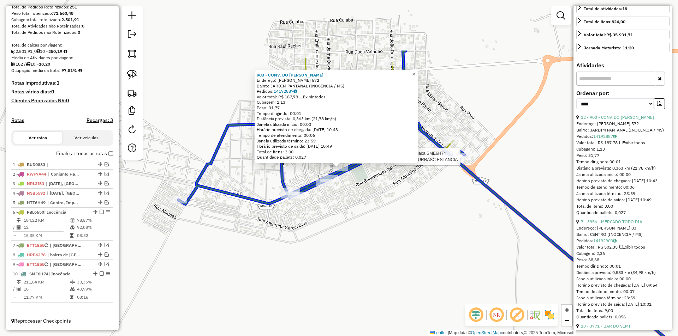
click at [457, 14] on div at bounding box center [457, 14] width 0 height 0
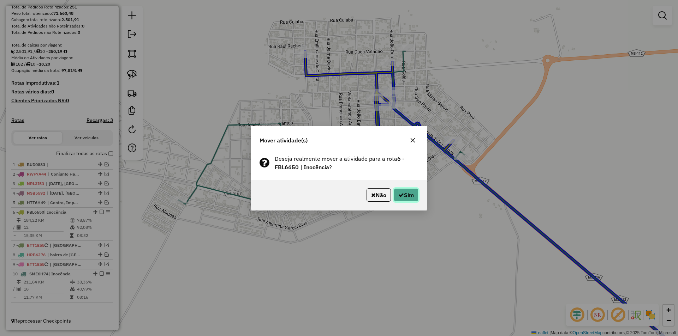
click at [403, 196] on button "Sim" at bounding box center [406, 195] width 25 height 13
click at [0, 0] on div "Aguarde..." at bounding box center [0, 0] width 0 height 0
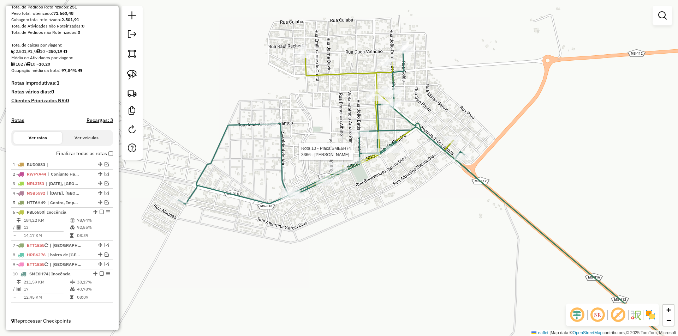
select select "*********"
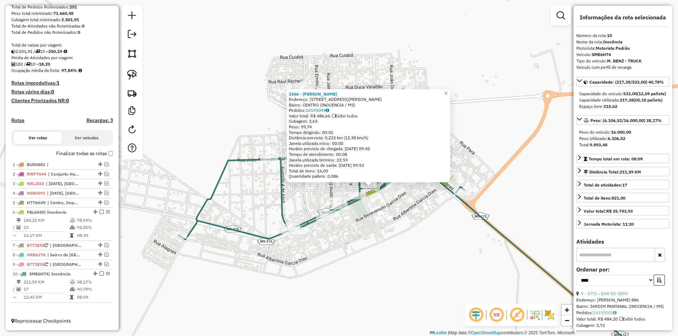
drag, startPoint x: 366, startPoint y: 197, endPoint x: 398, endPoint y: 216, distance: 37.4
click at [398, 216] on div "3366 - [PERSON_NAME]: R [PERSON_NAME] 42 Bairro: CENTRO (INOCENCIA / MS) Pedido…" at bounding box center [339, 168] width 678 height 336
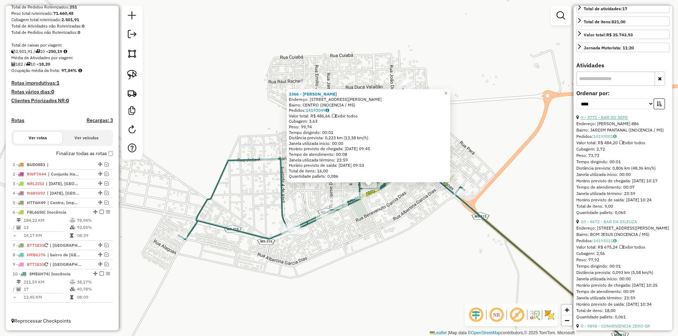
click at [606, 120] on link "9 - 3771 - BAR DO SEMI" at bounding box center [604, 117] width 47 height 5
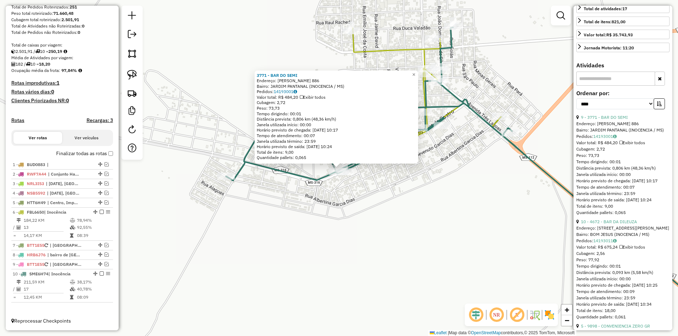
drag, startPoint x: 337, startPoint y: 166, endPoint x: 440, endPoint y: 160, distance: 103.6
click at [500, 141] on div "3771 - BAR DO SEMI Endereço: [PERSON_NAME] 886 Bairro: [GEOGRAPHIC_DATA] (INOCE…" at bounding box center [339, 168] width 678 height 336
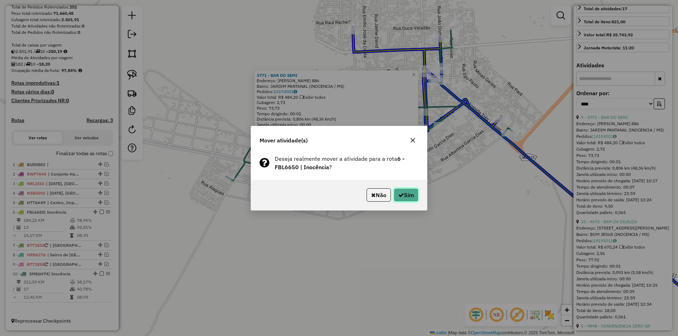
click at [412, 195] on button "Sim" at bounding box center [406, 195] width 25 height 13
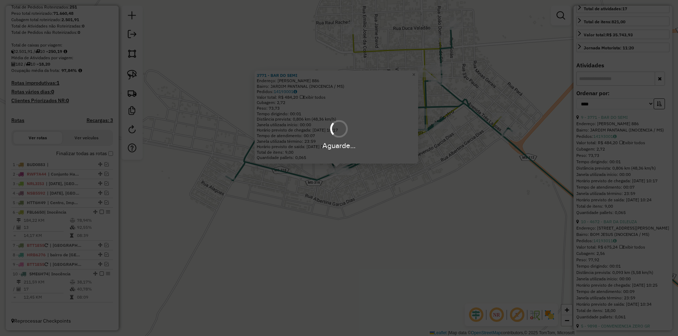
click at [412, 195] on div "Aguarde..." at bounding box center [339, 168] width 678 height 336
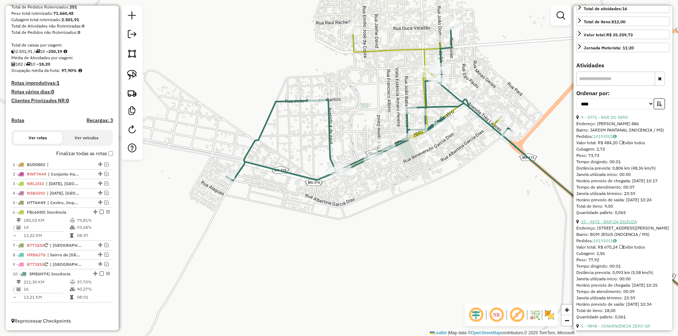
click at [615, 225] on link "10 - 4672 - BAR DA DILEUZA" at bounding box center [609, 221] width 56 height 5
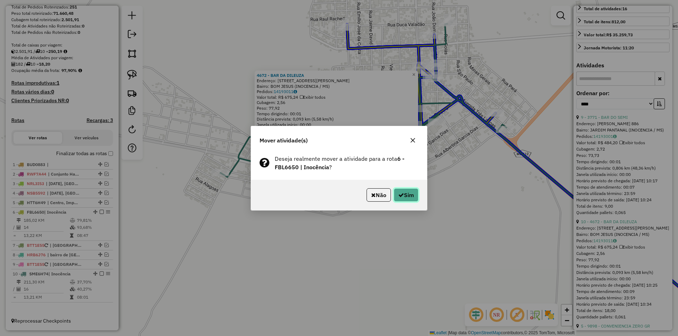
click at [412, 198] on button "Sim" at bounding box center [406, 195] width 25 height 13
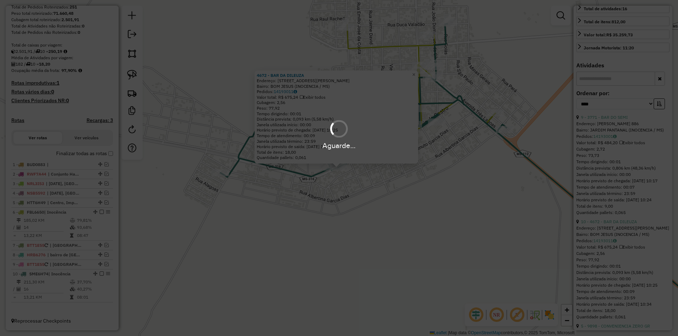
click at [412, 198] on div "Aguarde..." at bounding box center [339, 168] width 678 height 336
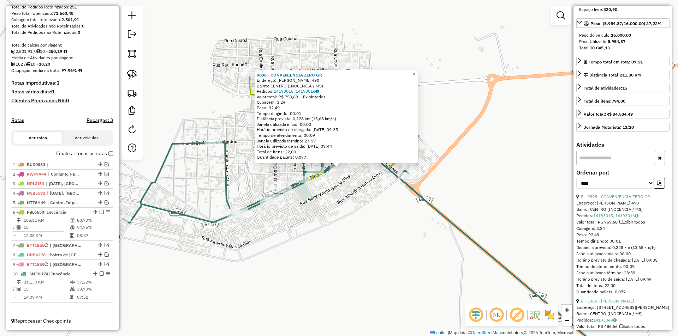
scroll to position [0, 0]
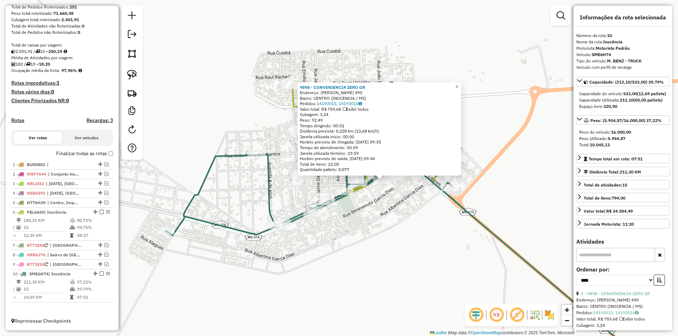
drag, startPoint x: 335, startPoint y: 203, endPoint x: 380, endPoint y: 215, distance: 46.5
click at [380, 215] on div "9898 - CONVENIENCIA ZERO GR Endereço: [PERSON_NAME] 490 Bairro: CENTRO (INOCENC…" at bounding box center [339, 168] width 678 height 336
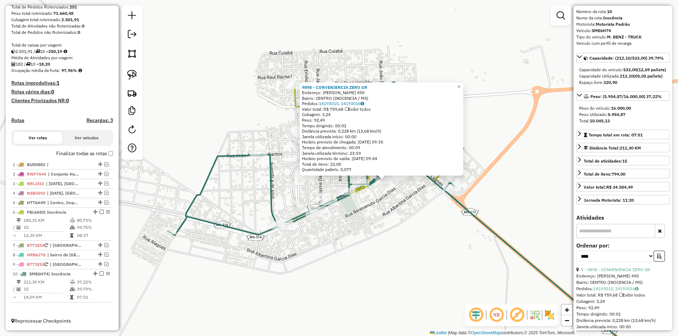
scroll to position [141, 0]
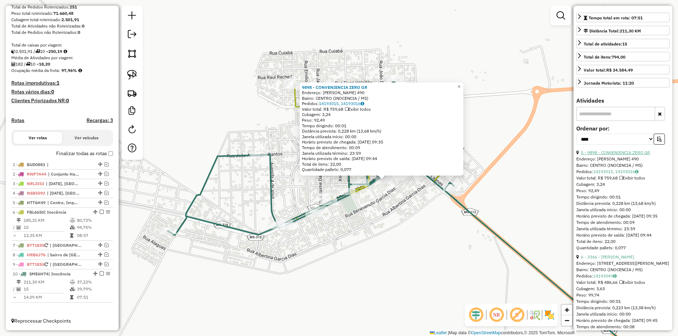
click at [614, 155] on link "5 - 9898 - CONVENIENCIA ZERO GR" at bounding box center [615, 152] width 69 height 5
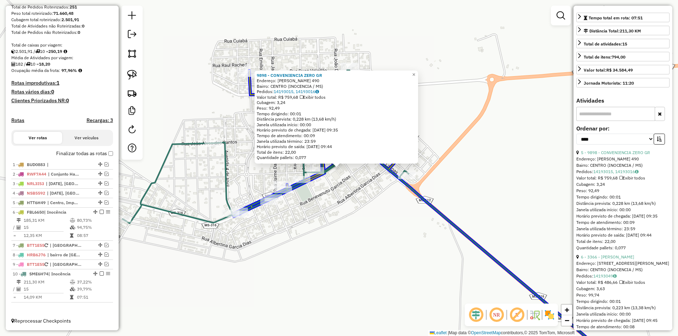
drag, startPoint x: 339, startPoint y: 172, endPoint x: 394, endPoint y: 162, distance: 55.3
click at [401, 33] on div "9898 - CONVENIENCIA ZERO GR Endereço: [PERSON_NAME] 490 Bairro: CENTRO (INOCENC…" at bounding box center [401, 33] width 0 height 0
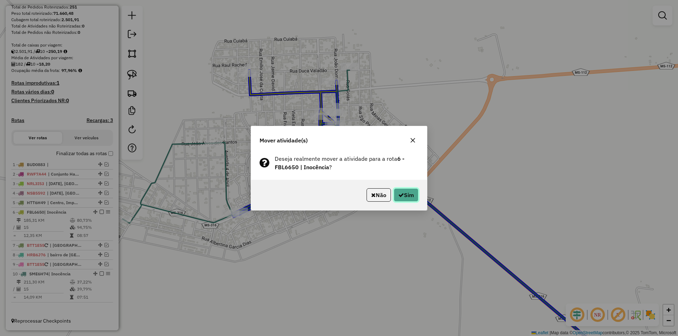
click at [404, 193] on button "Sim" at bounding box center [406, 195] width 25 height 13
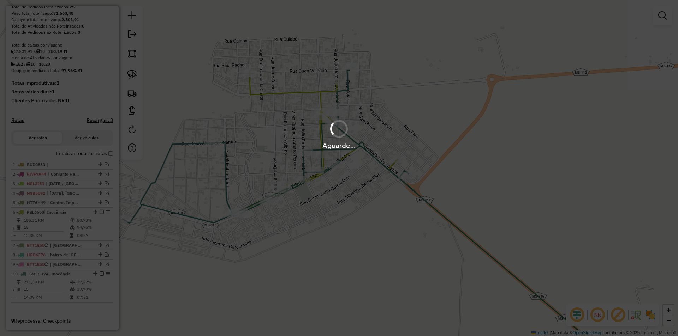
click at [404, 193] on div "Aguarde..." at bounding box center [339, 168] width 678 height 336
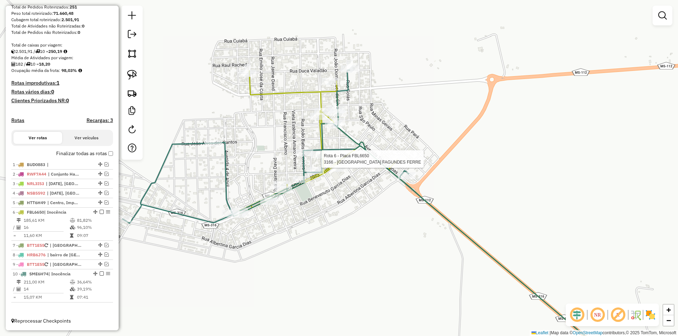
select select "*********"
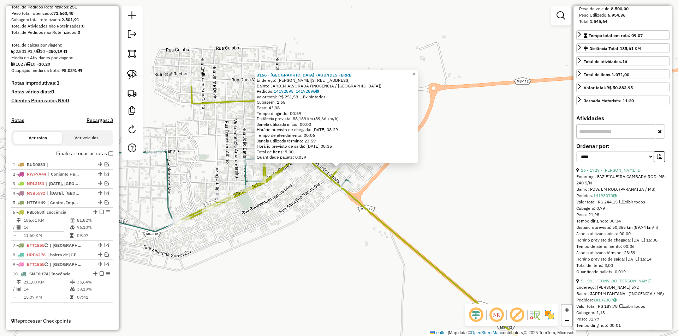
scroll to position [177, 0]
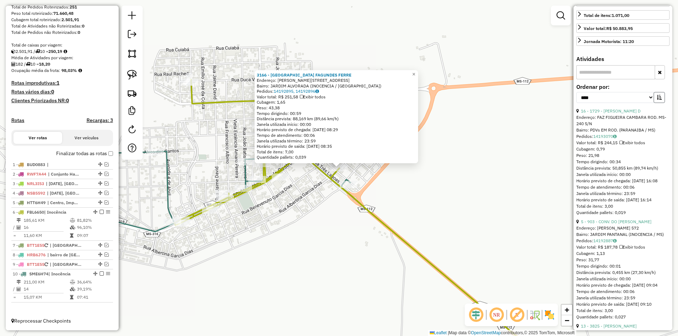
click at [659, 100] on icon "button" at bounding box center [659, 97] width 5 height 5
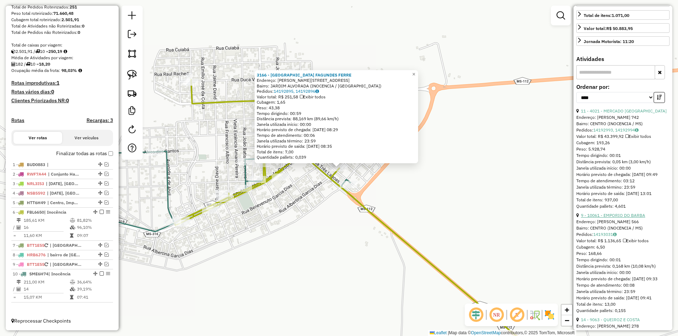
click at [619, 218] on link "9 - 10061 - EMPORIO DO BARBA" at bounding box center [613, 215] width 64 height 5
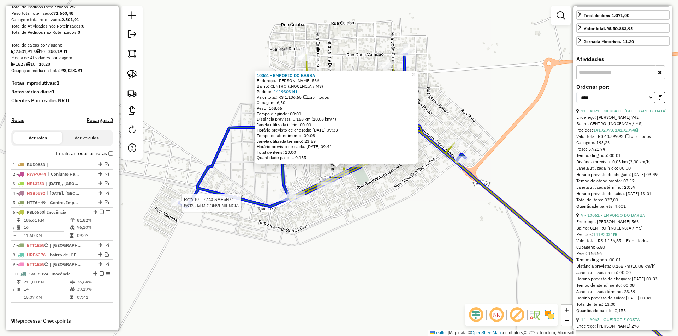
click at [458, 17] on div at bounding box center [458, 17] width 0 height 0
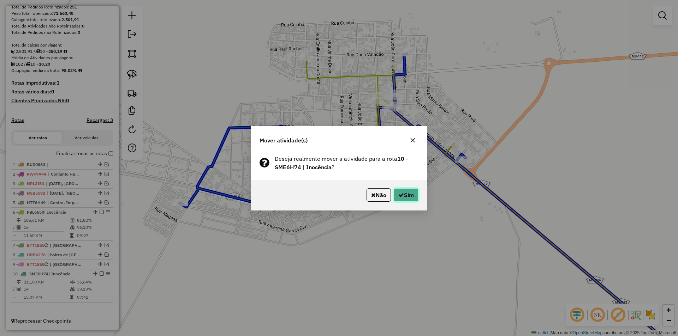
click at [406, 197] on button "Sim" at bounding box center [406, 195] width 25 height 13
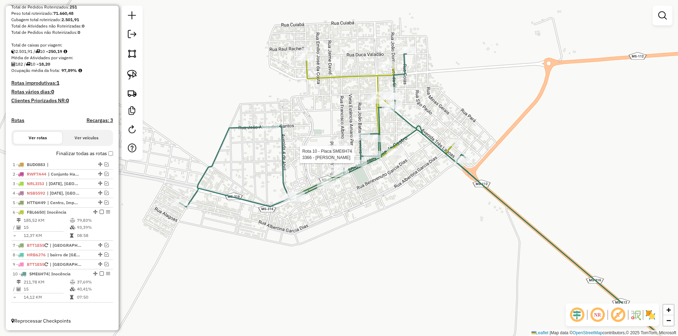
select select "*********"
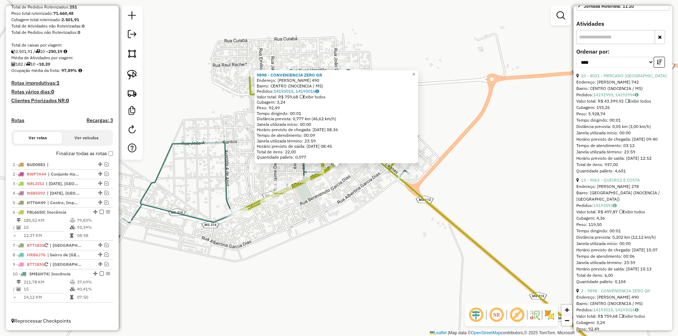
scroll to position [205, 0]
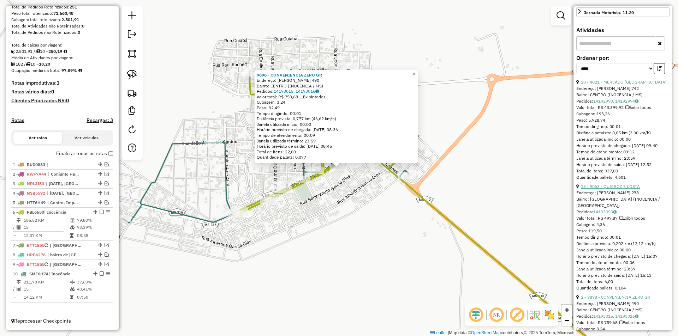
click at [611, 189] on link "13 - 9063 - QUEIROZ E COSTA" at bounding box center [610, 186] width 59 height 5
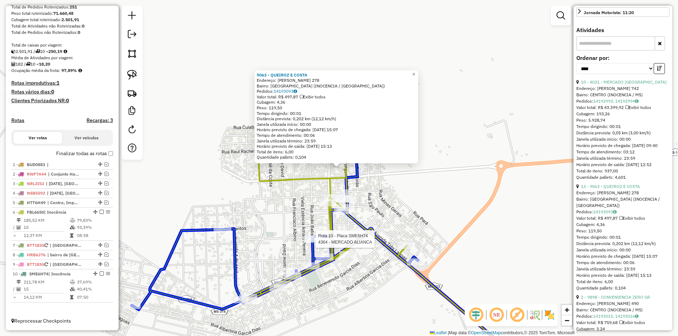
click at [410, 120] on div at bounding box center [410, 120] width 0 height 0
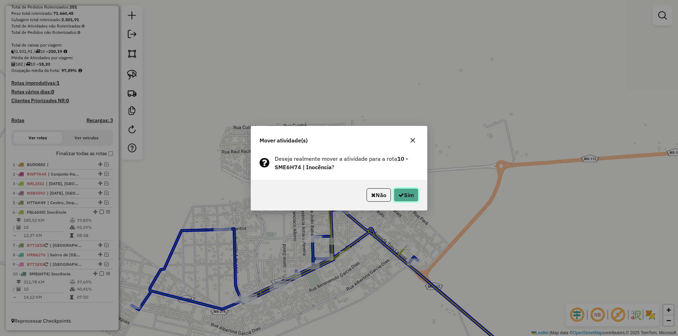
click at [399, 196] on icon "button" at bounding box center [401, 195] width 6 height 6
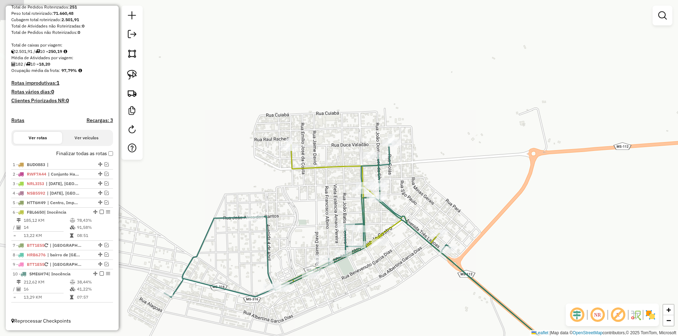
drag, startPoint x: 277, startPoint y: 247, endPoint x: 330, endPoint y: 210, distance: 63.9
click at [330, 210] on div "Janela de atendimento Grade de atendimento Capacidade Transportadoras Veículos …" at bounding box center [339, 168] width 678 height 336
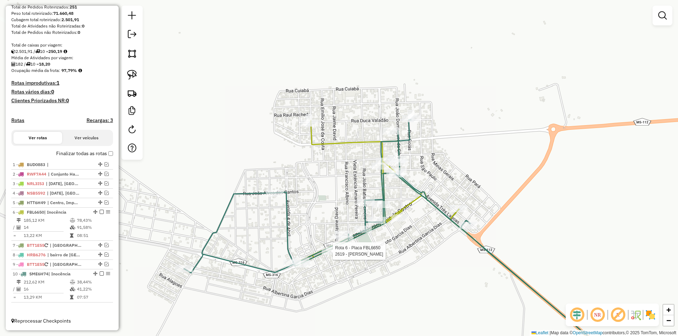
select select "*********"
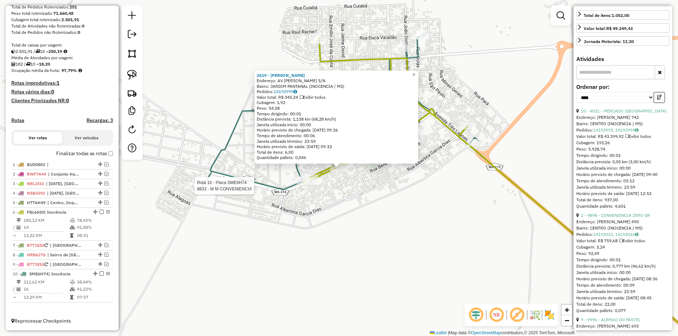
scroll to position [183, 0]
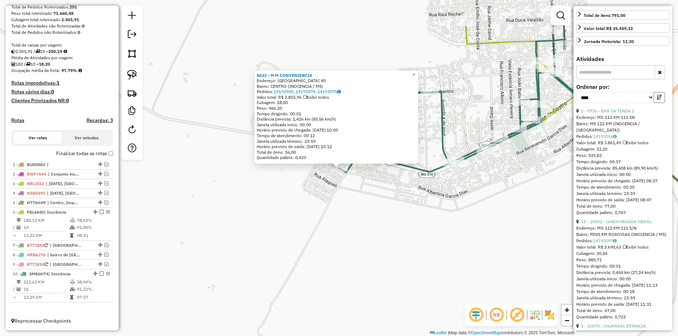
click at [654, 103] on button "button" at bounding box center [658, 97] width 11 height 11
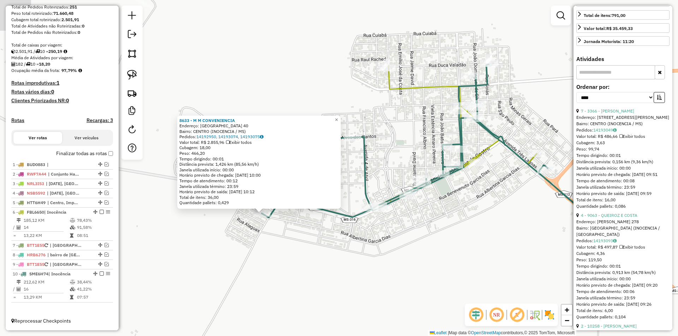
drag, startPoint x: 506, startPoint y: 169, endPoint x: 395, endPoint y: 226, distance: 124.3
click at [396, 226] on div "8633 - M M CONVENIENCIA Endereço: [GEOGRAPHIC_DATA] 40 Bairro: CENTRO (INOCENCI…" at bounding box center [339, 168] width 678 height 336
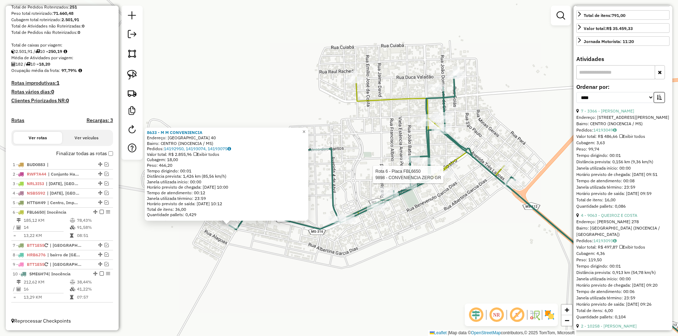
scroll to position [177, 0]
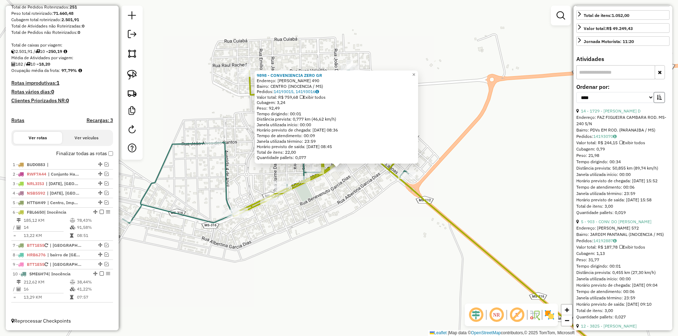
click at [658, 100] on icon "button" at bounding box center [659, 97] width 5 height 5
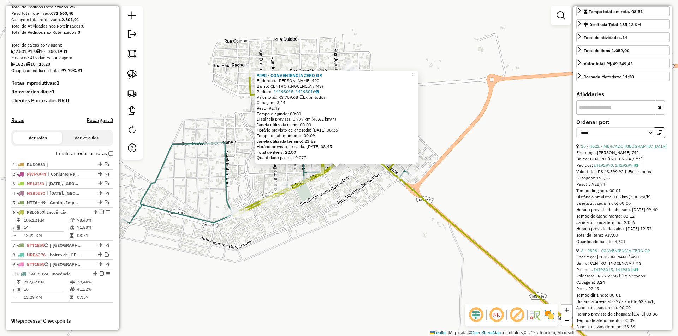
scroll to position [0, 0]
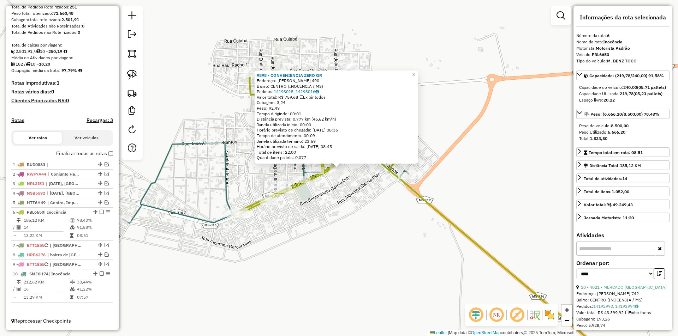
click at [352, 190] on div "9898 - CONVENIENCIA ZERO GR Endereço: [PERSON_NAME] 490 Bairro: CENTRO (INOCENC…" at bounding box center [339, 168] width 678 height 336
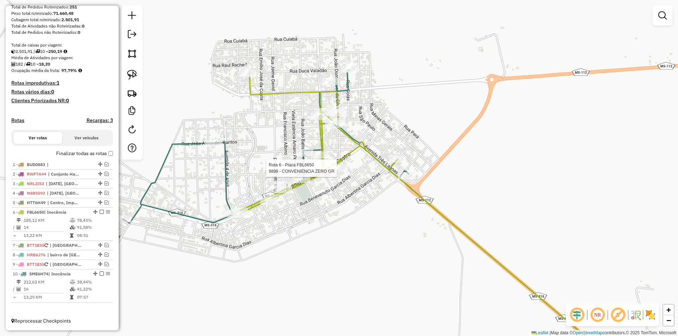
select select "*********"
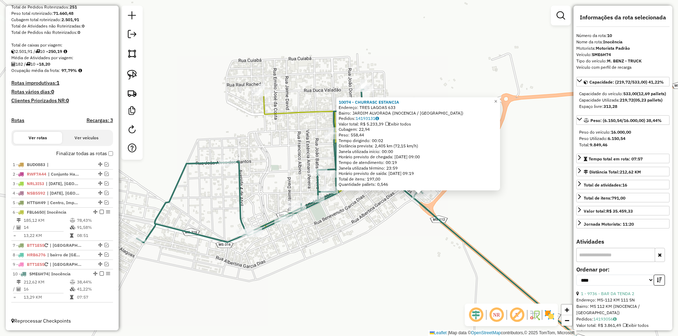
drag, startPoint x: 350, startPoint y: 204, endPoint x: 368, endPoint y: 208, distance: 18.5
click at [368, 208] on div "10074 - CHURRASC ESTANCIA Endereço: TRES LAGOAS 633 Bairro: [GEOGRAPHIC_DATA] (…" at bounding box center [339, 168] width 678 height 336
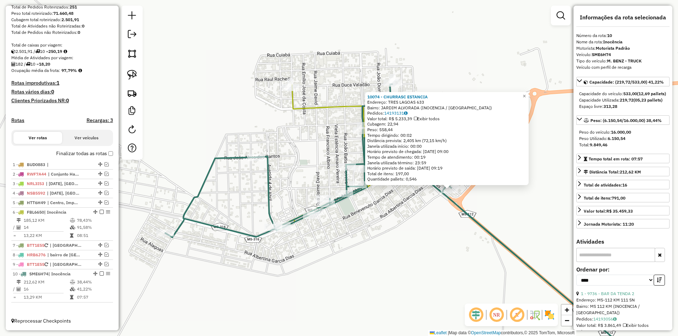
drag, startPoint x: 371, startPoint y: 214, endPoint x: 389, endPoint y: 207, distance: 19.3
click at [389, 207] on div "10074 - CHURRASC ESTANCIA Endereço: TRES LAGOAS 633 Bairro: [GEOGRAPHIC_DATA] (…" at bounding box center [339, 168] width 678 height 336
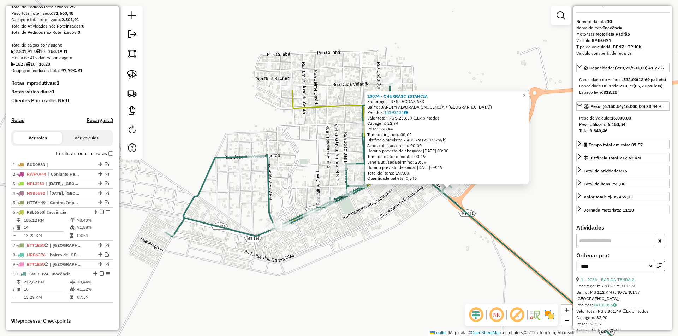
scroll to position [35, 0]
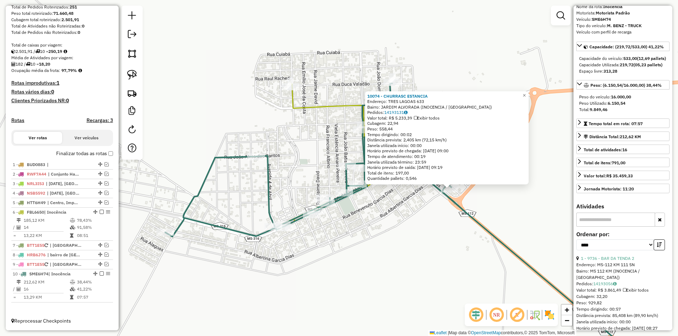
click at [398, 213] on div "10074 - CHURRASC ESTANCIA Endereço: TRES LAGOAS 633 Bairro: [GEOGRAPHIC_DATA] (…" at bounding box center [339, 168] width 678 height 336
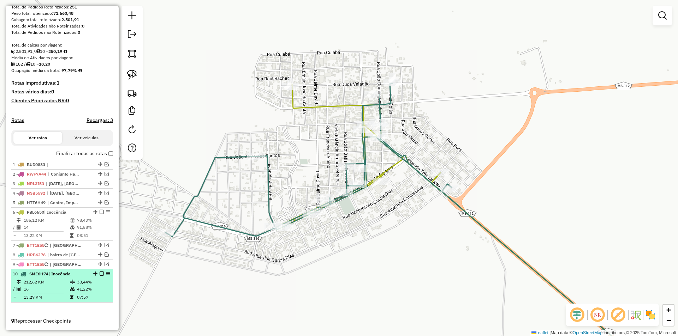
click at [100, 274] on em at bounding box center [102, 274] width 4 height 4
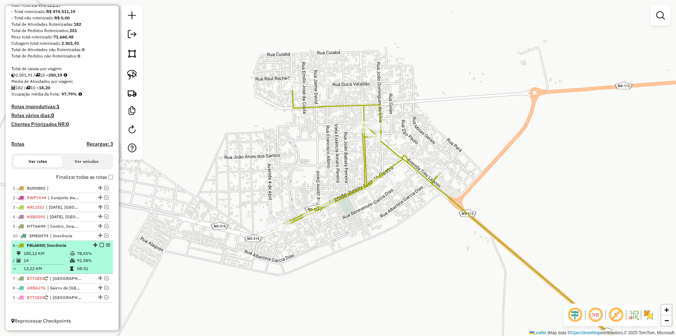
drag, startPoint x: 99, startPoint y: 297, endPoint x: 92, endPoint y: 244, distance: 53.8
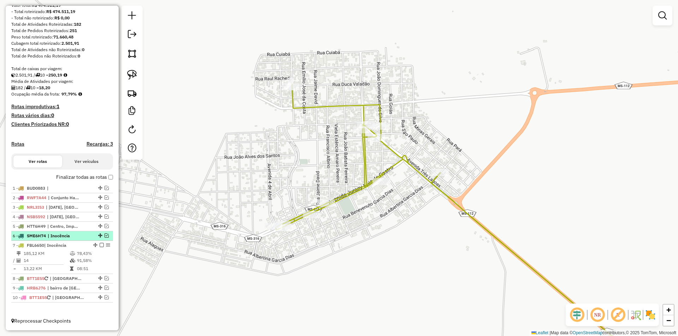
click at [104, 235] on em at bounding box center [106, 236] width 4 height 4
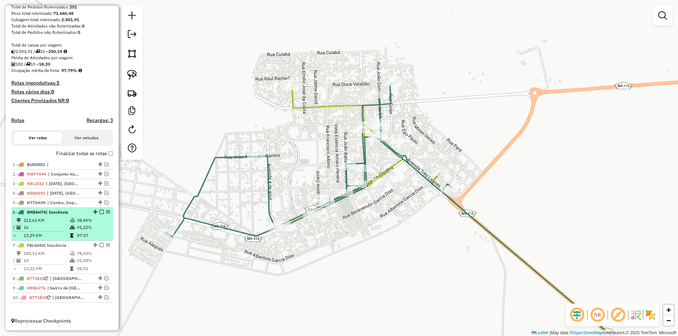
click at [58, 225] on td "16" at bounding box center [46, 227] width 46 height 7
select select "*********"
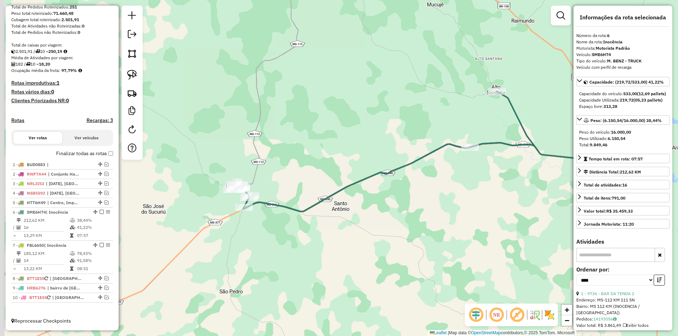
drag, startPoint x: 334, startPoint y: 230, endPoint x: 445, endPoint y: 214, distance: 112.4
click at [445, 214] on div "Janela de atendimento Grade de atendimento Capacidade Transportadoras Veículos …" at bounding box center [339, 168] width 678 height 336
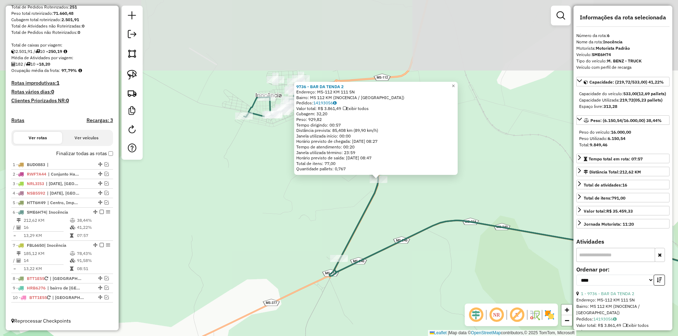
drag, startPoint x: 402, startPoint y: 100, endPoint x: 410, endPoint y: 202, distance: 102.3
click at [410, 202] on div "9736 - BAR DA TENDA 2 Endereço: MS-112 KM 111 SN Bairro: MS 112 KM (INOCENCIA /…" at bounding box center [339, 168] width 678 height 336
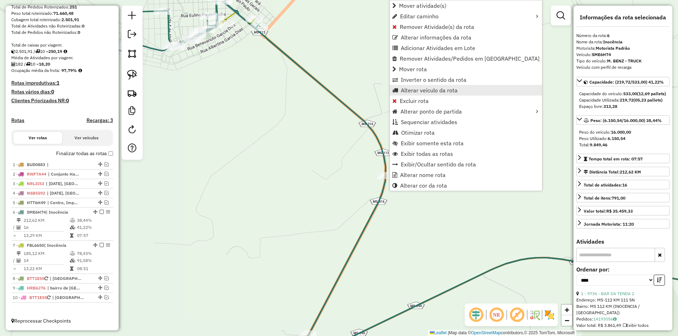
click at [432, 91] on span "Alterar veículo da rota" at bounding box center [429, 91] width 57 height 6
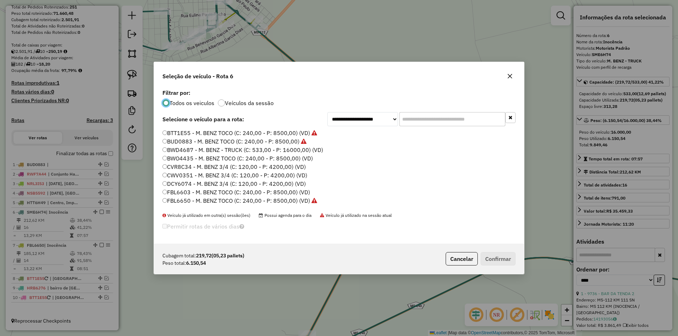
scroll to position [4, 2]
click at [189, 199] on label "FBL6650 - M. BENZ TOCO (C: 240,00 - P: 8500,00) (VD)" at bounding box center [239, 201] width 155 height 8
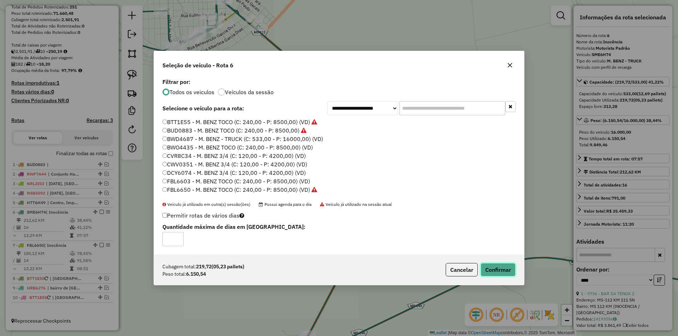
click at [491, 265] on button "Confirmar" at bounding box center [497, 269] width 35 height 13
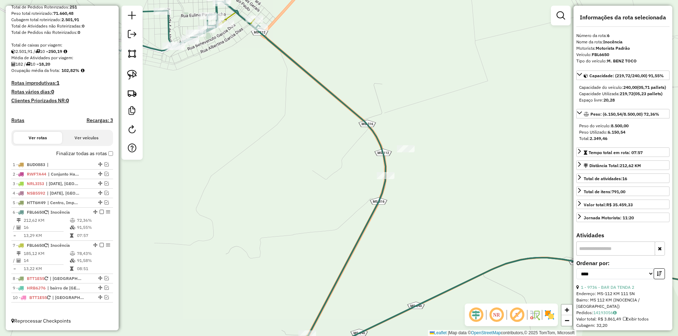
click at [39, 255] on td "185,12 KM" at bounding box center [46, 253] width 46 height 7
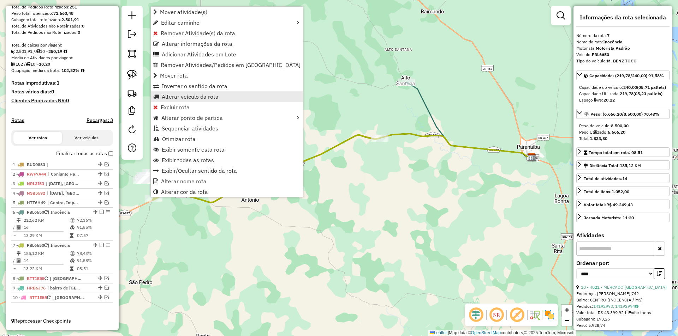
click at [194, 96] on span "Alterar veículo da rota" at bounding box center [190, 97] width 57 height 6
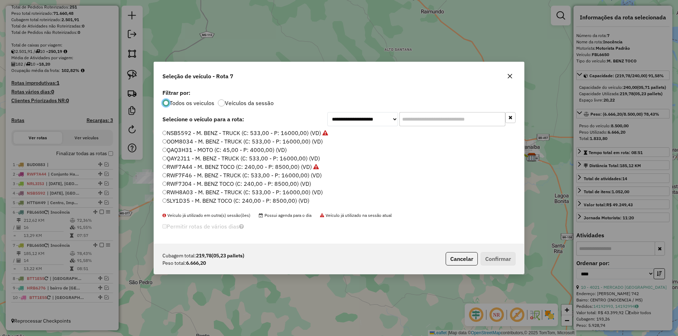
scroll to position [236, 0]
click at [186, 187] on label "SME6H74 - M. BENZ - TRUCK (C: 533,00 - P: 16000,00) (VD)" at bounding box center [241, 185] width 159 height 8
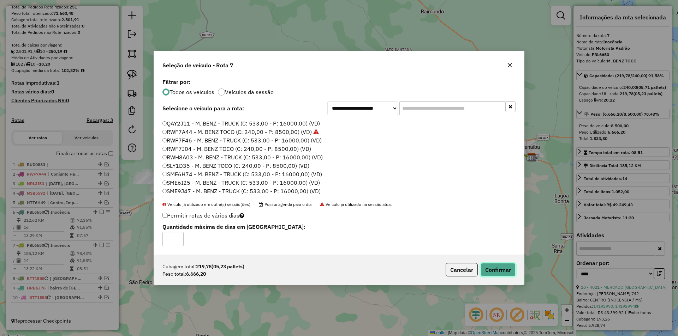
click at [495, 270] on button "Confirmar" at bounding box center [497, 269] width 35 height 13
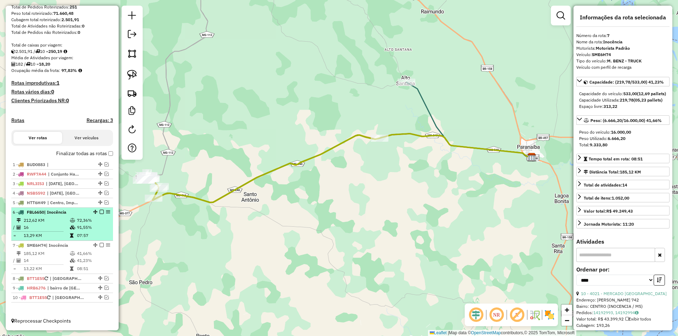
click at [100, 213] on em at bounding box center [102, 212] width 4 height 4
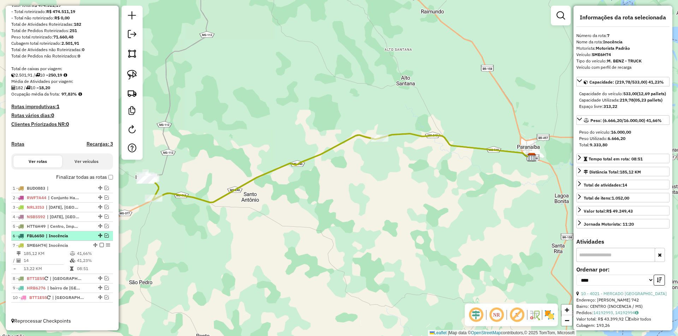
scroll to position [95, 0]
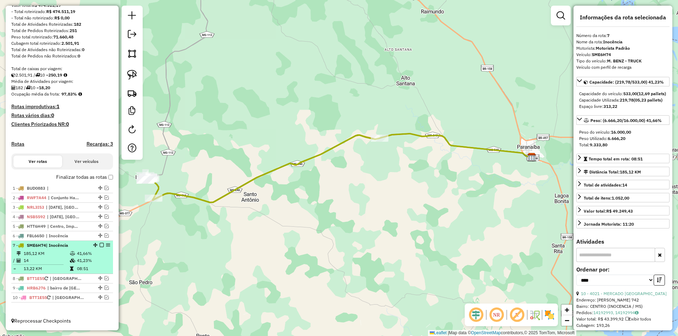
click at [100, 246] on em at bounding box center [102, 245] width 4 height 4
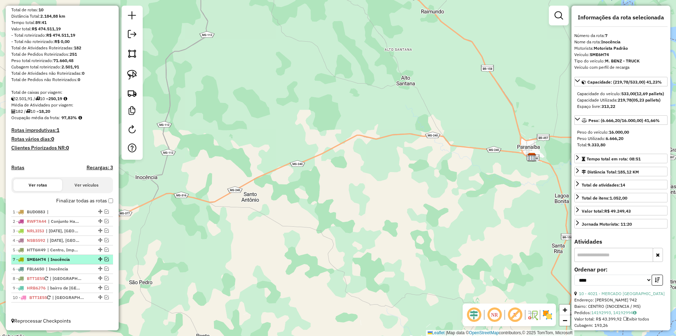
drag, startPoint x: 97, startPoint y: 268, endPoint x: 97, endPoint y: 257, distance: 11.7
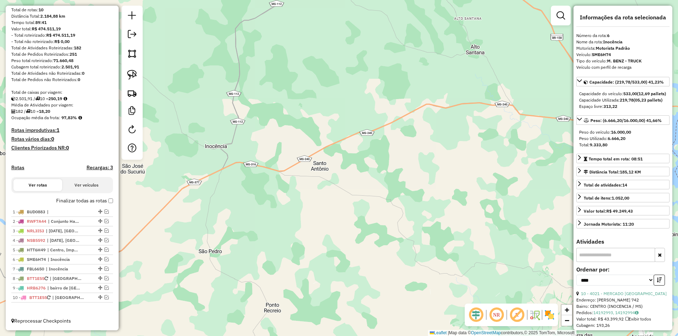
drag, startPoint x: 161, startPoint y: 255, endPoint x: 226, endPoint y: 226, distance: 71.8
click at [226, 226] on div "Janela de atendimento Grade de atendimento Capacidade Transportadoras Veículos …" at bounding box center [339, 168] width 678 height 336
click at [104, 279] on em at bounding box center [106, 278] width 4 height 4
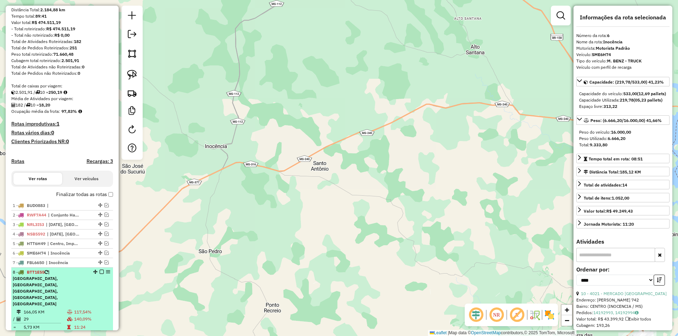
scroll to position [108, 0]
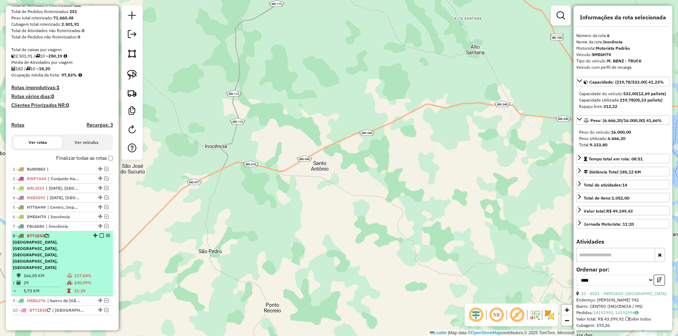
click at [41, 280] on td "29" at bounding box center [44, 283] width 43 height 7
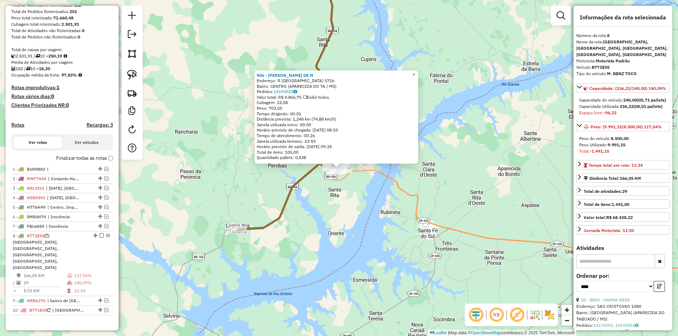
drag, startPoint x: 329, startPoint y: 199, endPoint x: 329, endPoint y: 193, distance: 6.0
click at [329, 199] on div "906 - [PERSON_NAME] DE M Endereço: [GEOGRAPHIC_DATA] 5716 Bairro: CENTRO (APARE…" at bounding box center [339, 168] width 678 height 336
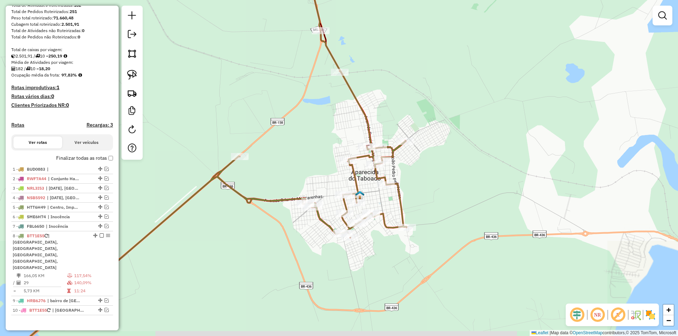
drag, startPoint x: 297, startPoint y: 177, endPoint x: 283, endPoint y: 162, distance: 20.7
click at [288, 162] on div "Janela de atendimento Grade de atendimento Capacidade Transportadoras Veículos …" at bounding box center [339, 168] width 678 height 336
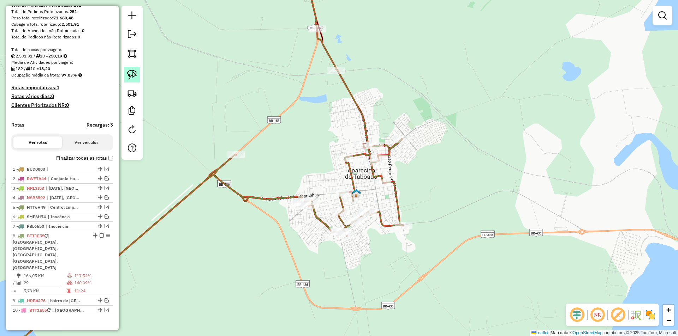
click at [131, 75] on img at bounding box center [132, 75] width 10 height 10
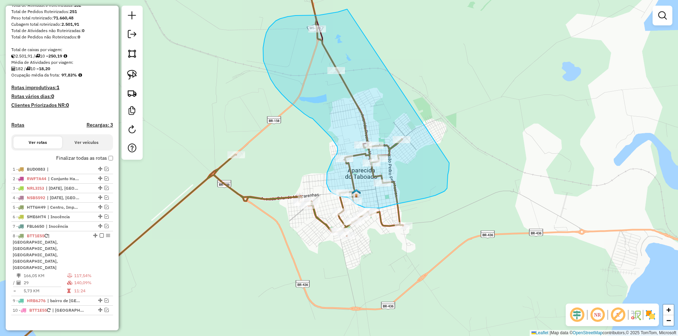
drag, startPoint x: 347, startPoint y: 9, endPoint x: 449, endPoint y: 163, distance: 184.7
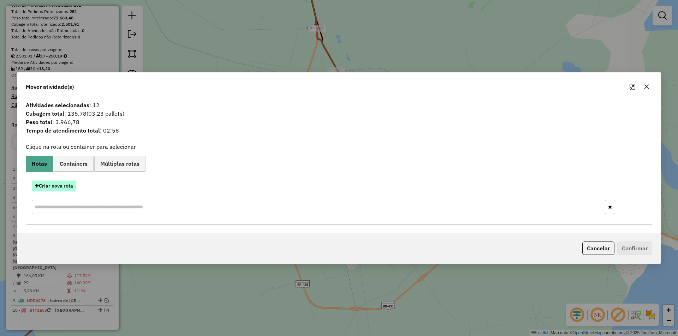
click at [66, 188] on button "Criar nova rota" at bounding box center [54, 186] width 44 height 11
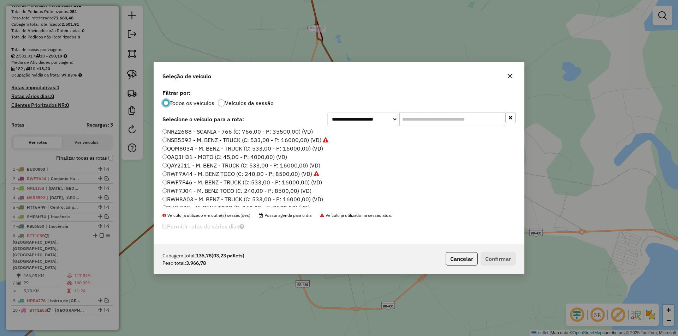
scroll to position [236, 0]
drag, startPoint x: 179, startPoint y: 176, endPoint x: 267, endPoint y: 200, distance: 90.8
click at [179, 176] on label "SLY1D35 - M. BENZ TOCO (C: 240,00 - P: 8500,00) (VD)" at bounding box center [235, 177] width 147 height 8
click at [179, 177] on label "SLY1D35 - M. BENZ TOCO (C: 240,00 - P: 8500,00) (VD)" at bounding box center [235, 177] width 147 height 8
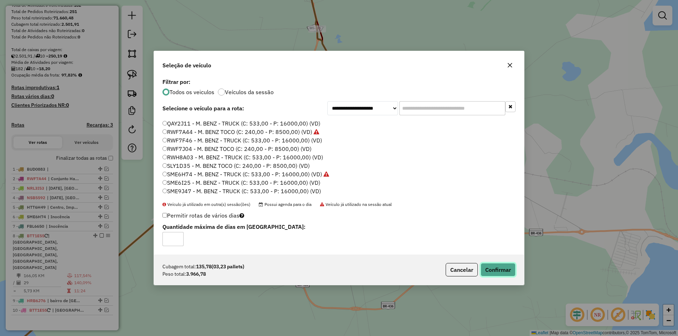
click at [493, 271] on button "Confirmar" at bounding box center [497, 269] width 35 height 13
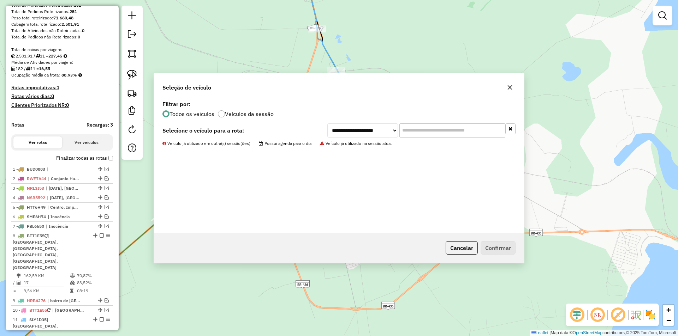
scroll to position [154, 0]
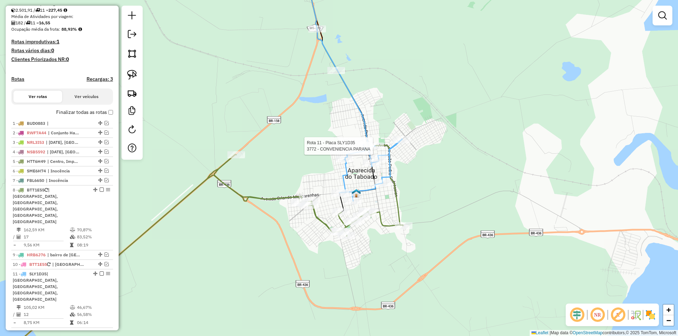
select select "*********"
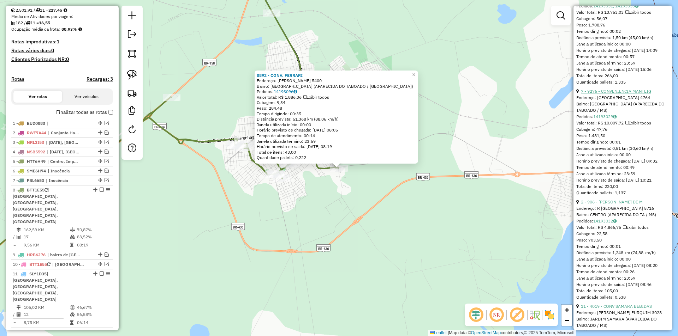
scroll to position [318, 0]
click at [608, 207] on link "2 - 906 - [PERSON_NAME] DE M" at bounding box center [612, 204] width 62 height 5
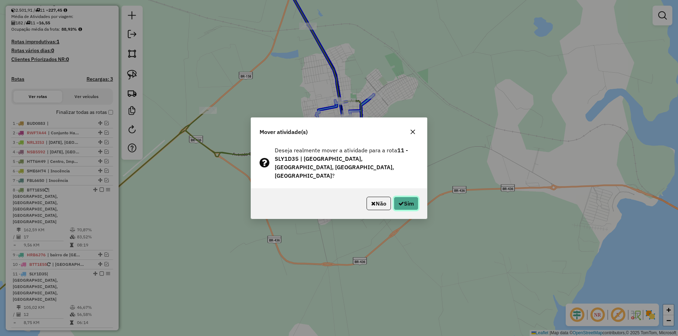
click at [402, 201] on icon "button" at bounding box center [401, 204] width 6 height 6
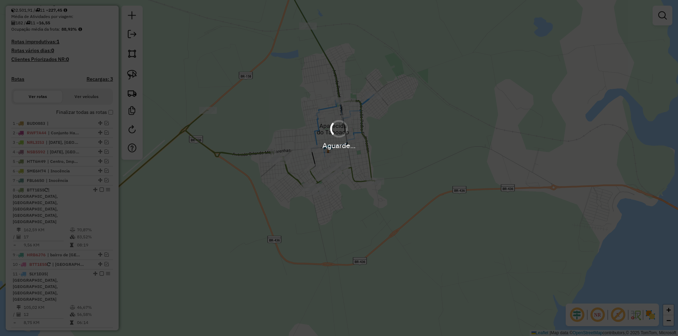
click at [402, 197] on div "Aguarde..." at bounding box center [339, 168] width 678 height 336
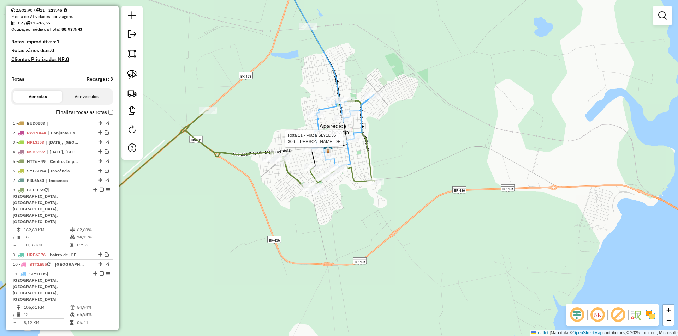
select select "*********"
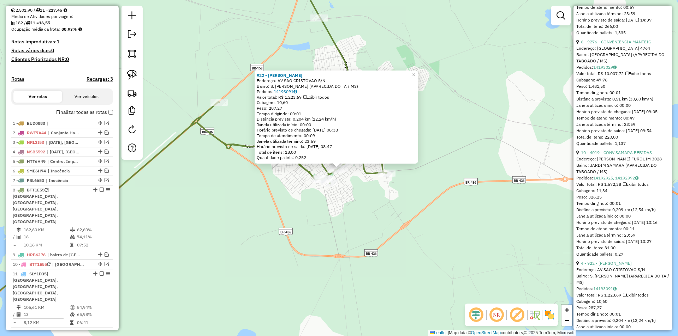
scroll to position [388, 0]
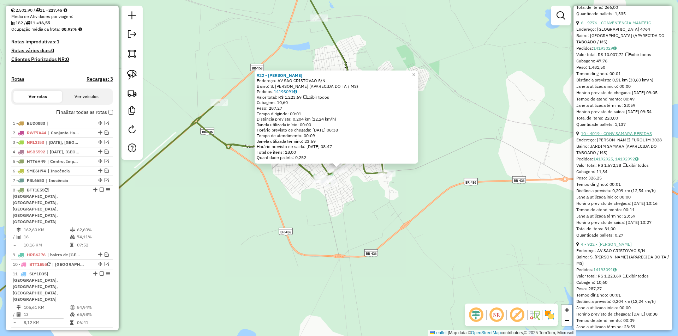
click at [611, 136] on link "10 - 4019 - CONV SAMARA BEBIDAS" at bounding box center [616, 133] width 71 height 5
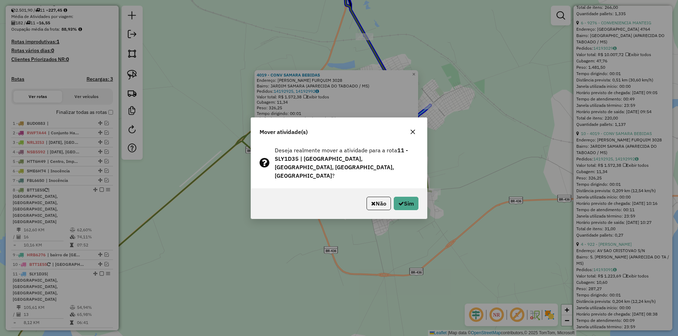
click at [402, 192] on div "Não Sim" at bounding box center [339, 204] width 176 height 30
click at [403, 200] on button "Sim" at bounding box center [406, 203] width 25 height 13
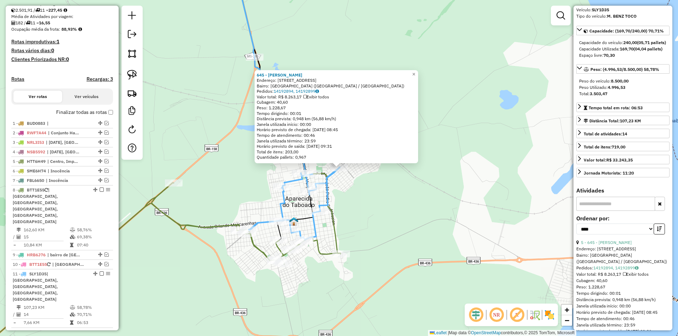
scroll to position [0, 0]
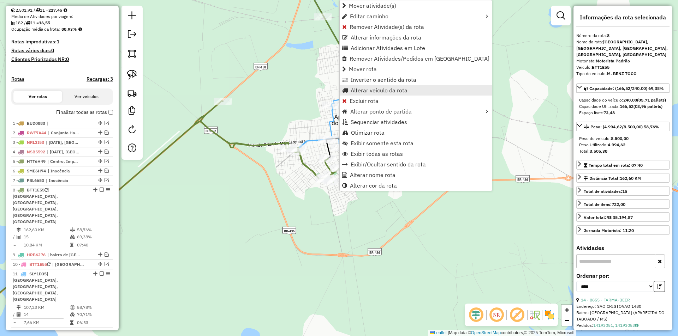
click at [379, 88] on span "Alterar veículo da rota" at bounding box center [379, 91] width 57 height 6
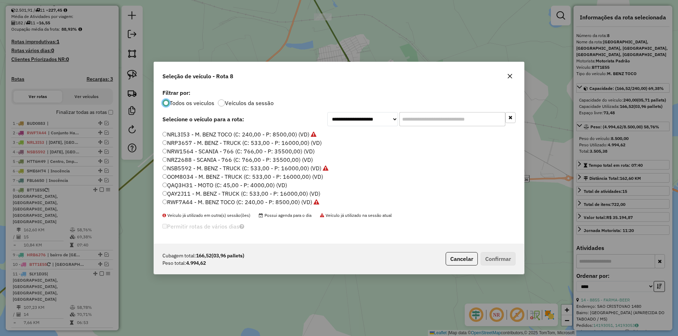
scroll to position [212, 0]
click at [192, 193] on label "RWH8A03 - M. BENZ - TRUCK (C: 533,00 - P: 16000,00) (VD)" at bounding box center [242, 192] width 161 height 8
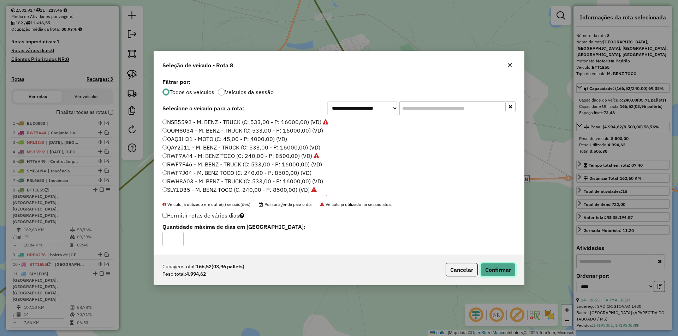
click at [508, 268] on button "Confirmar" at bounding box center [497, 269] width 35 height 13
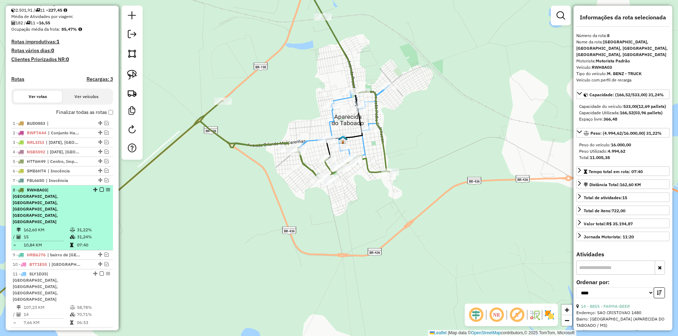
click at [100, 192] on em at bounding box center [102, 190] width 4 height 4
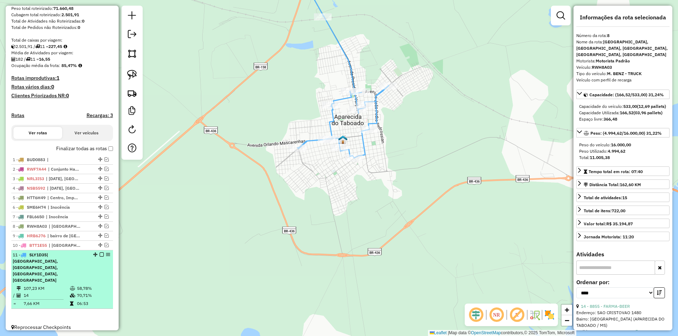
click at [100, 257] on em at bounding box center [102, 255] width 4 height 4
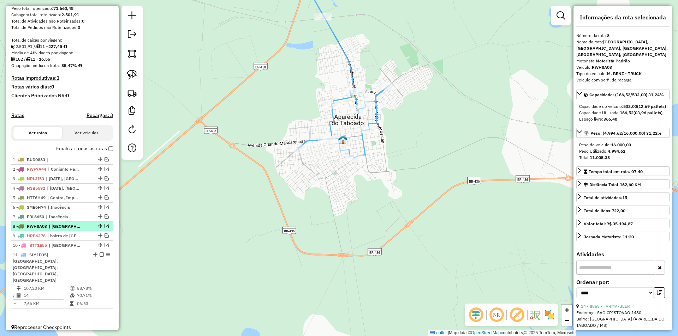
scroll to position [81, 0]
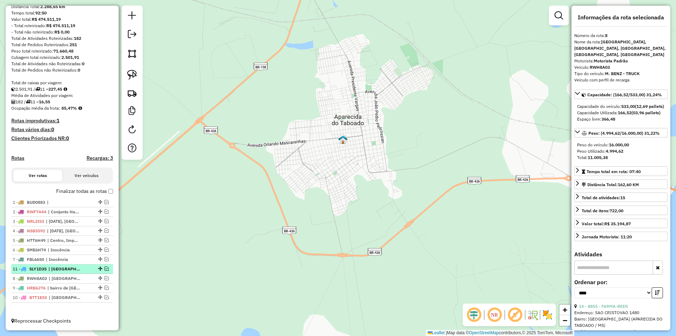
drag, startPoint x: 97, startPoint y: 299, endPoint x: 100, endPoint y: 265, distance: 33.7
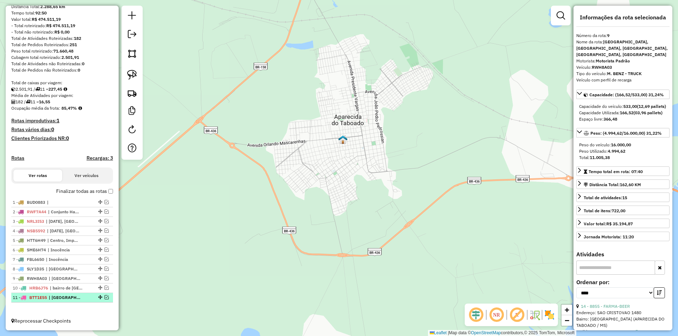
click at [105, 299] on em at bounding box center [106, 297] width 4 height 4
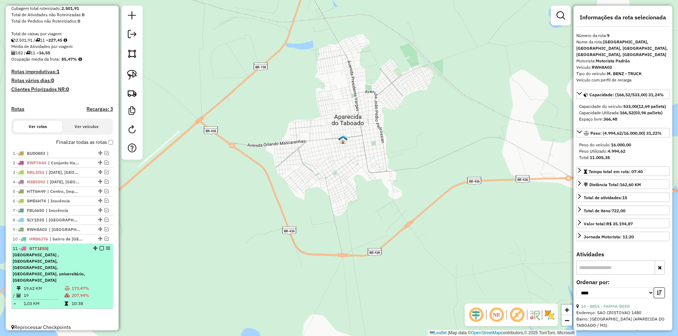
click at [43, 285] on td "19,62 KM" at bounding box center [43, 288] width 41 height 7
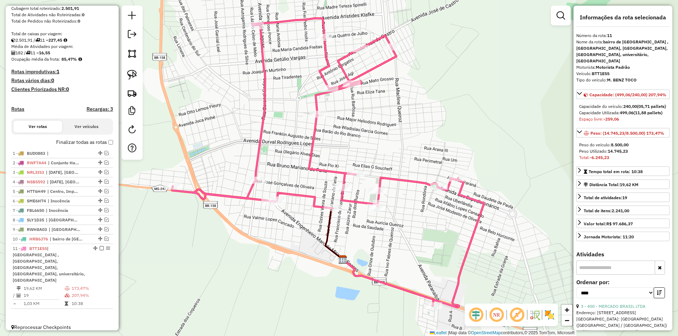
drag, startPoint x: 292, startPoint y: 178, endPoint x: 281, endPoint y: 173, distance: 12.0
click at [281, 173] on div "Janela de atendimento Grade de atendimento Capacidade Transportadoras Veículos …" at bounding box center [339, 168] width 678 height 336
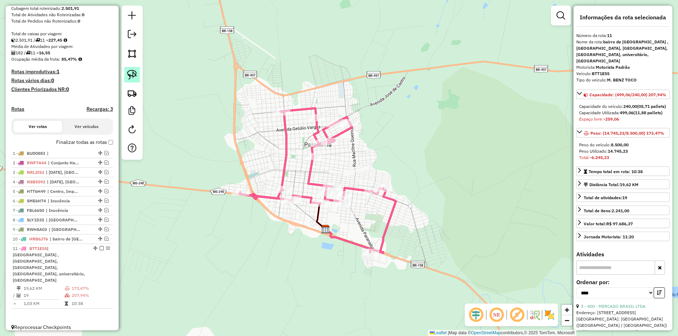
click at [131, 76] on img at bounding box center [132, 75] width 10 height 10
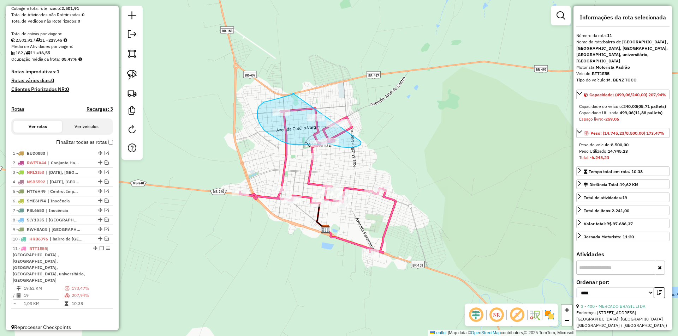
drag, startPoint x: 293, startPoint y: 93, endPoint x: 360, endPoint y: 141, distance: 82.3
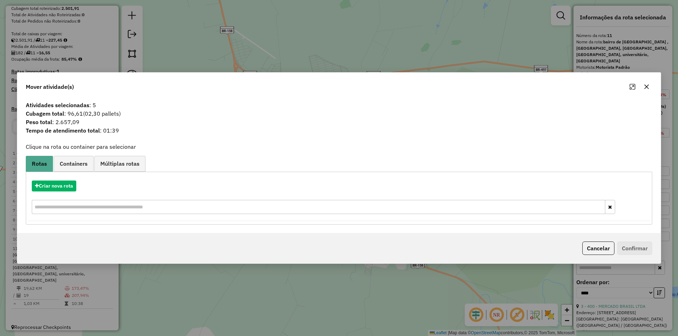
click at [649, 85] on icon "button" at bounding box center [647, 87] width 6 height 6
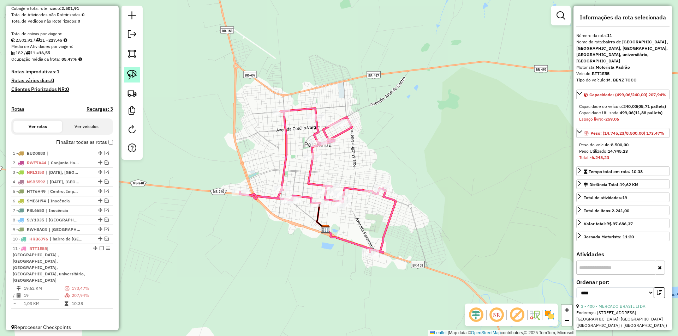
click at [132, 68] on link at bounding box center [132, 75] width 16 height 16
drag, startPoint x: 337, startPoint y: 172, endPoint x: 363, endPoint y: 193, distance: 33.1
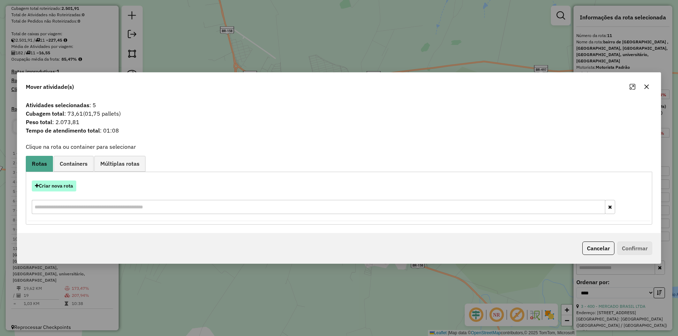
click at [60, 184] on button "Criar nova rota" at bounding box center [54, 186] width 44 height 11
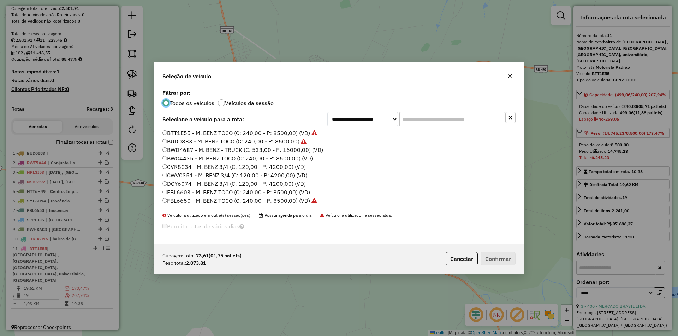
scroll to position [4, 2]
click at [188, 168] on label "CVR8C34 - M. BENZ 3/4 (C: 120,00 - P: 4200,00) (VD)" at bounding box center [233, 167] width 143 height 8
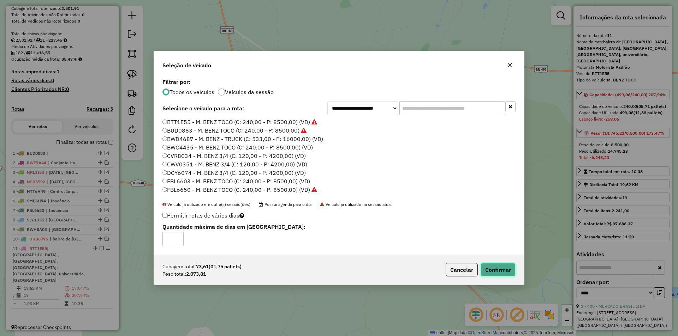
drag, startPoint x: 502, startPoint y: 270, endPoint x: 460, endPoint y: 253, distance: 45.3
click at [502, 270] on button "Confirmar" at bounding box center [497, 269] width 35 height 13
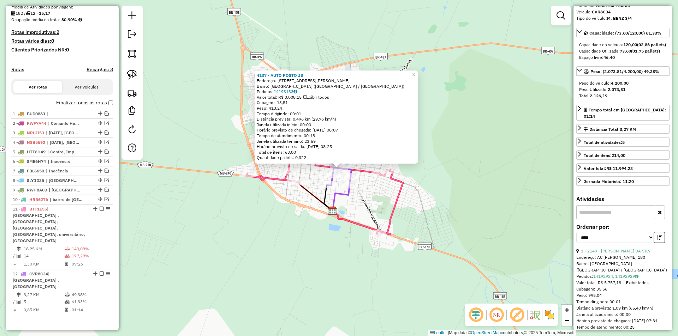
scroll to position [141, 0]
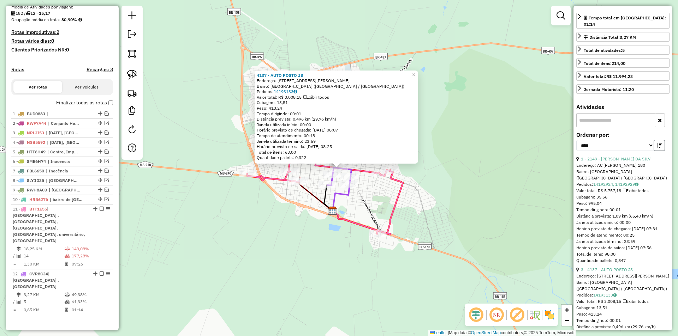
click at [657, 143] on icon "button" at bounding box center [659, 145] width 5 height 5
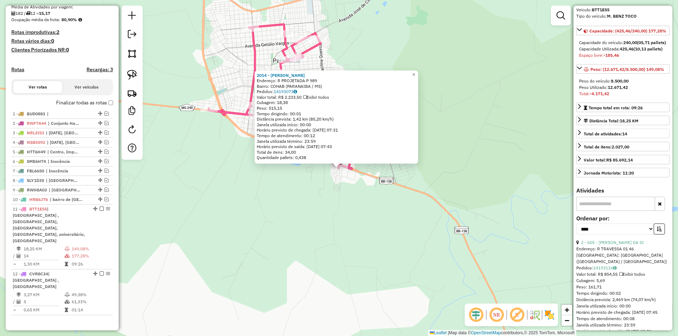
scroll to position [212, 0]
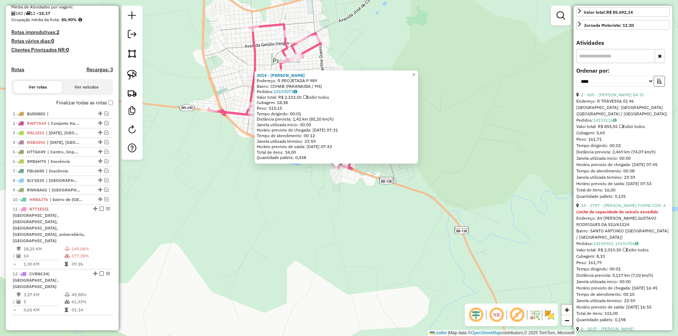
click at [656, 87] on button "button" at bounding box center [658, 81] width 11 height 11
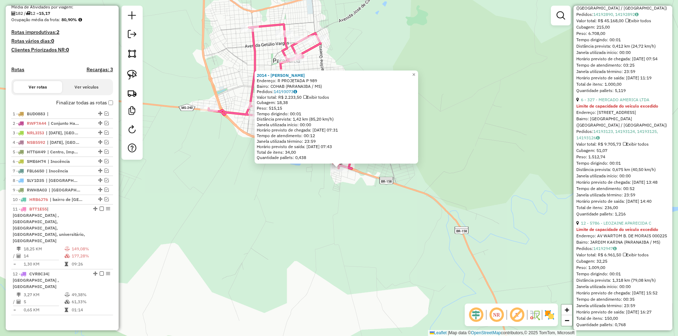
scroll to position [282, 0]
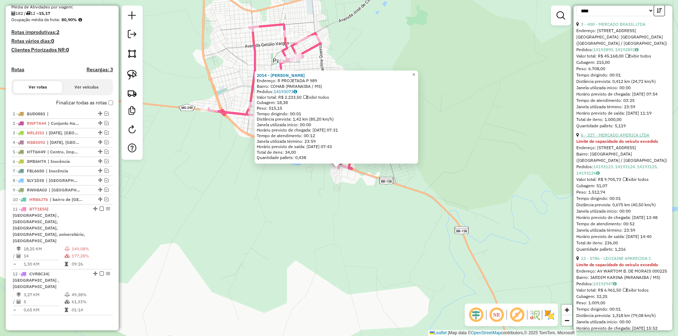
click at [612, 138] on link "6 - 327 - MERCADO AMERICA LTDA" at bounding box center [615, 134] width 68 height 5
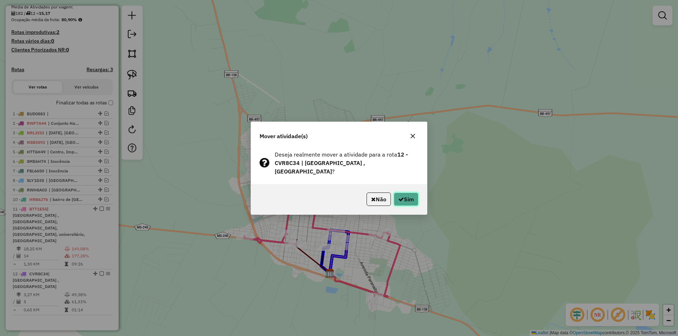
click at [398, 197] on icon "button" at bounding box center [401, 200] width 6 height 6
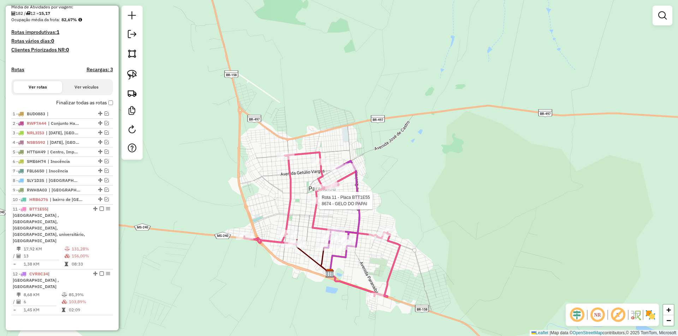
select select "*********"
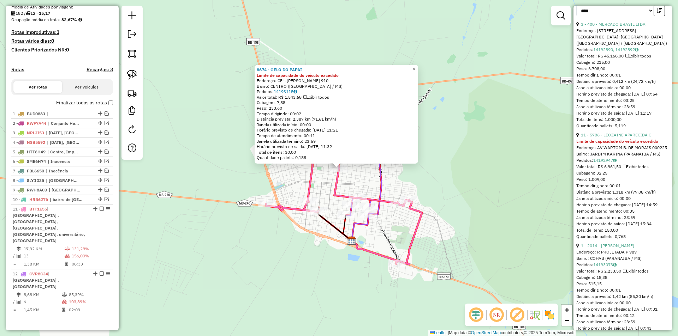
click at [613, 138] on link "11 - 5786 - LEOZAINE APARECIDA C" at bounding box center [616, 134] width 70 height 5
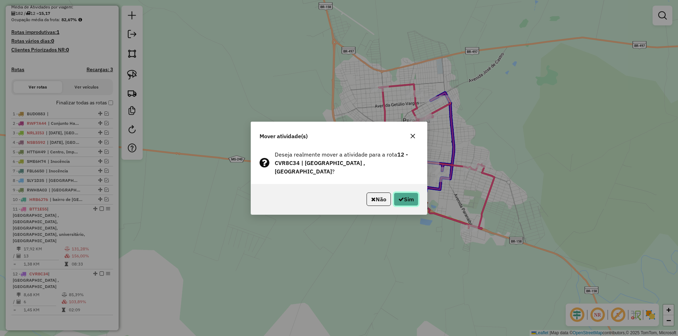
click at [405, 197] on button "Sim" at bounding box center [406, 199] width 25 height 13
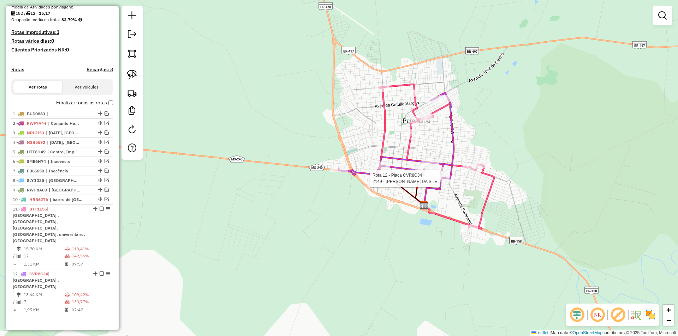
select select "*********"
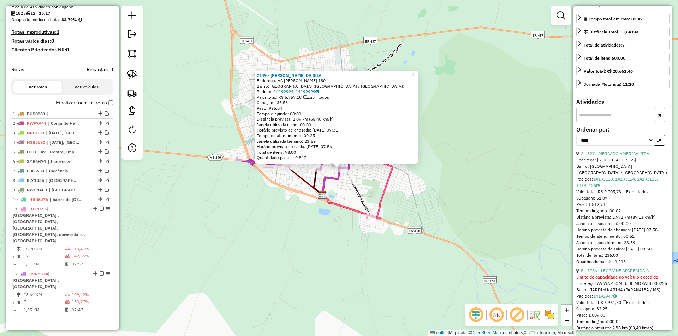
scroll to position [141, 0]
click at [657, 145] on button "button" at bounding box center [658, 139] width 11 height 11
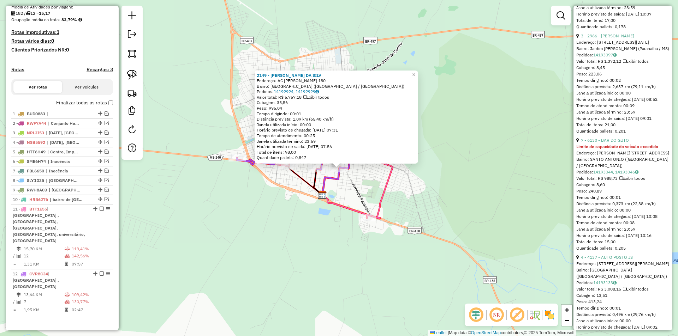
scroll to position [388, 0]
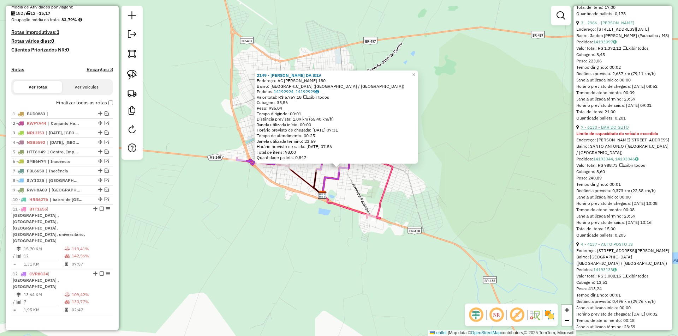
click at [614, 130] on link "7 - 6130 - BAR DO GUTO" at bounding box center [605, 127] width 48 height 5
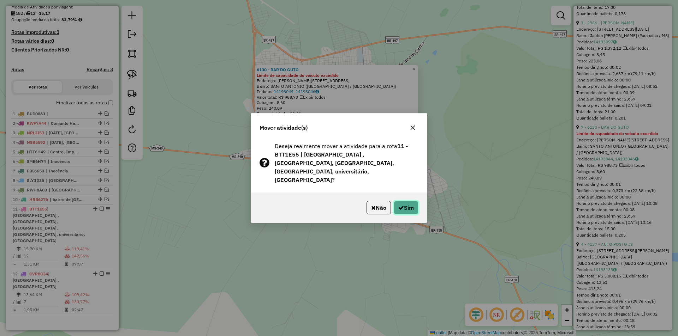
click at [415, 201] on button "Sim" at bounding box center [406, 207] width 25 height 13
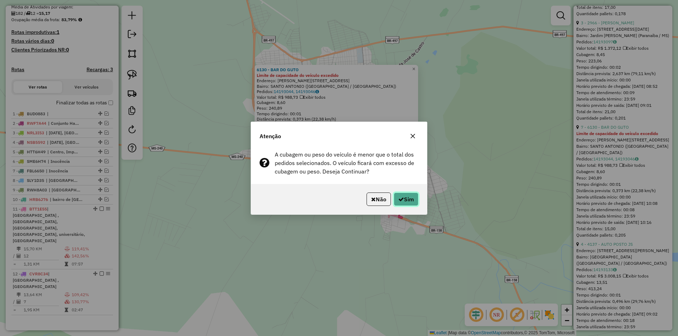
click at [415, 199] on button "Sim" at bounding box center [406, 199] width 25 height 13
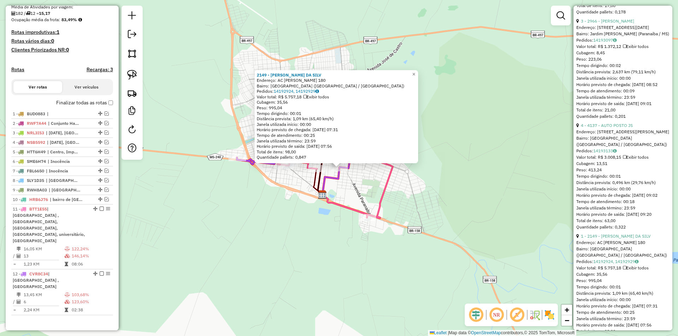
scroll to position [353, 0]
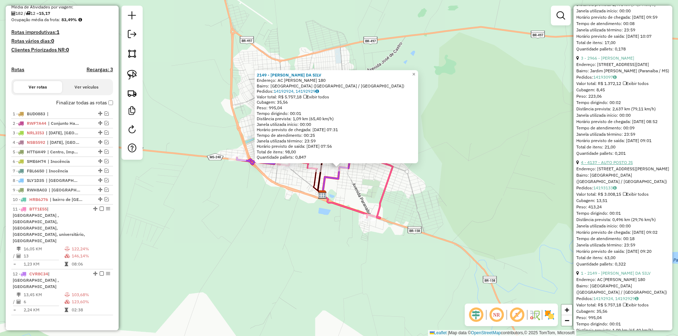
click at [614, 165] on link "4 - 4137 - AUTO POSTO JS" at bounding box center [607, 162] width 52 height 5
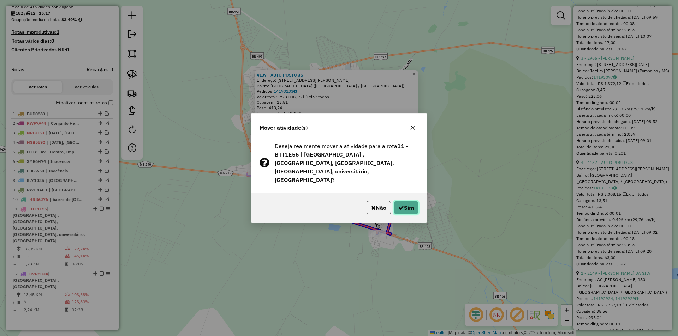
click at [409, 203] on button "Sim" at bounding box center [406, 207] width 25 height 13
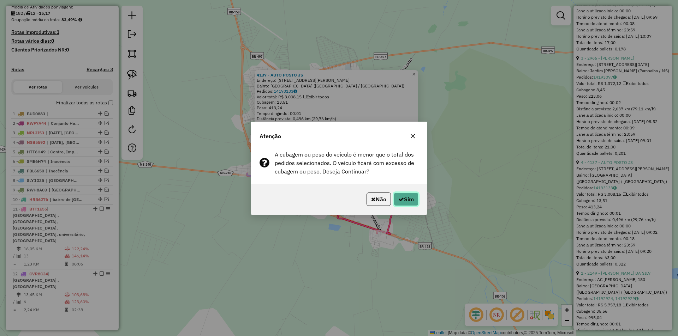
click at [409, 203] on button "Sim" at bounding box center [406, 199] width 25 height 13
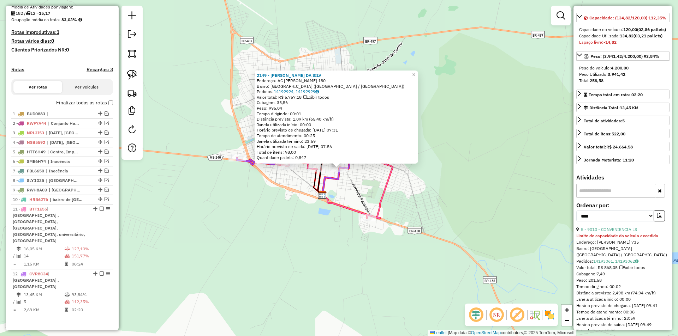
scroll to position [0, 0]
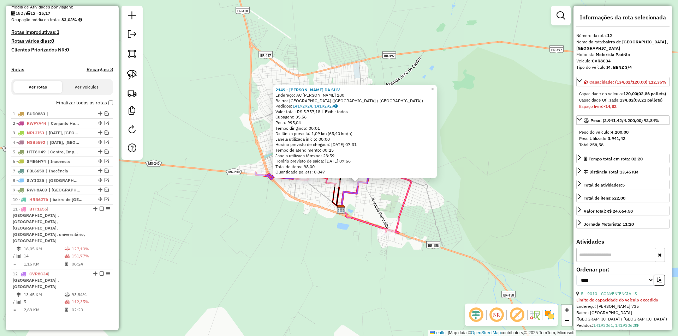
drag, startPoint x: 371, startPoint y: 180, endPoint x: 388, endPoint y: 194, distance: 22.2
click at [388, 194] on div "2149 - [PERSON_NAME] DA SILV Endereço: AC [PERSON_NAME] 180 Bairro: [GEOGRAPHIC…" at bounding box center [339, 168] width 678 height 336
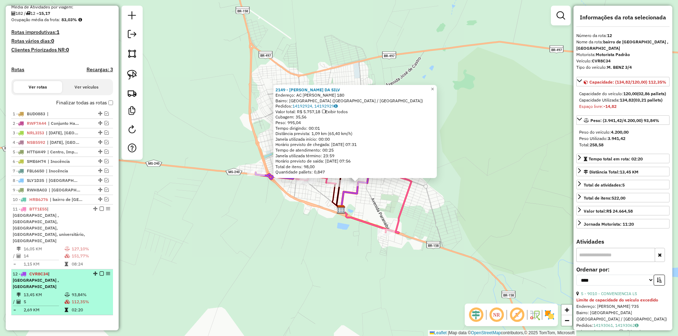
click at [100, 272] on em at bounding box center [102, 274] width 4 height 4
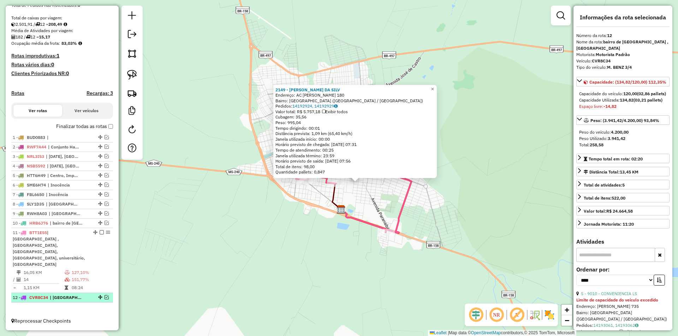
scroll to position [133, 0]
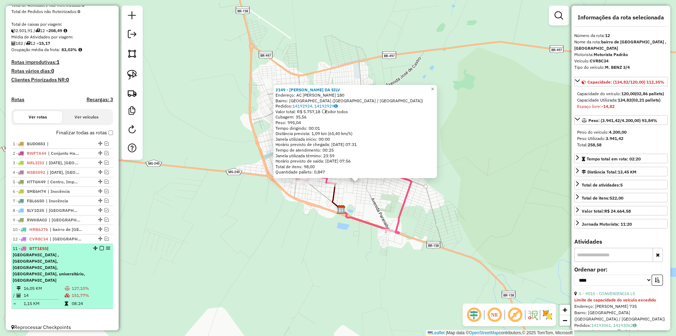
drag, startPoint x: 98, startPoint y: 298, endPoint x: 96, endPoint y: 263, distance: 35.1
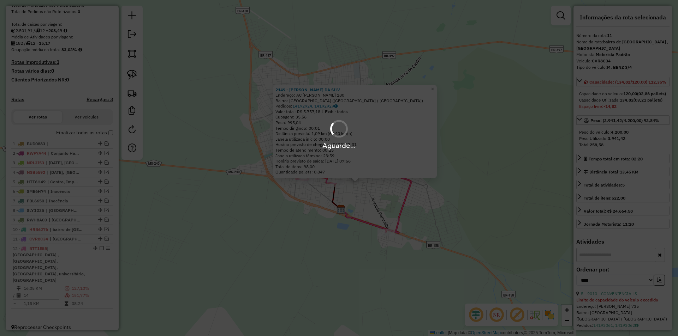
click at [306, 216] on div "Aguarde..." at bounding box center [339, 168] width 678 height 336
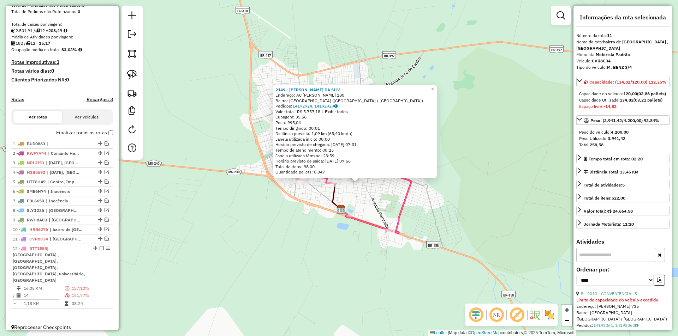
drag, startPoint x: 135, startPoint y: 74, endPoint x: 160, endPoint y: 105, distance: 39.8
click at [135, 74] on img at bounding box center [132, 75] width 10 height 10
drag, startPoint x: 301, startPoint y: 204, endPoint x: 362, endPoint y: 198, distance: 60.7
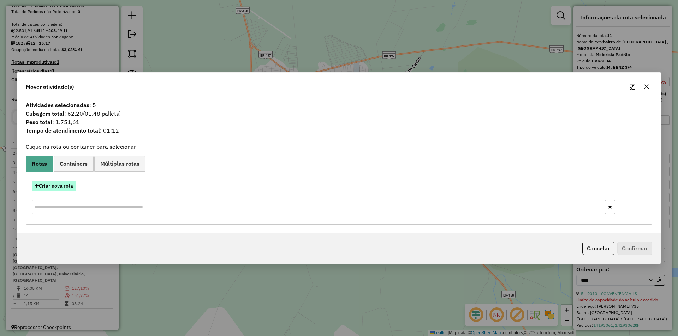
click at [67, 188] on button "Criar nova rota" at bounding box center [54, 186] width 44 height 11
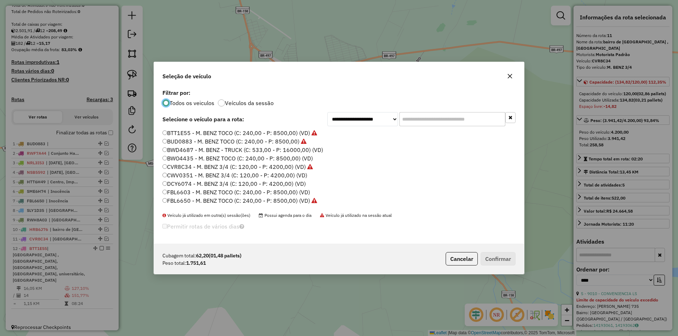
scroll to position [4, 2]
click at [189, 167] on label "CVR8C34 - M. BENZ 3/4 (C: 120,00 - P: 4200,00) (VD)" at bounding box center [237, 167] width 150 height 8
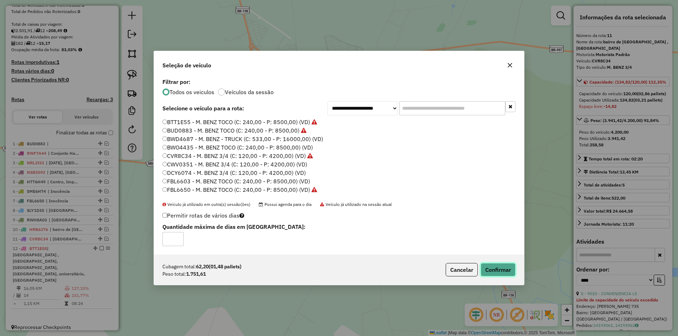
click at [491, 269] on button "Confirmar" at bounding box center [497, 269] width 35 height 13
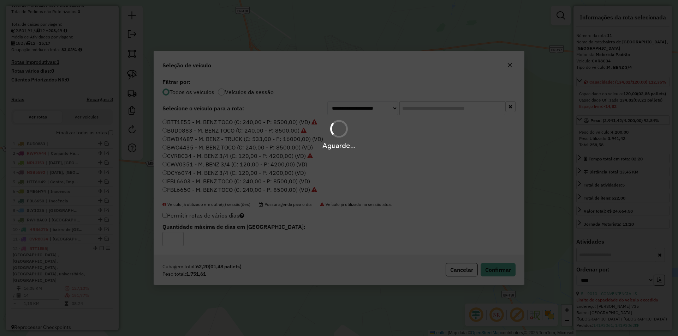
scroll to position [166, 0]
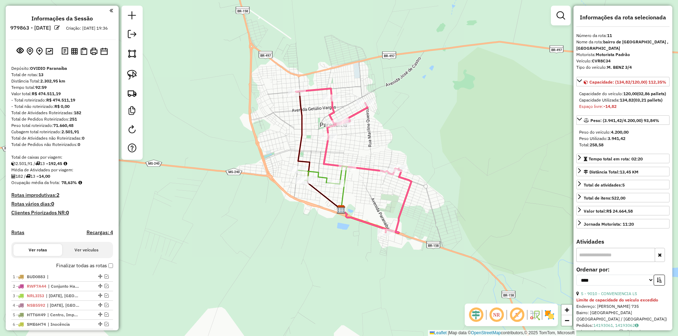
select select "*********"
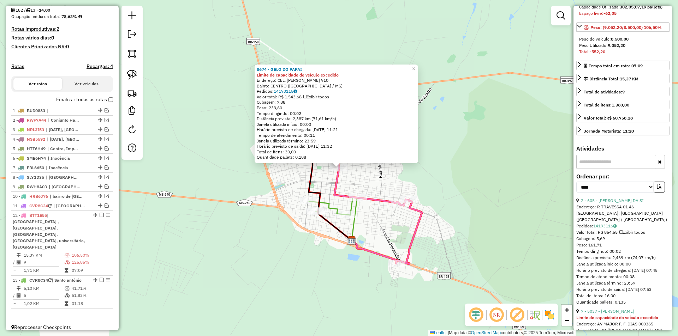
scroll to position [177, 0]
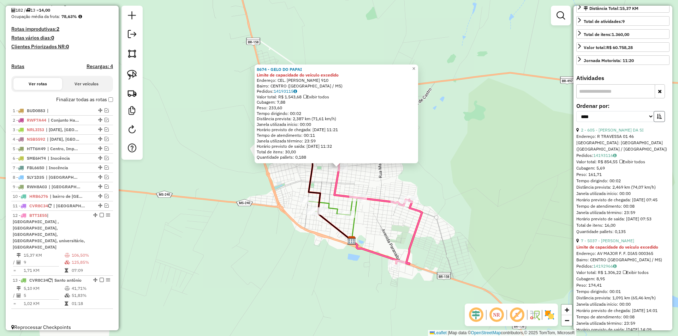
click at [657, 119] on icon "button" at bounding box center [659, 116] width 5 height 5
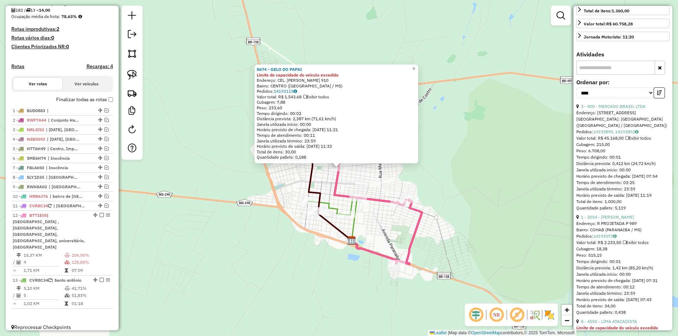
scroll to position [212, 0]
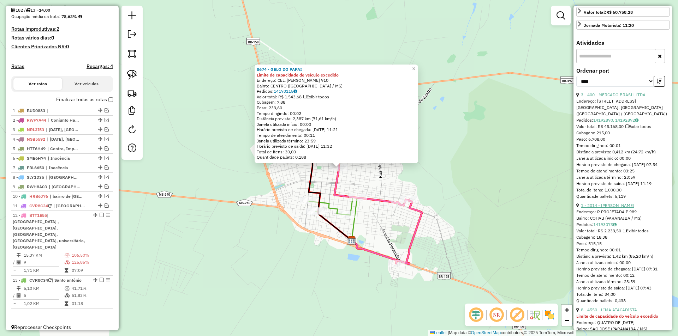
click at [615, 208] on link "1 - 2014 - [PERSON_NAME]" at bounding box center [607, 205] width 53 height 5
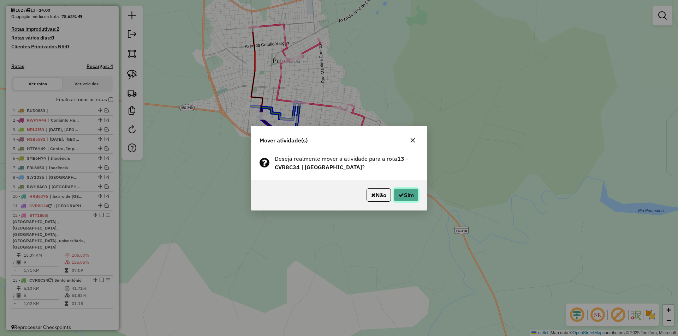
click at [408, 197] on button "Sim" at bounding box center [406, 195] width 25 height 13
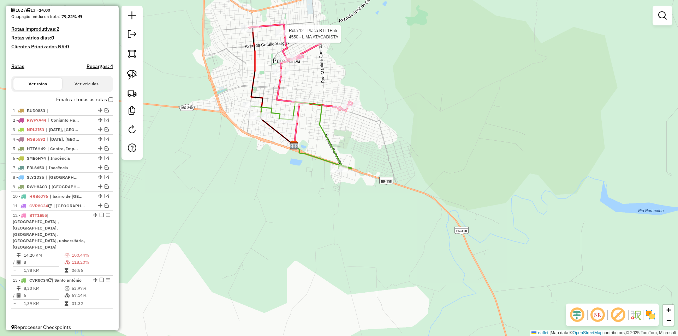
select select "*********"
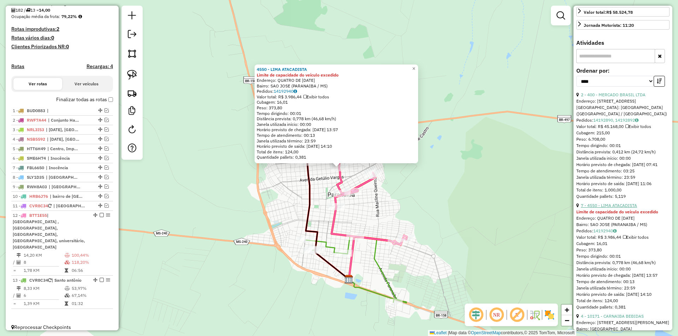
click at [618, 208] on link "7 - 4550 - LIMA ATACADISTA" at bounding box center [609, 205] width 56 height 5
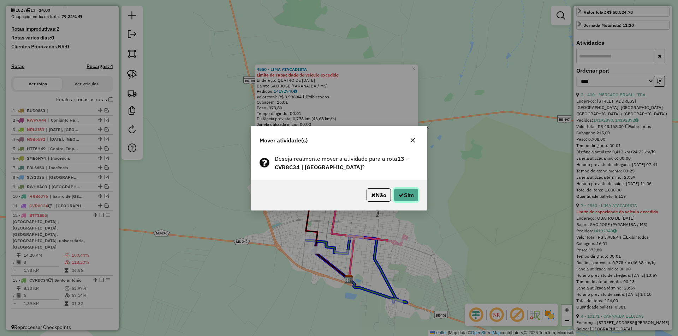
click at [405, 197] on button "Sim" at bounding box center [406, 195] width 25 height 13
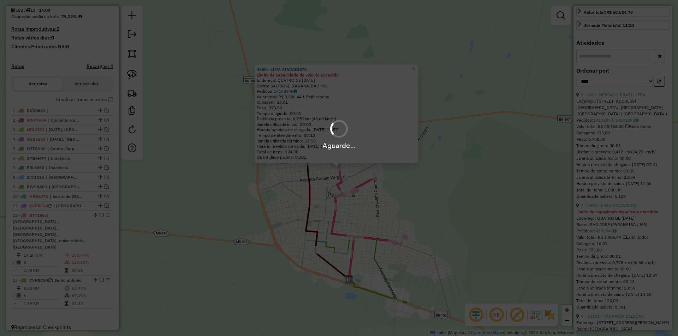
click at [405, 197] on div "Aguarde..." at bounding box center [339, 168] width 678 height 336
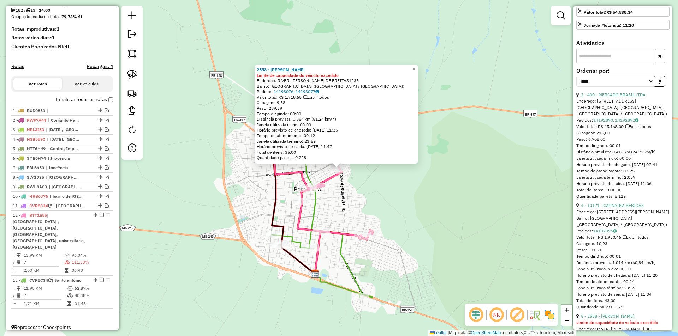
scroll to position [247, 0]
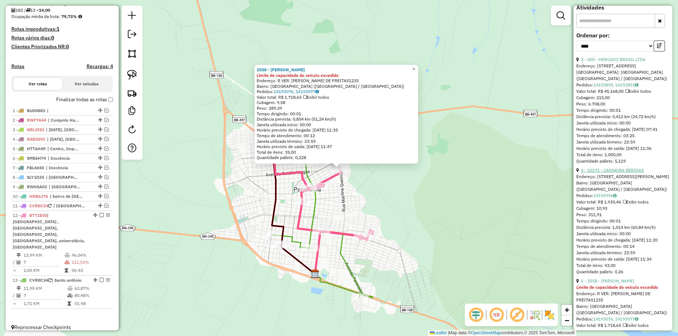
click at [618, 173] on link "4 - 10171 - CARNAIBA BEBIDAS" at bounding box center [612, 170] width 63 height 5
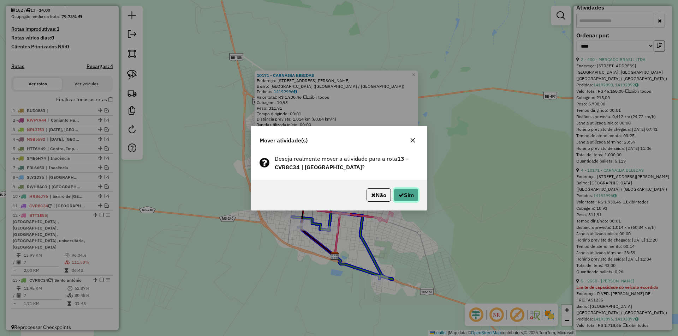
click at [400, 195] on icon "button" at bounding box center [401, 195] width 6 height 6
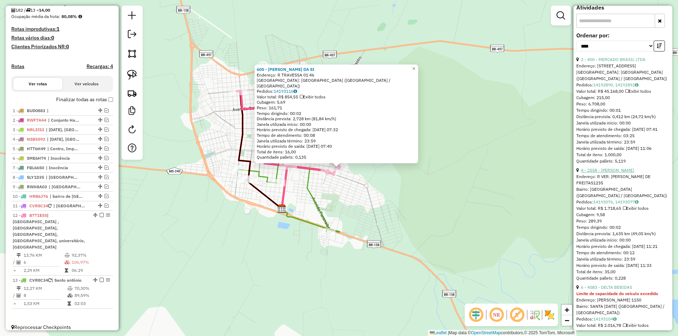
click at [606, 173] on link "4 - 2558 - ELIDIA ROSA DE MIRAN" at bounding box center [607, 170] width 53 height 5
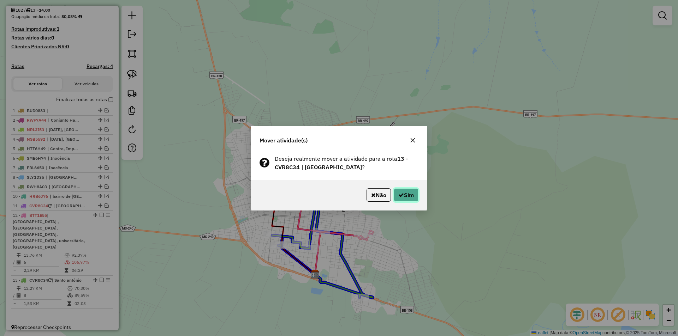
click at [398, 196] on icon "button" at bounding box center [401, 195] width 6 height 6
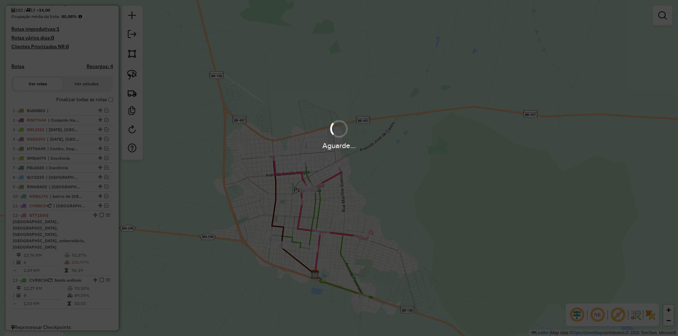
click at [397, 196] on div "Aguarde..." at bounding box center [339, 168] width 678 height 336
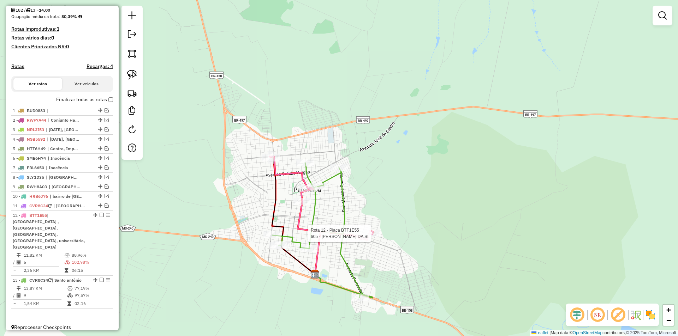
select select "*********"
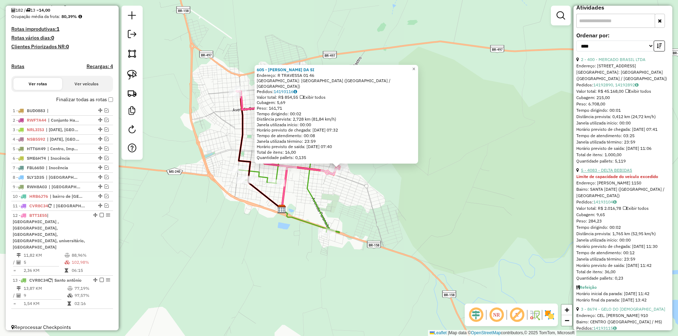
click at [614, 173] on link "5 - 4083 - DELTA BEBIDAS" at bounding box center [606, 170] width 51 height 5
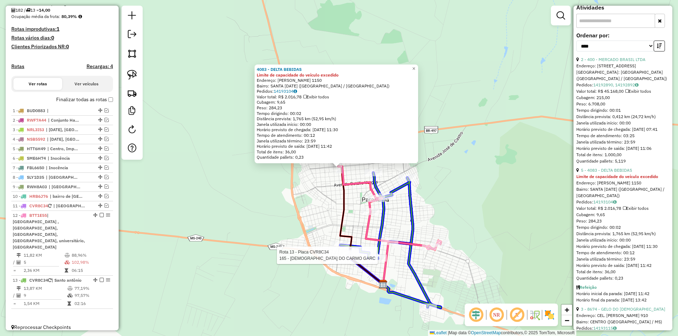
click at [47, 50] on div at bounding box center [47, 50] width 0 height 0
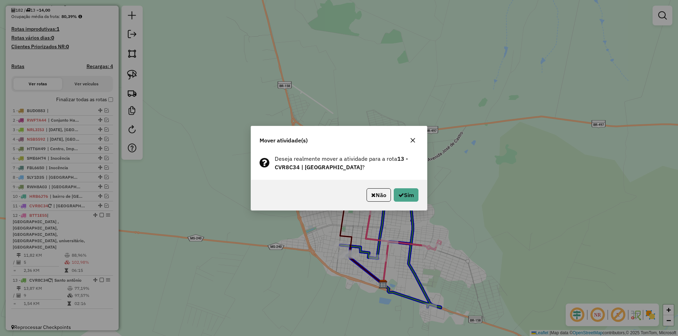
click at [392, 200] on p-footer "Não Sim" at bounding box center [391, 195] width 55 height 13
click at [394, 200] on button "Sim" at bounding box center [406, 195] width 25 height 13
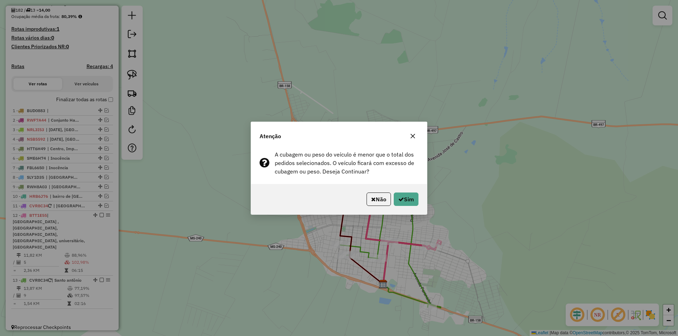
click at [401, 196] on button "Sim" at bounding box center [406, 199] width 25 height 13
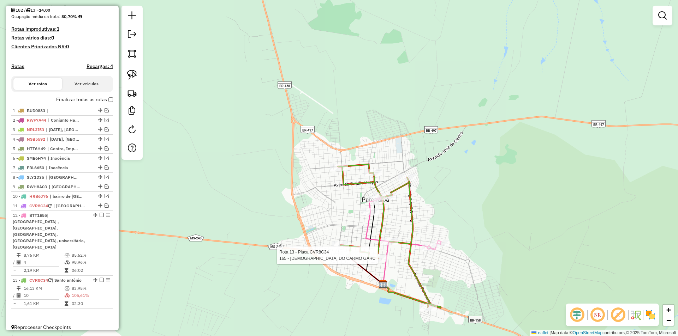
select select "*********"
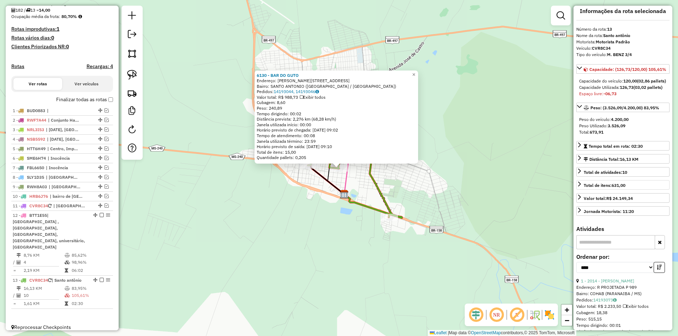
scroll to position [148, 0]
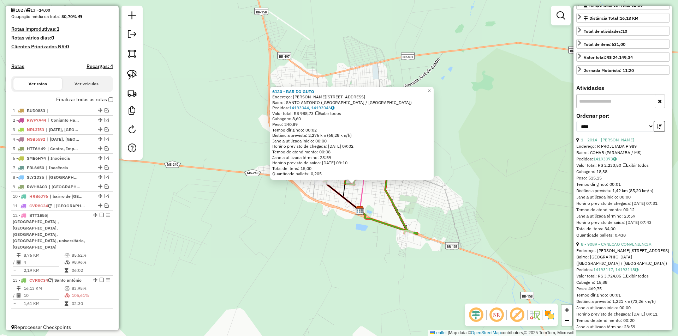
drag, startPoint x: 360, startPoint y: 190, endPoint x: 383, endPoint y: 214, distance: 33.2
click at [385, 216] on div "Rota 13 - Placa CVR8C34 6130 - BAR DO GUTO 6130 - BAR DO GUTO Endereço: FRANCIS…" at bounding box center [339, 168] width 678 height 336
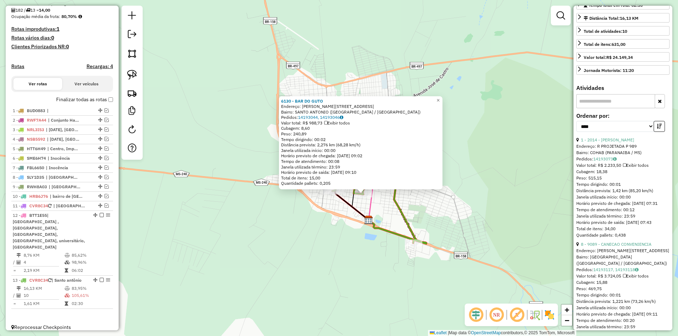
click at [383, 209] on div "6130 - BAR DO GUTO Endereço: FRANCISCO MARIANO DE FARIA 447 Bairro: SANTO ANTON…" at bounding box center [339, 168] width 678 height 336
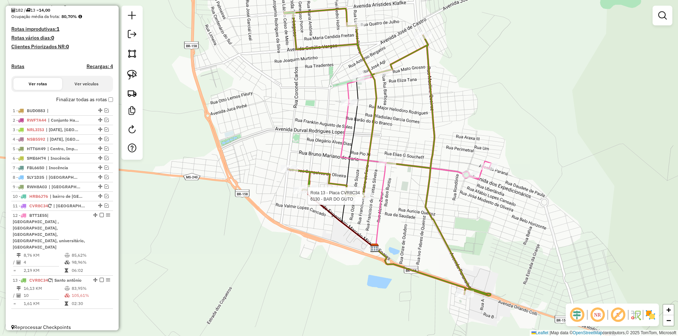
select select "*********"
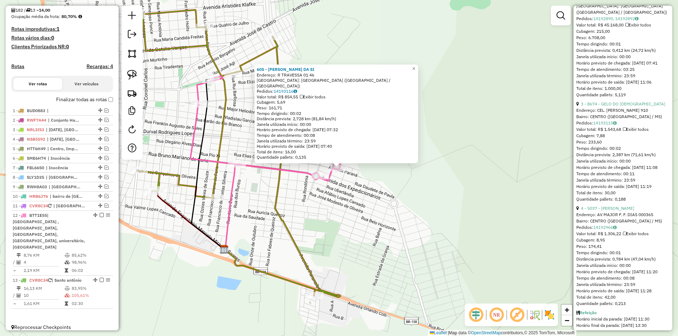
scroll to position [289, 0]
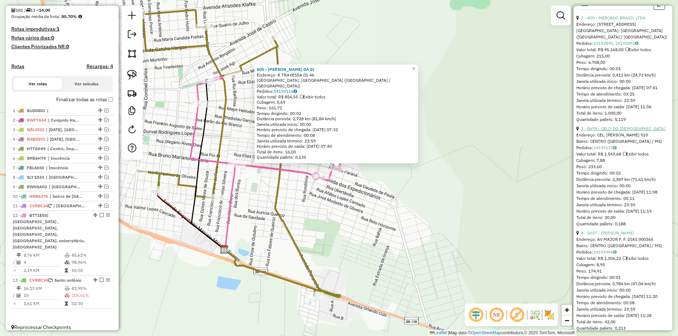
click at [619, 131] on link "3 - 8674 - GELO DO PAPAI" at bounding box center [623, 128] width 84 height 5
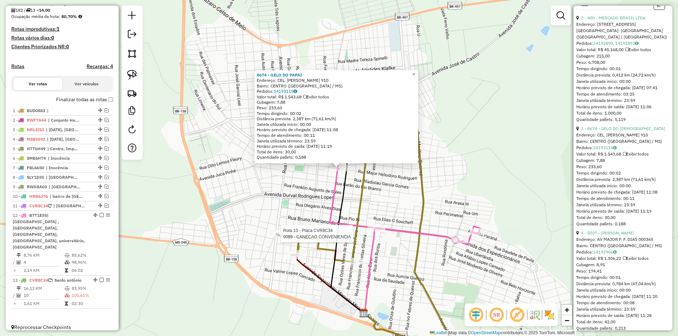
click at [21, 51] on div "Rota 13 - Placa CVR8C34 9089 - CANECAO CONVENIENCIA 8674 - GELO DO PAPAI Endere…" at bounding box center [21, 51] width 0 height 0
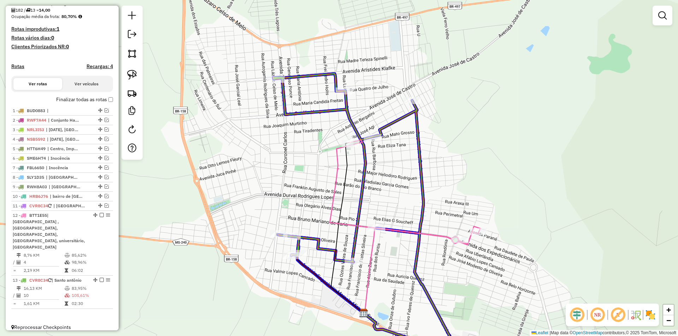
drag, startPoint x: 339, startPoint y: 167, endPoint x: 293, endPoint y: 243, distance: 88.5
click at [293, 243] on div "Janela de atendimento Grade de atendimento Capacidade Transportadoras Veículos …" at bounding box center [339, 168] width 678 height 336
click at [21, 51] on div at bounding box center [21, 51] width 0 height 0
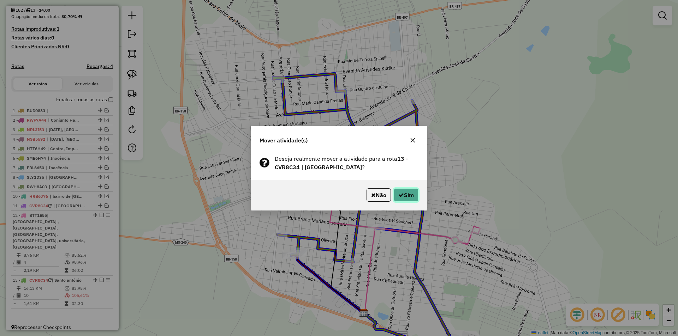
click at [406, 195] on button "Sim" at bounding box center [406, 195] width 25 height 13
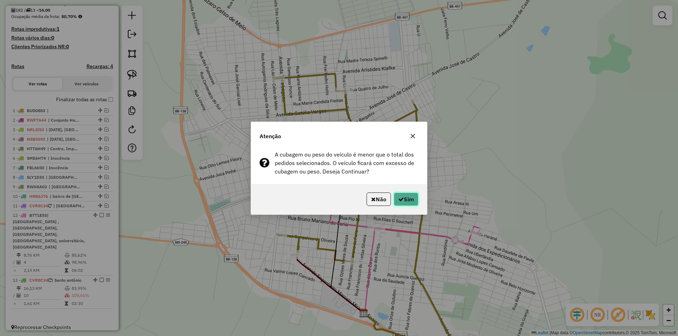
click at [406, 196] on button "Sim" at bounding box center [406, 199] width 25 height 13
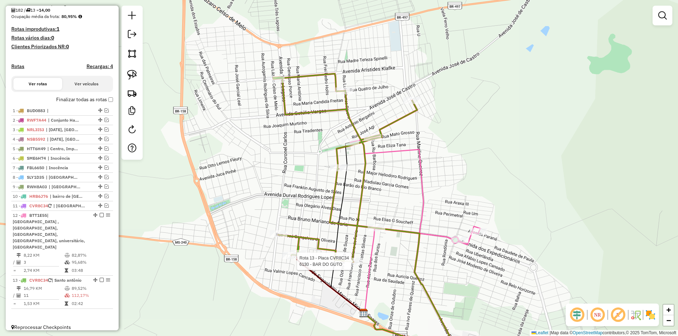
select select "*********"
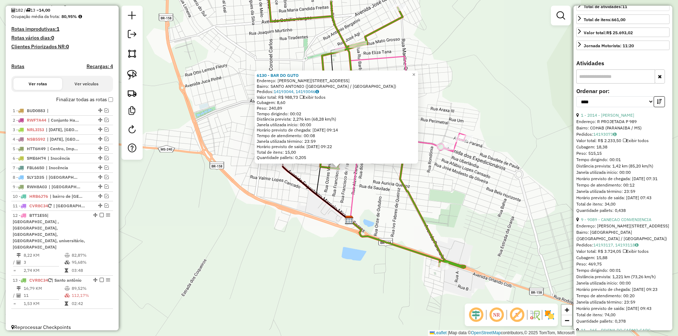
scroll to position [177, 0]
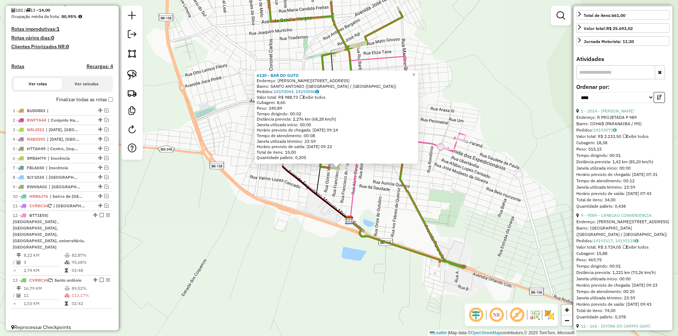
click at [456, 172] on div "6130 - BAR DO GUTO Endereço: FRANCISCO MARIANO DE FARIA 447 Bairro: SANTO ANTON…" at bounding box center [339, 168] width 678 height 336
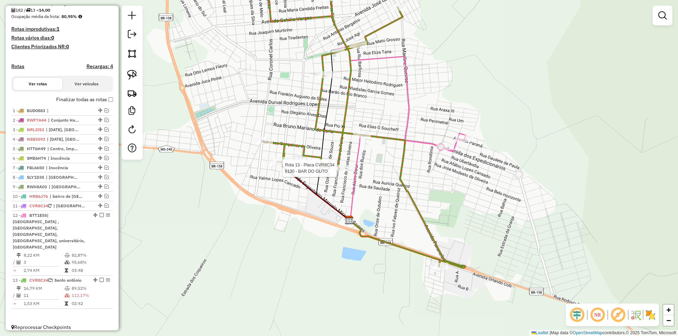
select select "*********"
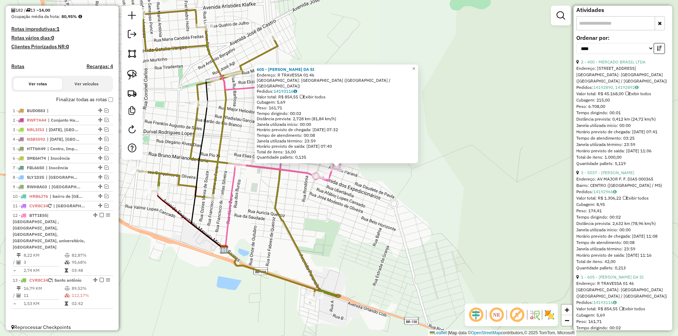
scroll to position [247, 0]
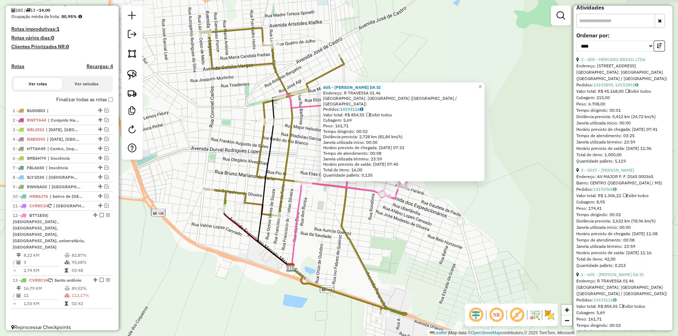
drag, startPoint x: 336, startPoint y: 207, endPoint x: 403, endPoint y: 225, distance: 68.8
click at [403, 225] on div "605 - GILSON BATISTA DA SI Endereço: R TRAVESSA 01 46 Bairro: BAIRRO DE LOURDES…" at bounding box center [339, 168] width 678 height 336
click at [624, 173] on link "3 - 5037 - PEDRO ROBERTO MARTIN" at bounding box center [607, 170] width 53 height 5
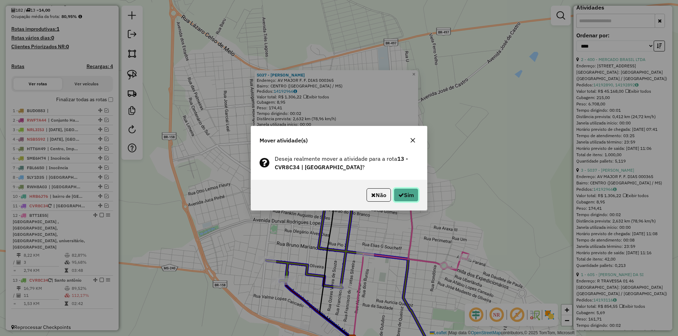
click at [399, 195] on icon "button" at bounding box center [401, 195] width 6 height 6
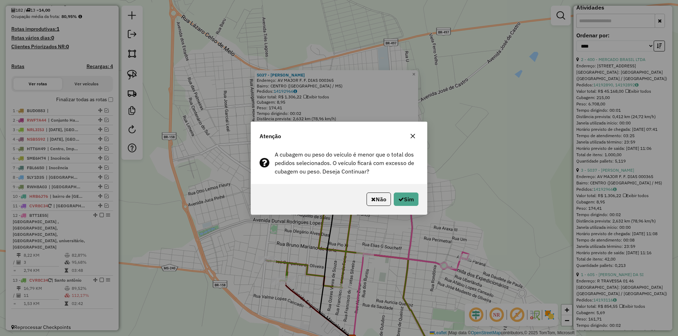
click at [399, 195] on button "Sim" at bounding box center [406, 199] width 25 height 13
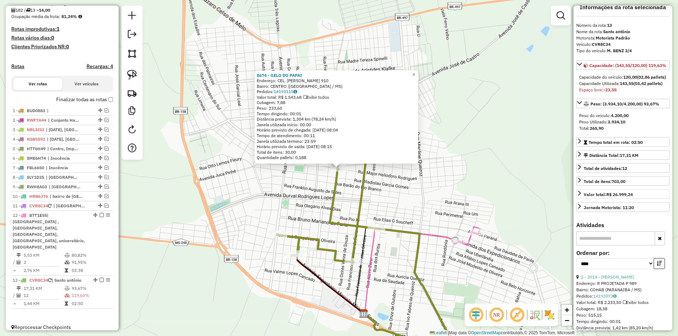
scroll to position [0, 0]
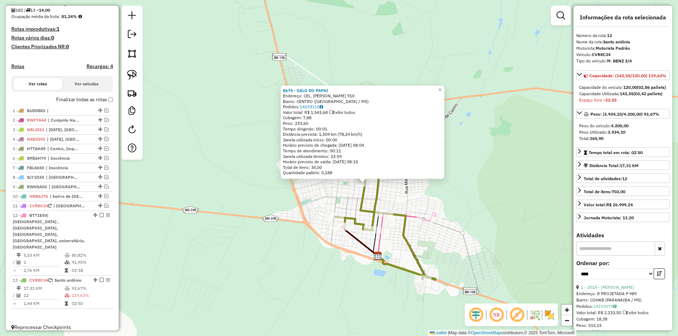
click at [451, 236] on div "8674 - GELO DO PAPAI Endereço: CEL. AUGUSTO CORREA DA COSTA 910 Bairro: CENTRO …" at bounding box center [339, 168] width 678 height 336
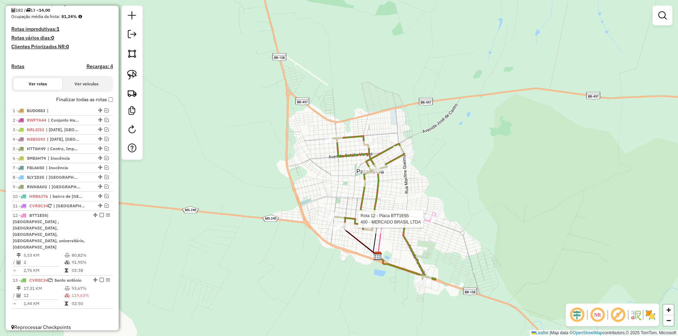
select select "*********"
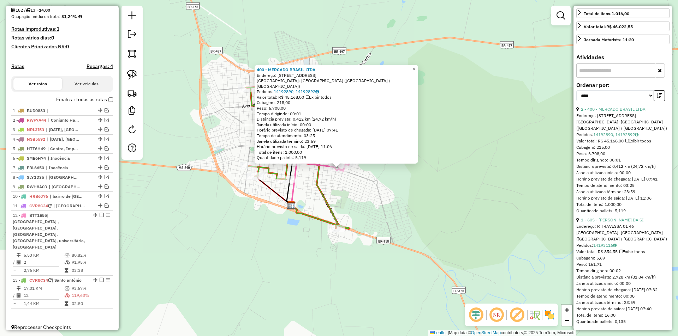
scroll to position [216, 0]
click at [611, 217] on link "1 - 605 - GILSON BATISTA DA SI" at bounding box center [612, 219] width 63 height 5
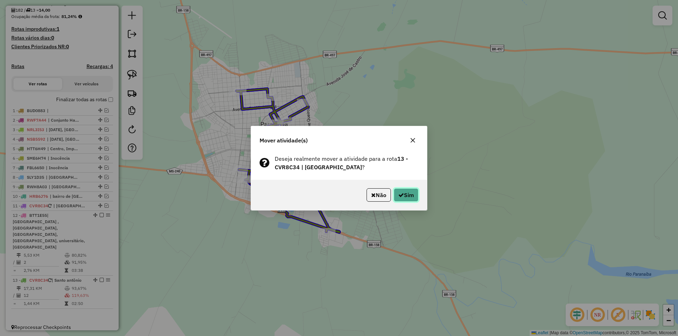
click at [407, 196] on button "Sim" at bounding box center [406, 195] width 25 height 13
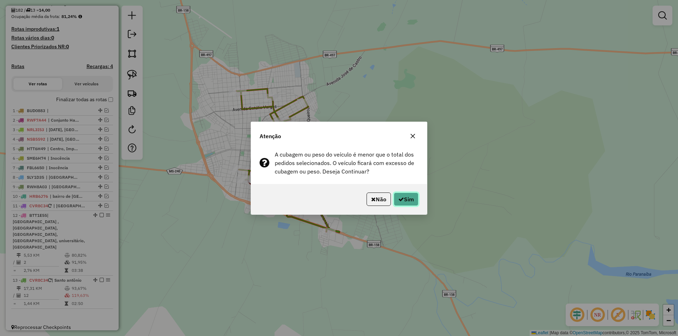
click at [407, 195] on button "Sim" at bounding box center [406, 199] width 25 height 13
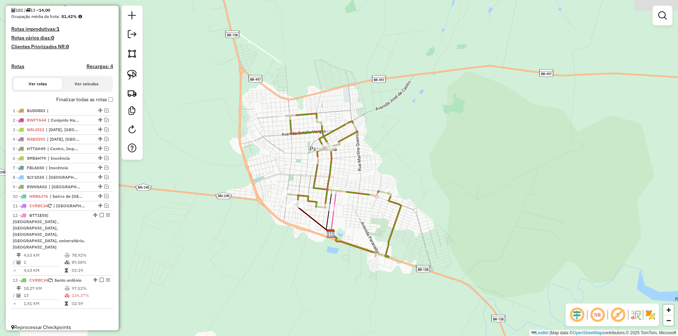
drag, startPoint x: 370, startPoint y: 217, endPoint x: 378, endPoint y: 221, distance: 9.5
click at [378, 221] on div "Janela de atendimento Grade de atendimento Capacidade Transportadoras Veículos …" at bounding box center [339, 168] width 678 height 336
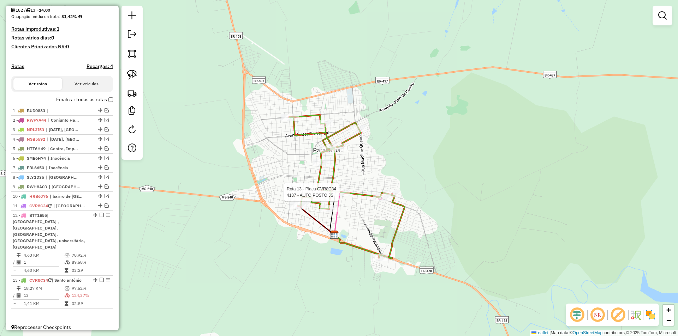
select select "*********"
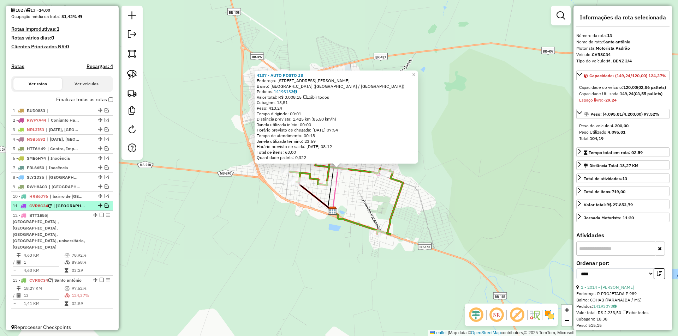
click at [104, 208] on em at bounding box center [106, 206] width 4 height 4
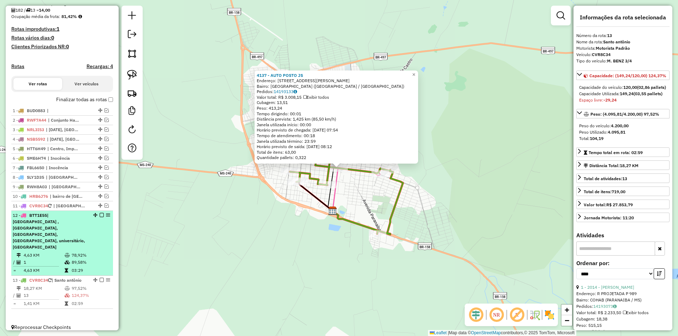
scroll to position [196, 0]
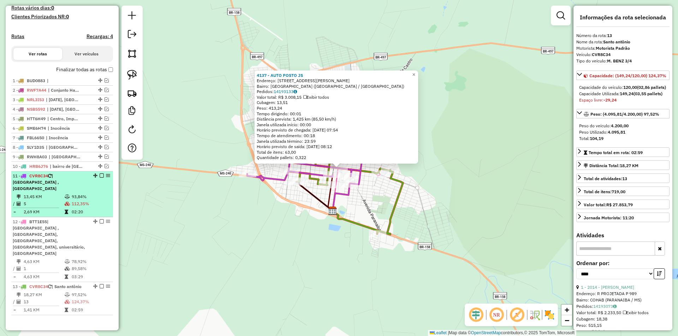
click at [43, 204] on td "5" at bounding box center [43, 204] width 41 height 7
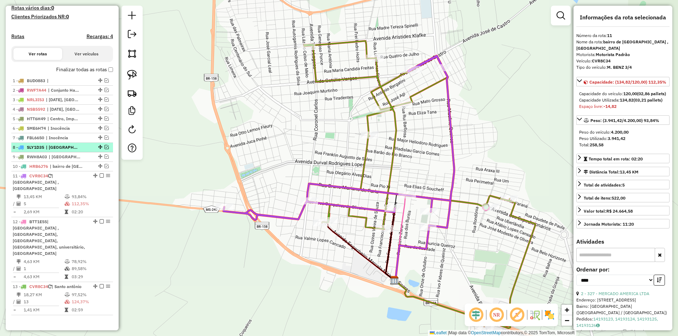
click at [100, 178] on em at bounding box center [102, 176] width 4 height 4
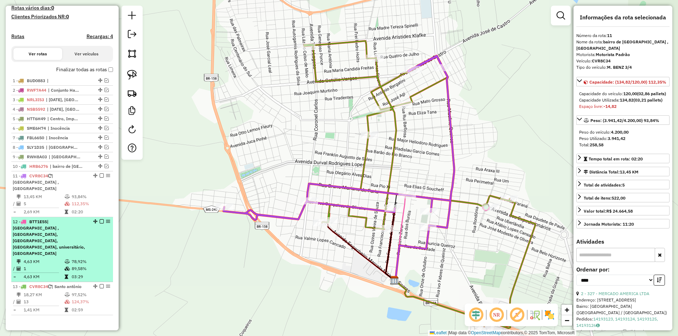
scroll to position [166, 0]
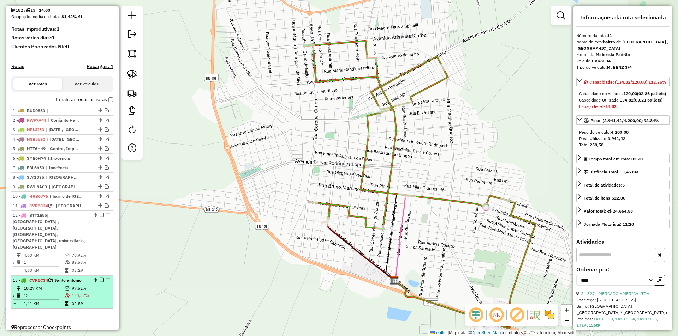
click at [48, 292] on td "13" at bounding box center [43, 295] width 41 height 7
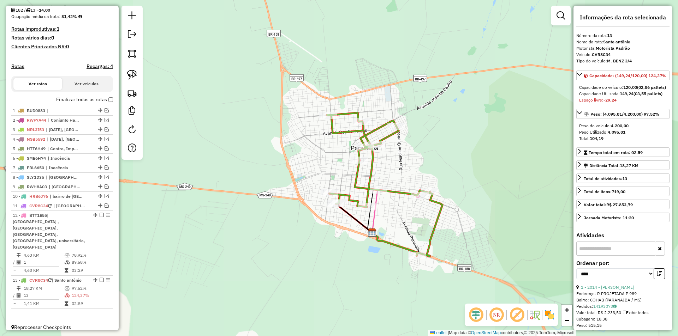
drag, startPoint x: 388, startPoint y: 166, endPoint x: 390, endPoint y: 169, distance: 3.8
click at [390, 169] on div "Janela de atendimento Grade de atendimento Capacidade Transportadoras Veículos …" at bounding box center [339, 168] width 678 height 336
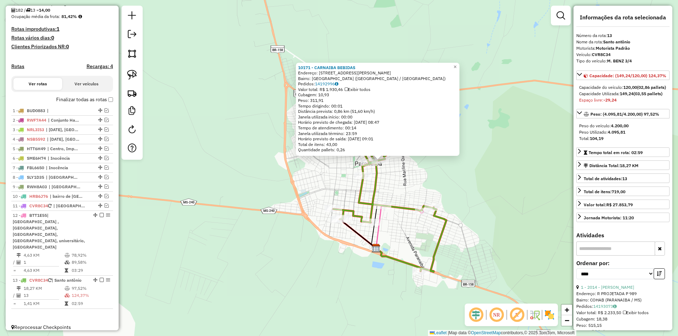
drag, startPoint x: 419, startPoint y: 190, endPoint x: 460, endPoint y: 183, distance: 42.0
click at [460, 183] on div "10171 - CARNAIBA BEBIDAS Endereço: Avenida Major Francisco Fausti 387 Bairro: J…" at bounding box center [339, 168] width 678 height 336
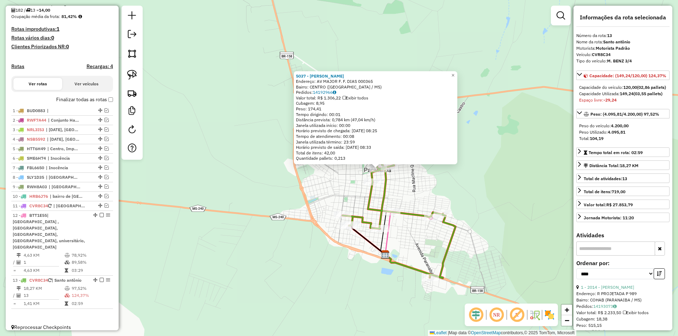
drag, startPoint x: 424, startPoint y: 187, endPoint x: 456, endPoint y: 185, distance: 32.2
click at [456, 185] on div "5037 - PEDRO ROBERTO MARTIN Endereço: AV MAJOR F. F. DIAS 000365 Bairro: CENTRO…" at bounding box center [339, 168] width 678 height 336
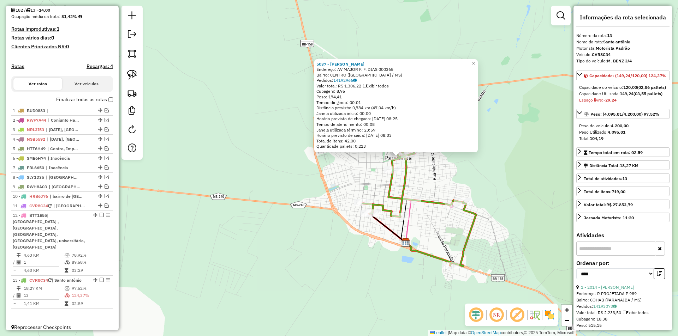
drag, startPoint x: 452, startPoint y: 191, endPoint x: 466, endPoint y: 179, distance: 18.8
click at [466, 179] on div "5037 - PEDRO ROBERTO MARTIN Endereço: AV MAJOR F. F. DIAS 000365 Bairro: CENTRO…" at bounding box center [339, 168] width 678 height 336
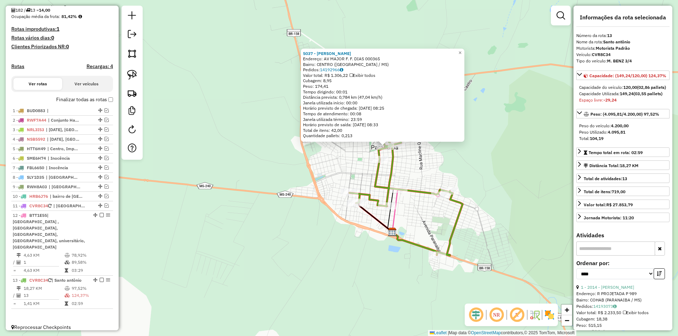
drag, startPoint x: 476, startPoint y: 184, endPoint x: 464, endPoint y: 173, distance: 16.0
click at [464, 173] on div "5037 - PEDRO ROBERTO MARTIN Endereço: AV MAJOR F. F. DIAS 000365 Bairro: CENTRO…" at bounding box center [339, 168] width 678 height 336
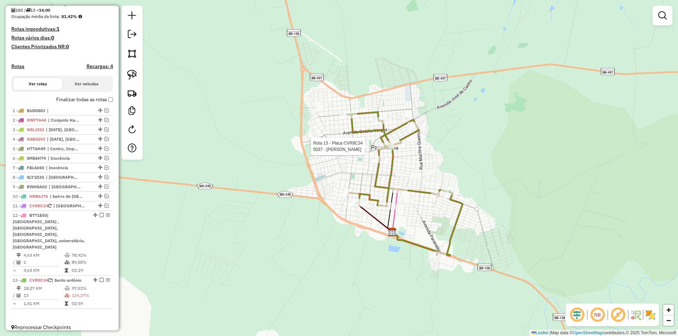
select select "*********"
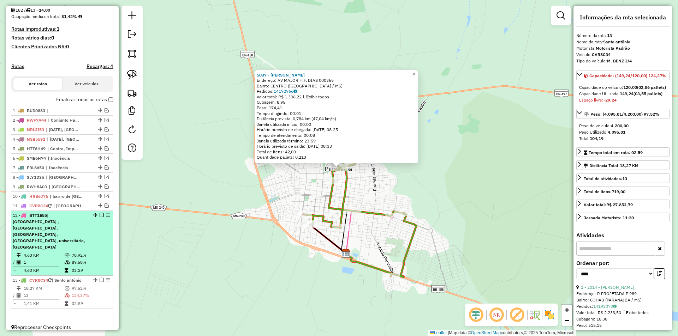
drag, startPoint x: 100, startPoint y: 273, endPoint x: 88, endPoint y: 246, distance: 28.9
click at [100, 278] on em at bounding box center [102, 280] width 4 height 4
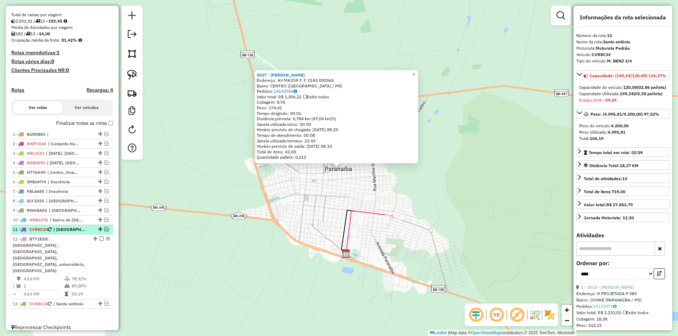
click at [104, 232] on em at bounding box center [106, 229] width 4 height 4
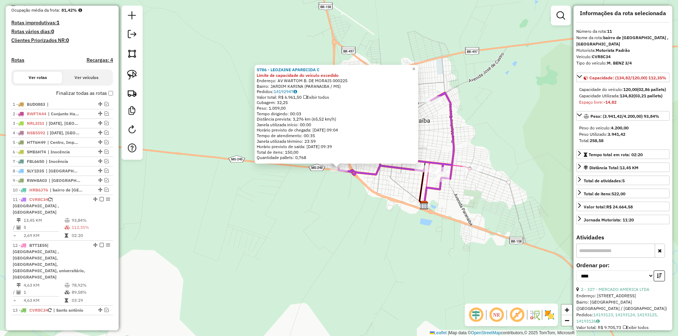
scroll to position [0, 0]
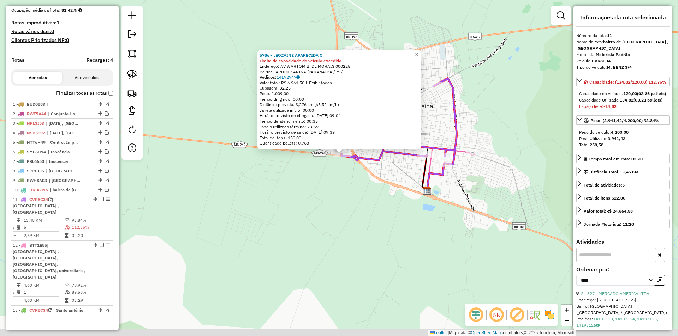
drag, startPoint x: 204, startPoint y: 227, endPoint x: 204, endPoint y: 212, distance: 15.5
click at [204, 212] on div "5786 - LEOZAINE APARECIDA C Limite de capacidade do veículo excedido Endereço: …" at bounding box center [339, 168] width 678 height 336
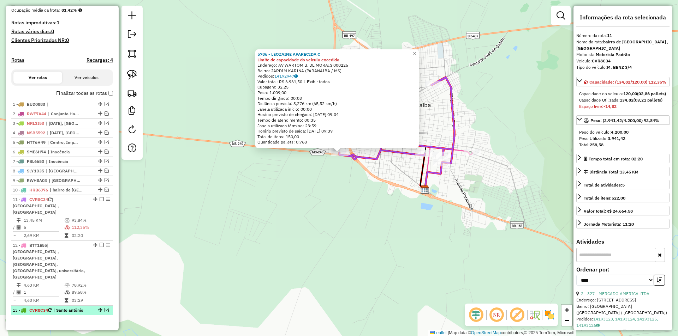
click at [106, 308] on em at bounding box center [106, 310] width 4 height 4
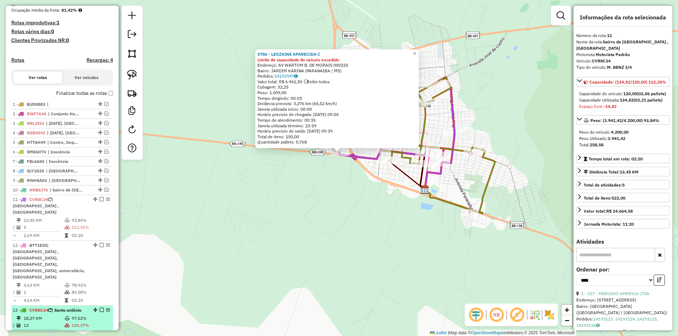
scroll to position [196, 0]
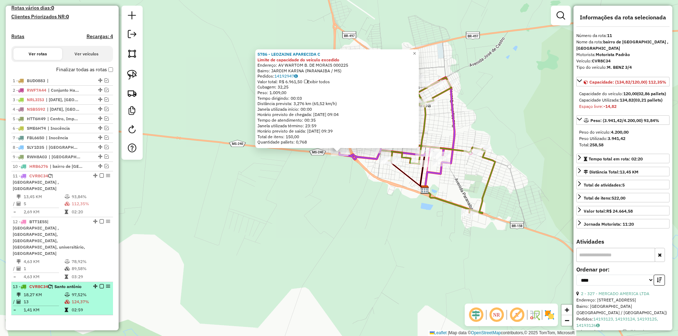
click at [52, 292] on td "18,27 KM" at bounding box center [43, 295] width 41 height 7
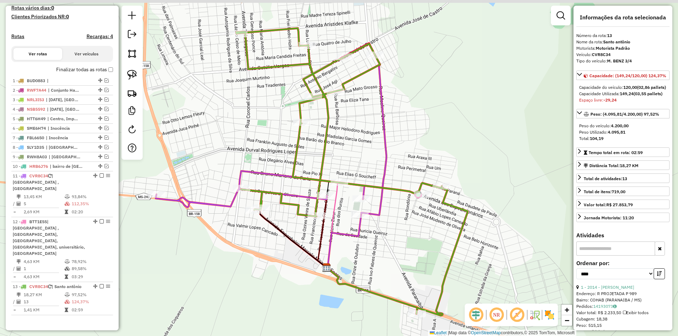
drag, startPoint x: 389, startPoint y: 246, endPoint x: 401, endPoint y: 250, distance: 13.0
click at [401, 250] on div "Janela de atendimento Grade de atendimento Capacidade Transportadoras Veículos …" at bounding box center [339, 168] width 678 height 336
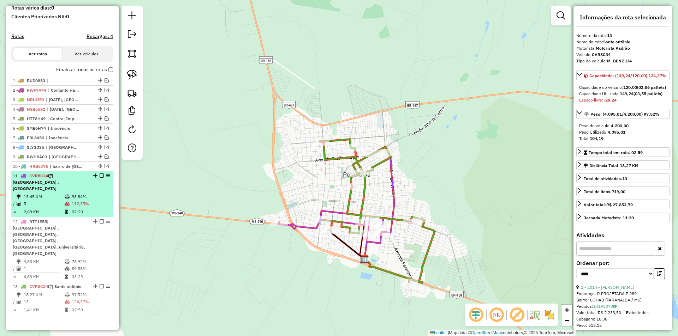
click at [53, 189] on span "| [GEOGRAPHIC_DATA] , [GEOGRAPHIC_DATA]" at bounding box center [36, 182] width 46 height 18
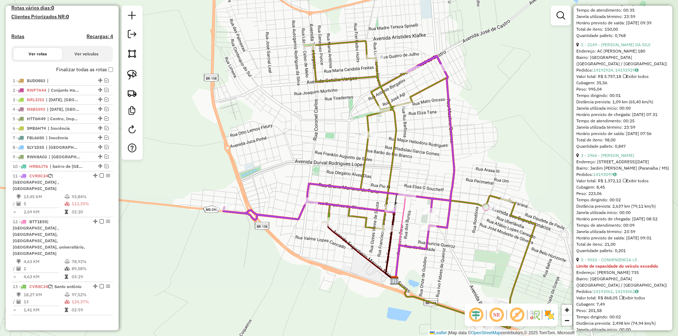
scroll to position [497, 0]
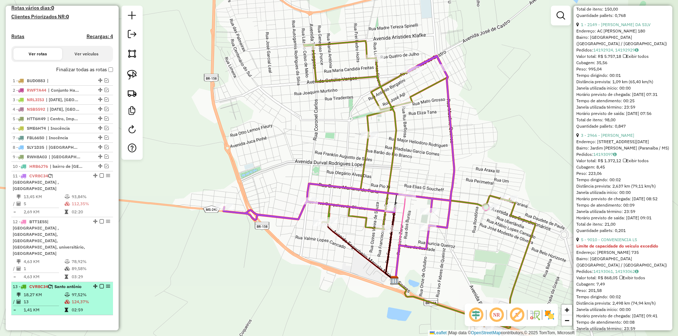
click at [101, 285] on em at bounding box center [102, 287] width 4 height 4
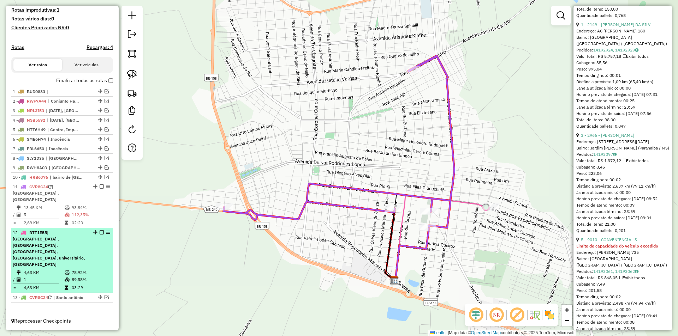
scroll to position [173, 0]
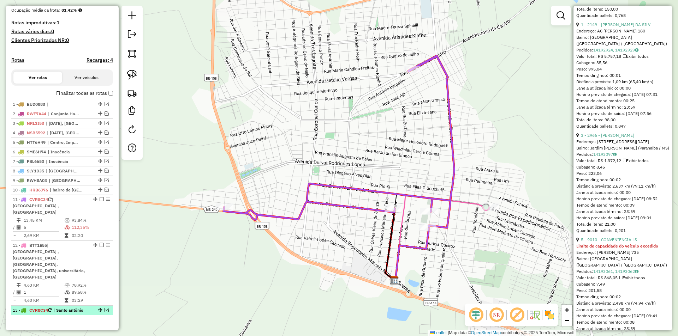
click at [104, 308] on em at bounding box center [106, 310] width 4 height 4
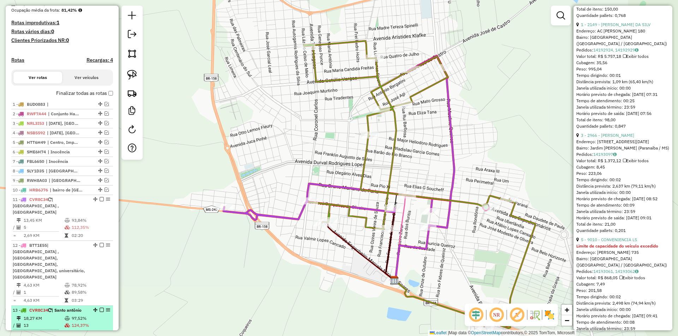
scroll to position [196, 0]
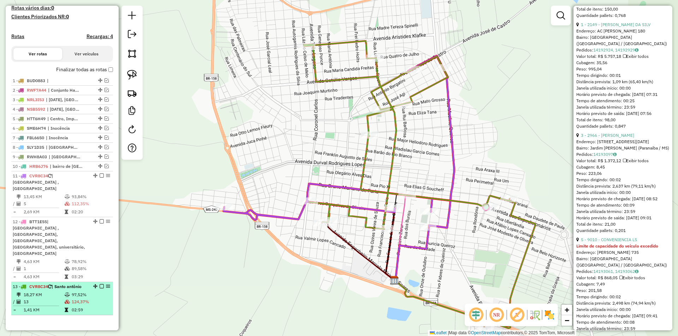
click at [52, 292] on td "18,27 KM" at bounding box center [43, 295] width 41 height 7
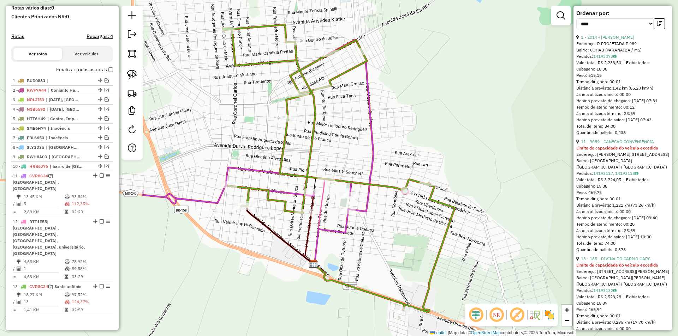
scroll to position [0, 0]
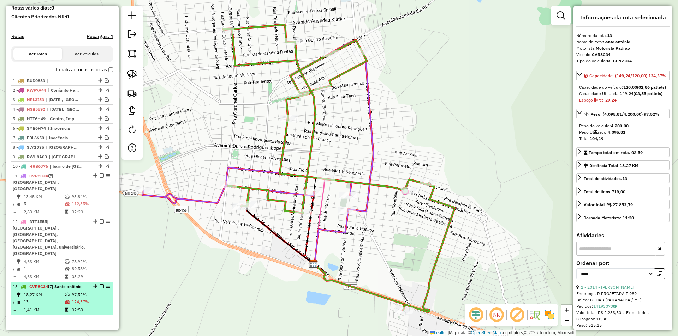
click at [100, 285] on em at bounding box center [102, 287] width 4 height 4
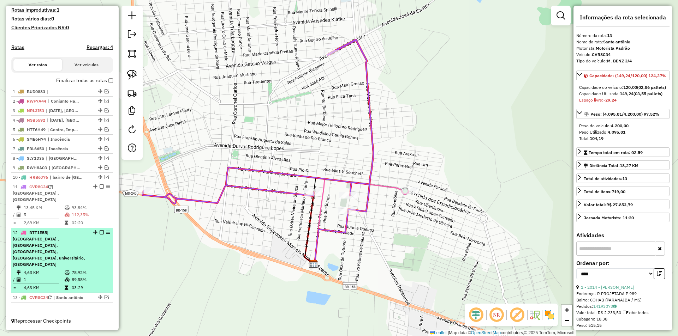
scroll to position [173, 0]
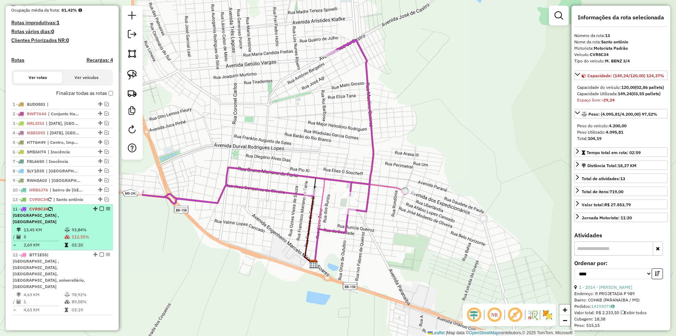
drag, startPoint x: 98, startPoint y: 296, endPoint x: 94, endPoint y: 217, distance: 79.2
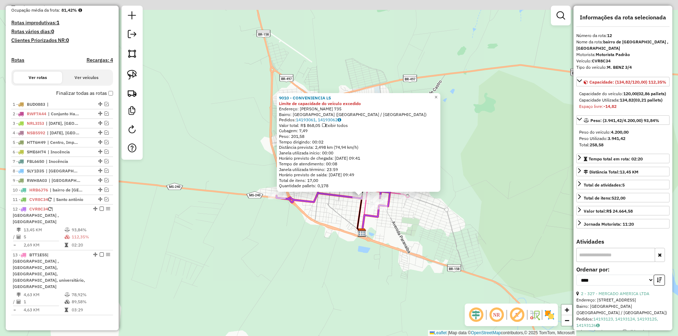
drag, startPoint x: 433, startPoint y: 230, endPoint x: 464, endPoint y: 247, distance: 34.8
click at [464, 247] on div "9010 - CONVENIENCIA LS Limite de capacidade do veículo excedido Endereço: FRANC…" at bounding box center [339, 168] width 678 height 336
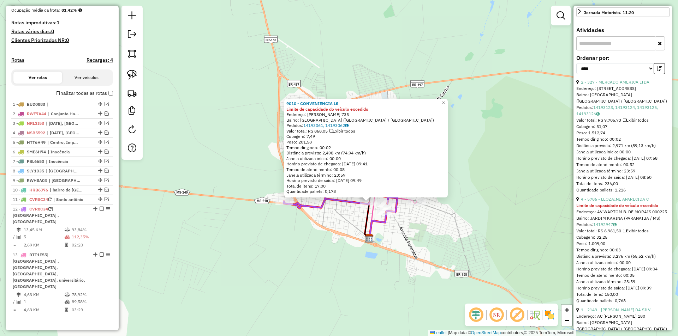
scroll to position [247, 0]
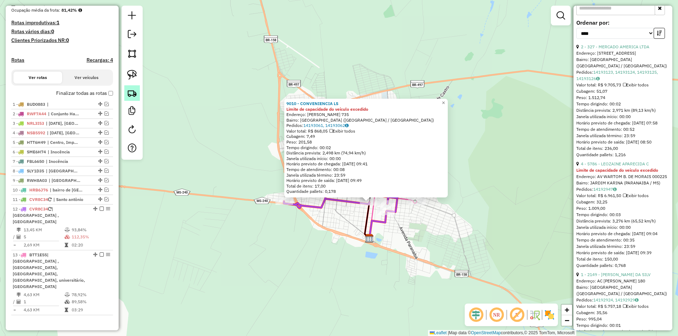
drag, startPoint x: 142, startPoint y: 96, endPoint x: 134, endPoint y: 95, distance: 8.2
click at [142, 96] on div at bounding box center [131, 83] width 21 height 154
click at [134, 95] on img at bounding box center [132, 93] width 10 height 10
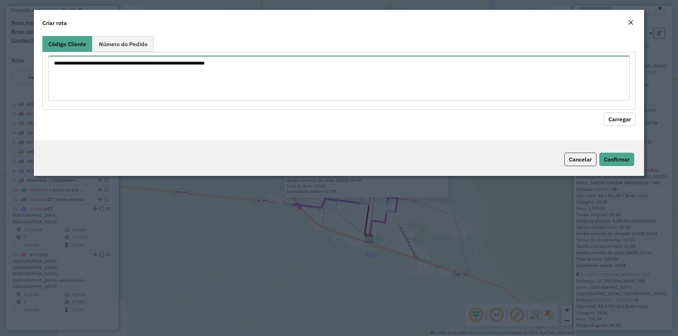
click at [120, 63] on textarea at bounding box center [338, 78] width 581 height 45
type textarea "*** ****"
click at [624, 121] on button "Carregar" at bounding box center [620, 119] width 32 height 13
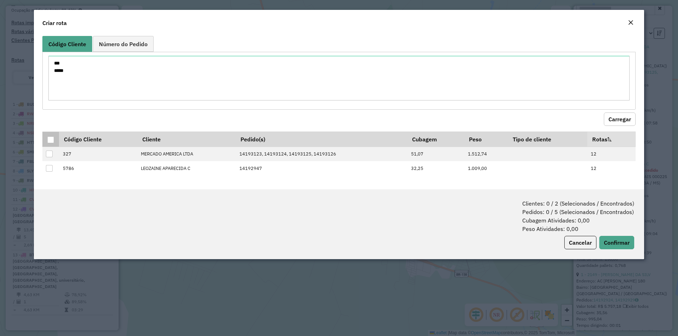
click at [48, 140] on div at bounding box center [50, 140] width 7 height 7
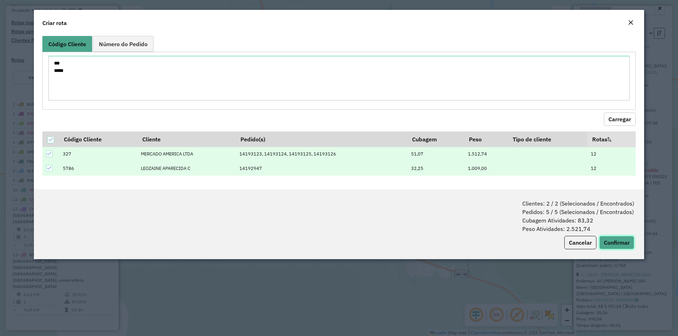
click at [617, 245] on button "Confirmar" at bounding box center [616, 242] width 35 height 13
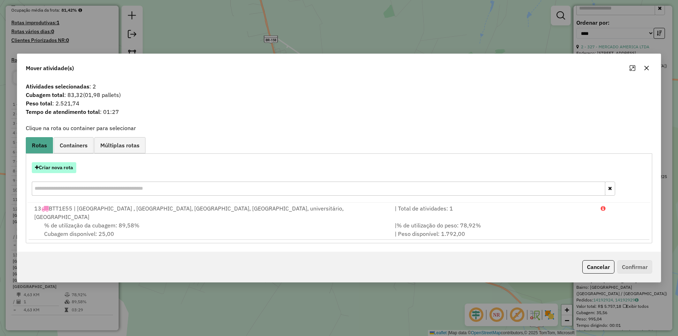
click at [59, 173] on button "Criar nova rota" at bounding box center [54, 167] width 44 height 11
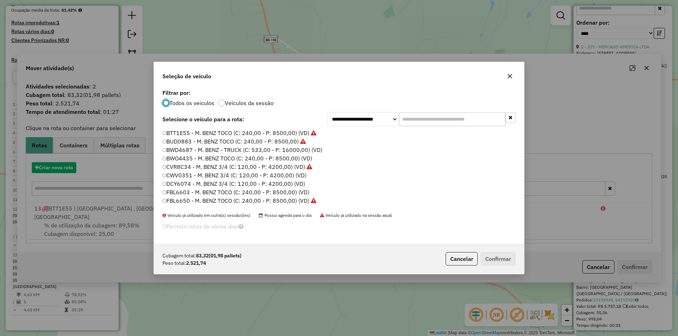
scroll to position [4, 2]
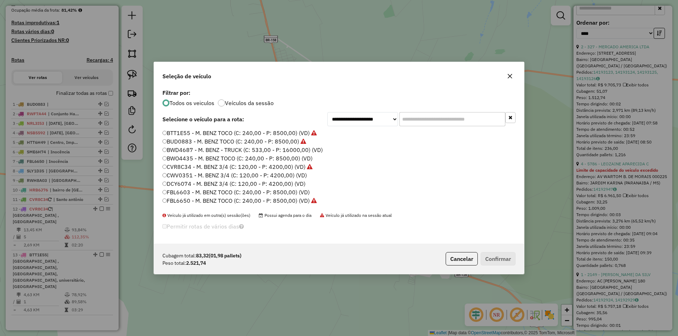
click at [185, 166] on label "CVR8C34 - M. BENZ 3/4 (C: 120,00 - P: 4200,00) (VD)" at bounding box center [237, 167] width 150 height 8
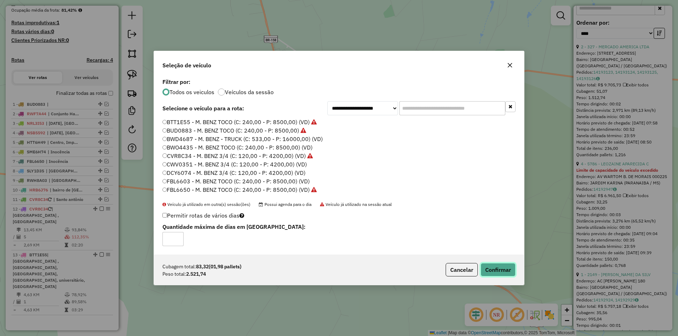
click at [496, 266] on button "Confirmar" at bounding box center [497, 269] width 35 height 13
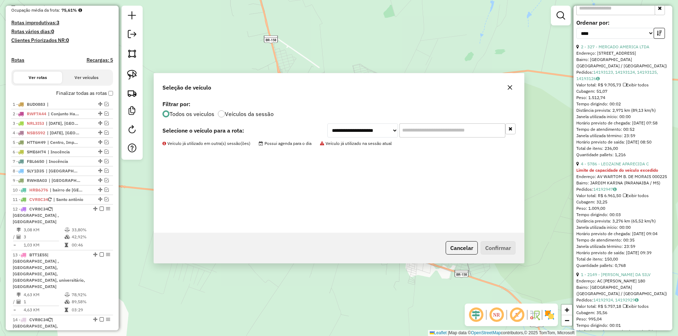
scroll to position [234, 0]
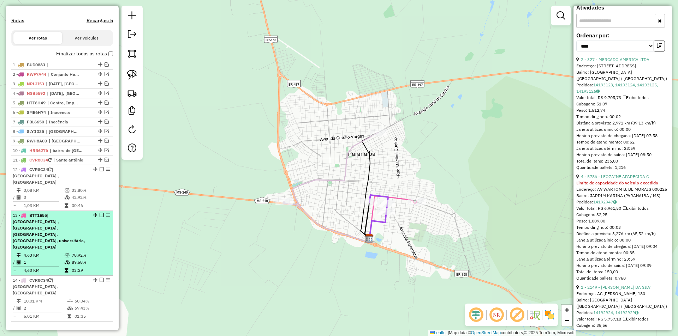
click at [100, 278] on em at bounding box center [102, 280] width 4 height 4
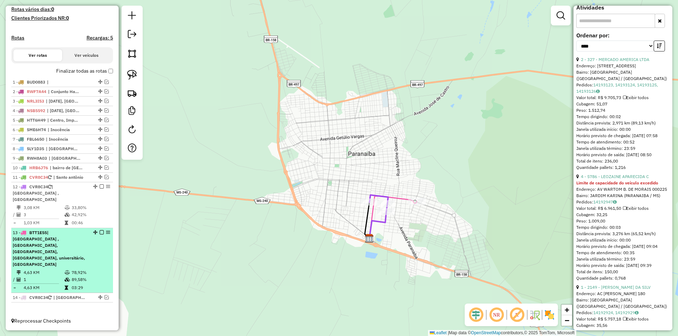
scroll to position [182, 0]
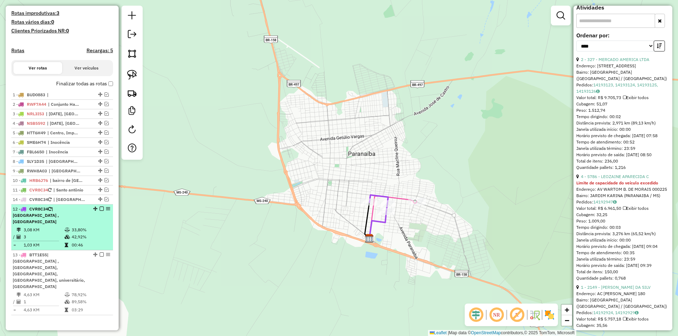
drag, startPoint x: 97, startPoint y: 299, endPoint x: 102, endPoint y: 212, distance: 87.6
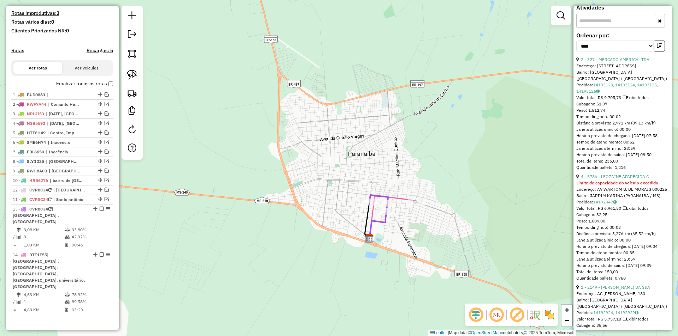
drag, startPoint x: 97, startPoint y: 205, endPoint x: 100, endPoint y: 196, distance: 9.5
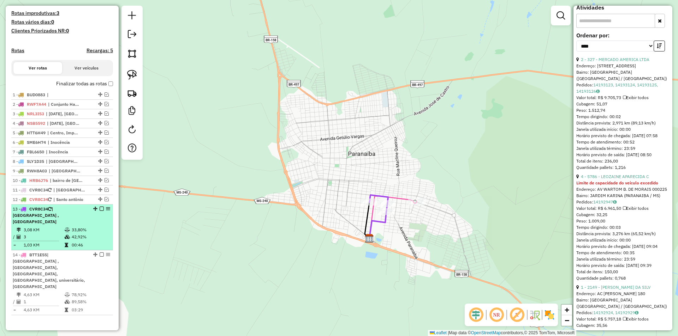
click at [81, 223] on div "13 - CVR8C34 | bairro de lurdes , Santo antônio" at bounding box center [50, 215] width 75 height 19
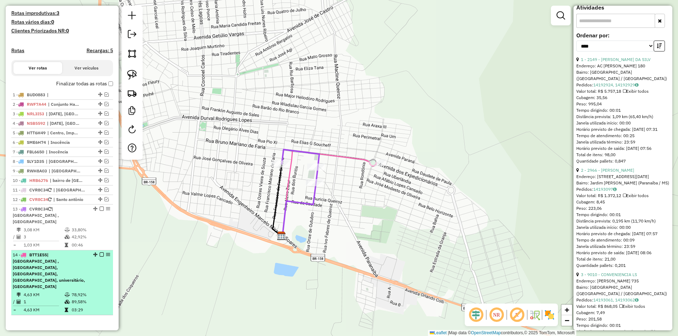
click at [62, 270] on span "| [GEOGRAPHIC_DATA] , [GEOGRAPHIC_DATA], [GEOGRAPHIC_DATA], [GEOGRAPHIC_DATA], …" at bounding box center [49, 270] width 72 height 37
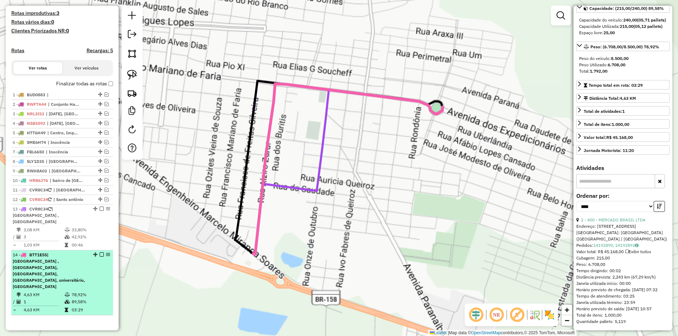
scroll to position [99, 0]
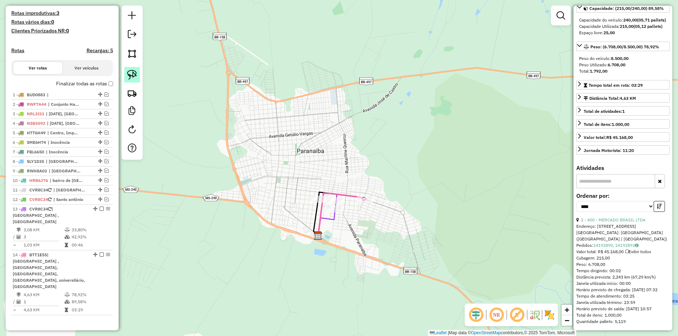
click at [129, 78] on img at bounding box center [132, 75] width 10 height 10
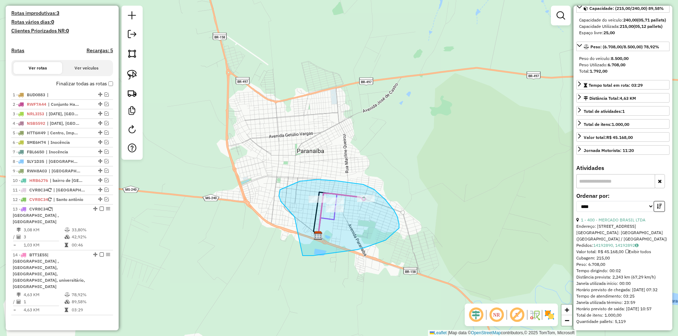
drag, startPoint x: 294, startPoint y: 217, endPoint x: 302, endPoint y: 256, distance: 39.6
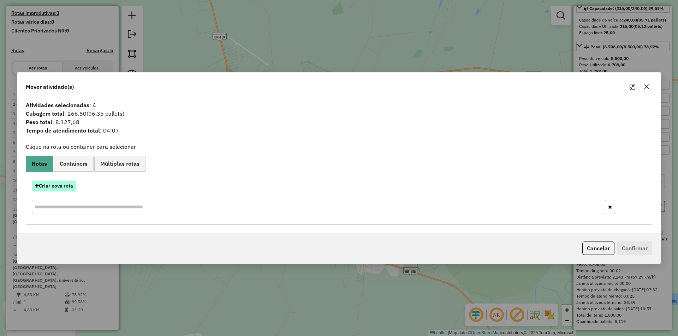
click at [66, 188] on button "Criar nova rota" at bounding box center [54, 186] width 44 height 11
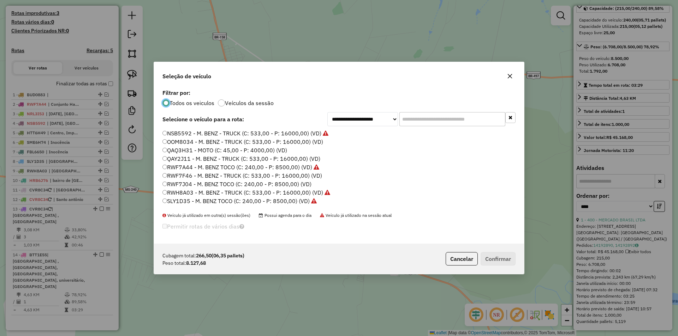
scroll to position [212, 0]
click at [189, 182] on label "RWF7J04 - M. BENZ TOCO (C: 240,00 - P: 8500,00) (VD)" at bounding box center [236, 184] width 149 height 8
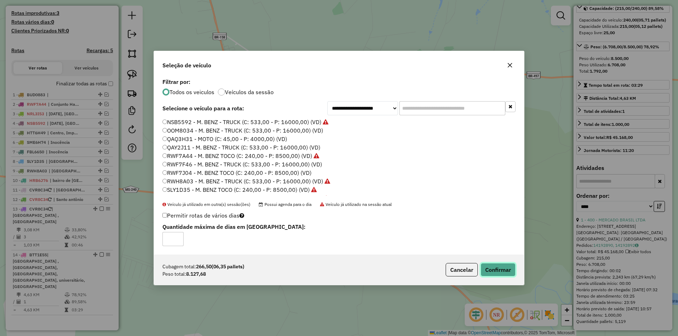
click at [495, 270] on button "Confirmar" at bounding box center [497, 269] width 35 height 13
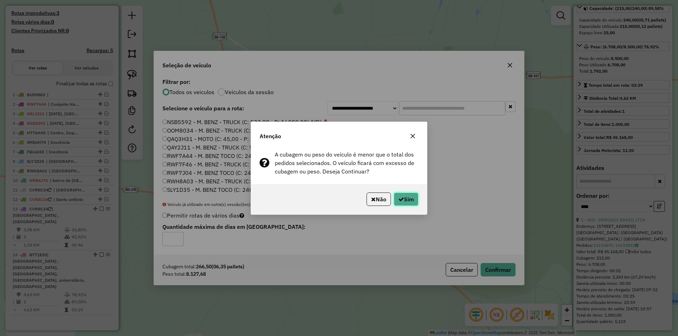
click at [412, 198] on button "Sim" at bounding box center [406, 199] width 25 height 13
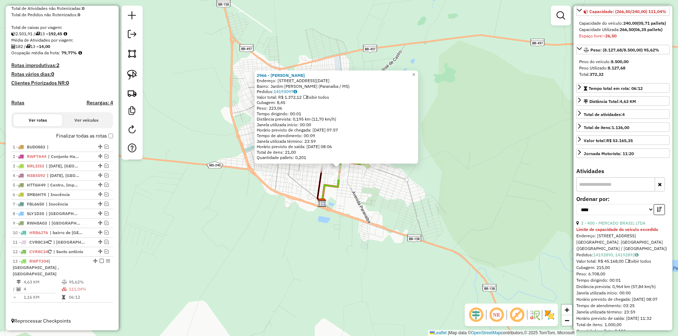
scroll to position [0, 0]
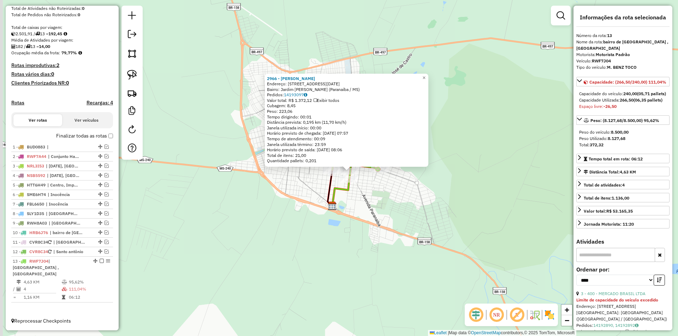
drag, startPoint x: 354, startPoint y: 185, endPoint x: 364, endPoint y: 189, distance: 11.2
click at [364, 189] on div "2966 - MARCIONE CHAGAS Endereço: Rua Onze de Outubro, 1340 Bairro: Jardim Danie…" at bounding box center [339, 168] width 678 height 336
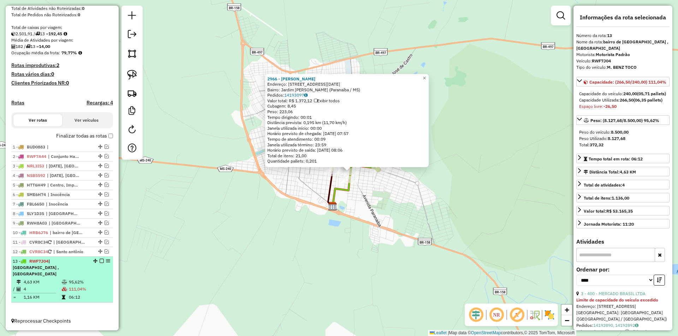
click at [100, 263] on em at bounding box center [102, 261] width 4 height 4
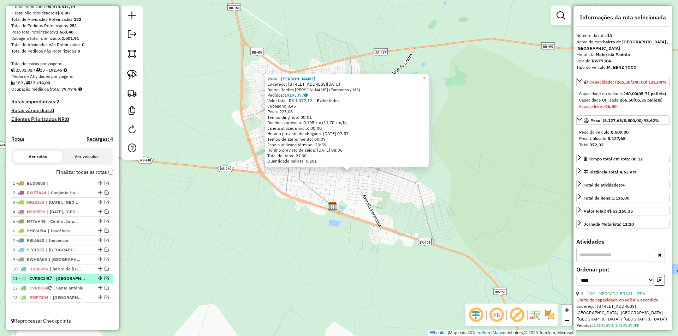
click at [104, 280] on em at bounding box center [106, 278] width 4 height 4
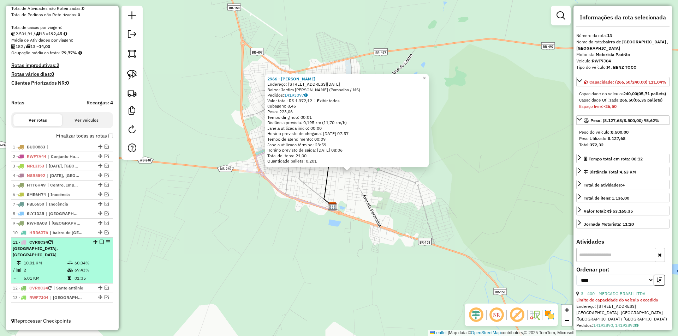
click at [68, 256] on div "11 - CVR8C34 | Jardim Redentora, vila nova" at bounding box center [50, 248] width 75 height 19
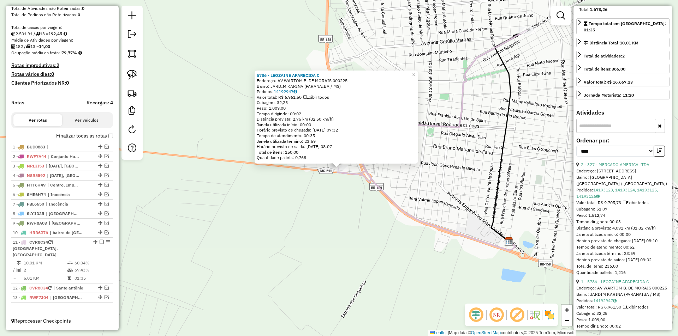
scroll to position [0, 0]
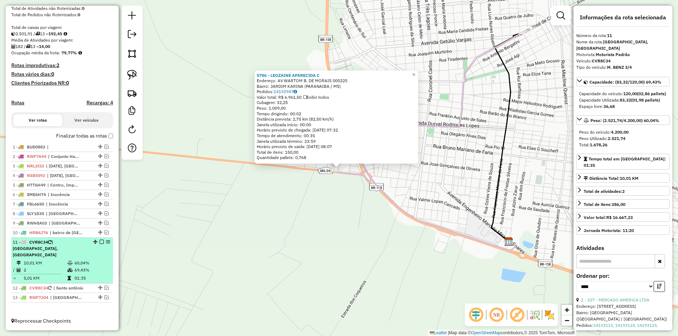
click at [100, 244] on em at bounding box center [102, 242] width 4 height 4
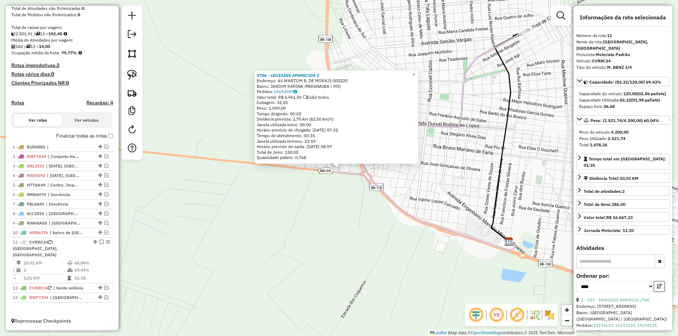
scroll to position [100, 0]
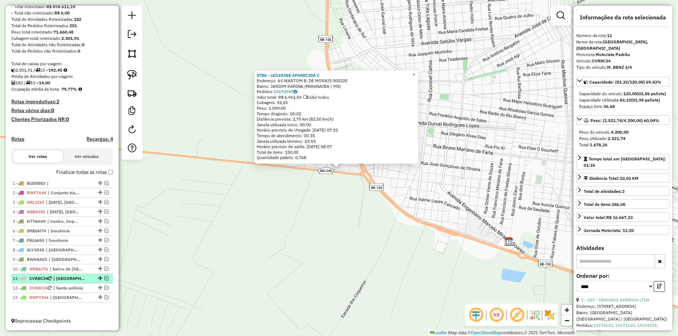
click at [104, 277] on em at bounding box center [106, 278] width 4 height 4
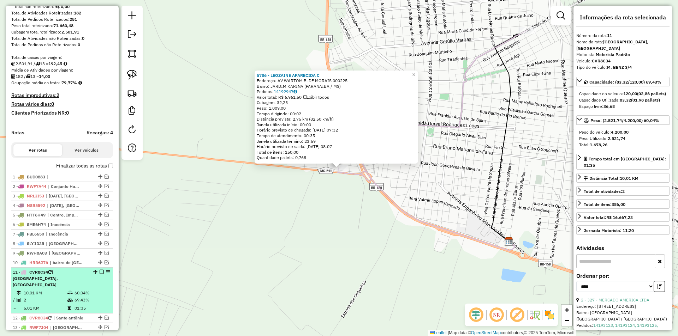
scroll to position [130, 0]
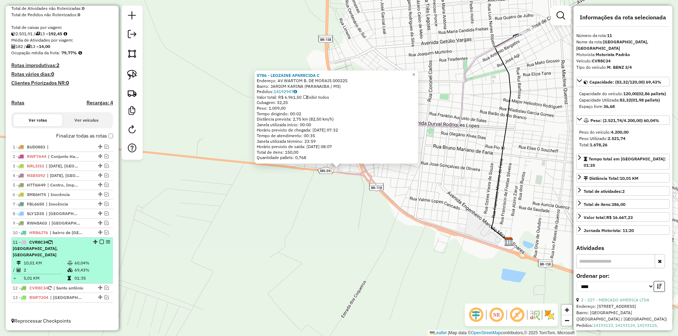
click at [67, 263] on icon at bounding box center [69, 263] width 5 height 4
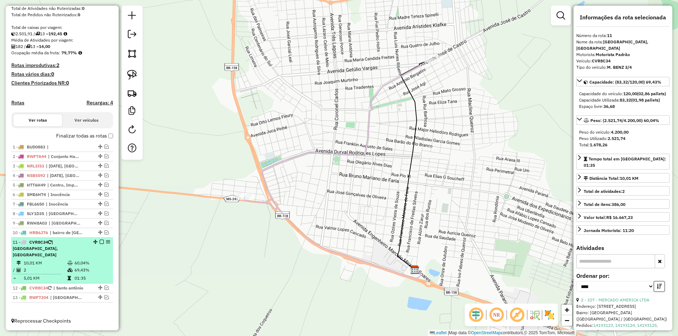
click at [100, 244] on em at bounding box center [102, 242] width 4 height 4
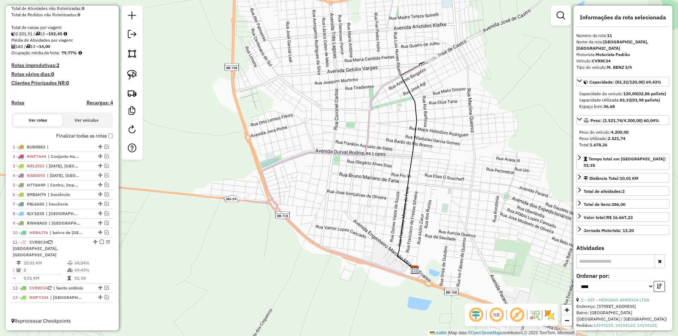
scroll to position [100, 0]
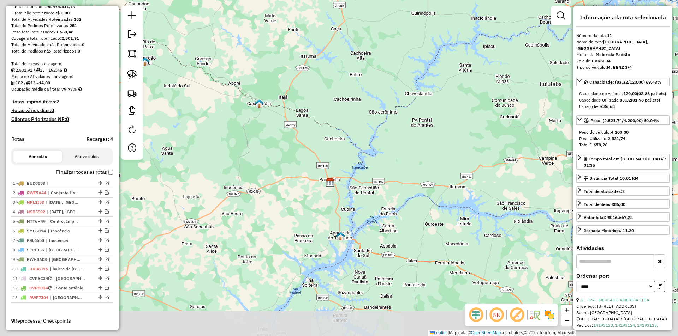
drag, startPoint x: 337, startPoint y: 214, endPoint x: 420, endPoint y: 160, distance: 98.8
click at [420, 160] on div "Janela de atendimento Grade de atendimento Capacidade Transportadoras Veículos …" at bounding box center [339, 168] width 678 height 336
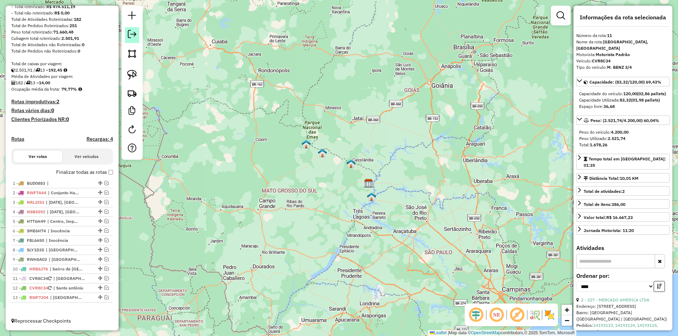
click at [134, 34] on em at bounding box center [132, 34] width 8 height 8
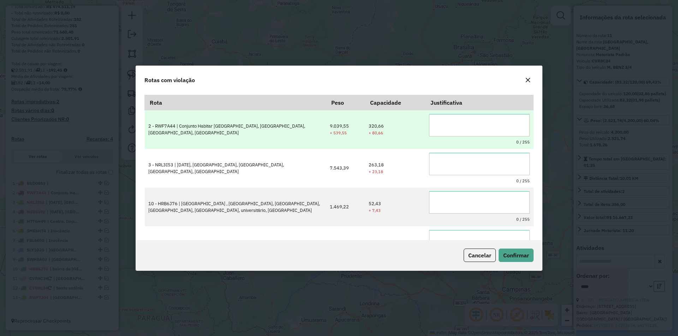
scroll to position [0, 0]
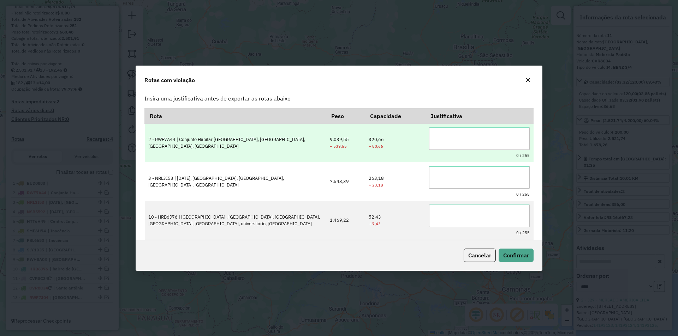
click at [467, 140] on textarea at bounding box center [479, 138] width 101 height 23
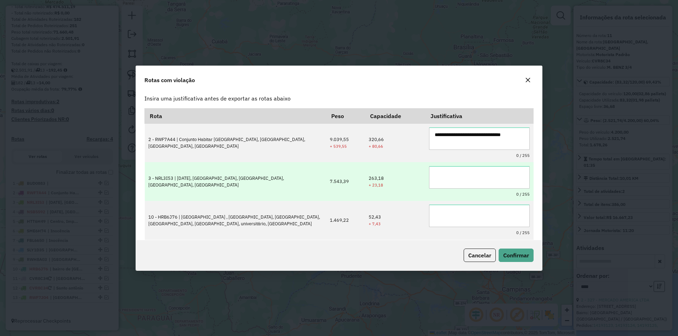
type textarea "**********"
click at [482, 177] on textarea "***" at bounding box center [479, 177] width 101 height 23
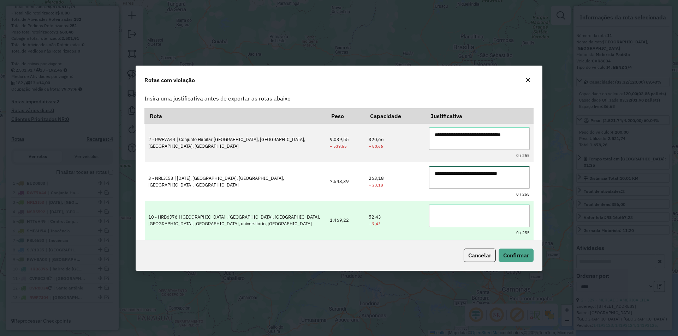
type textarea "**********"
click at [502, 218] on textarea "****" at bounding box center [479, 216] width 101 height 23
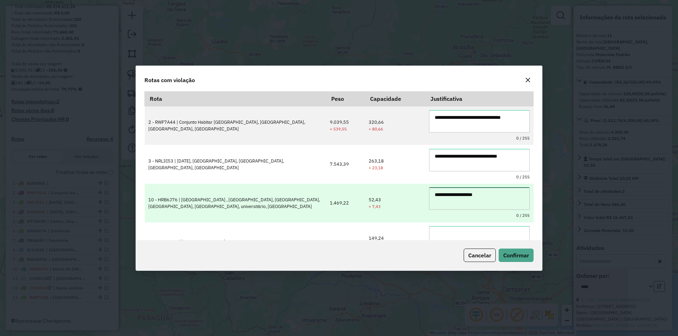
scroll to position [77, 0]
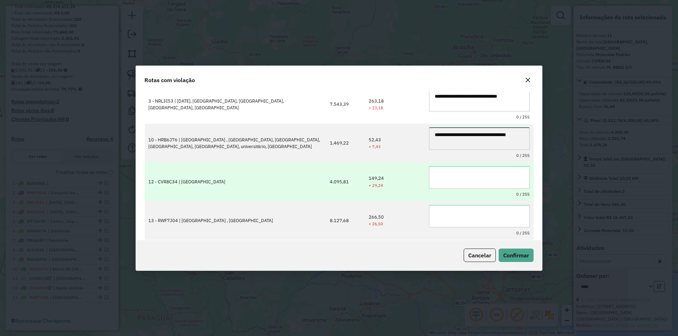
type textarea "**********"
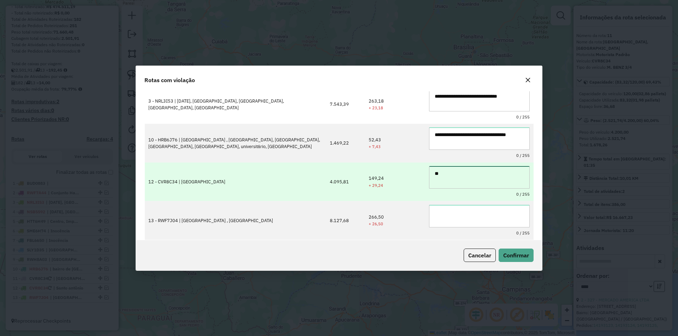
click at [510, 182] on textarea "**" at bounding box center [479, 177] width 101 height 23
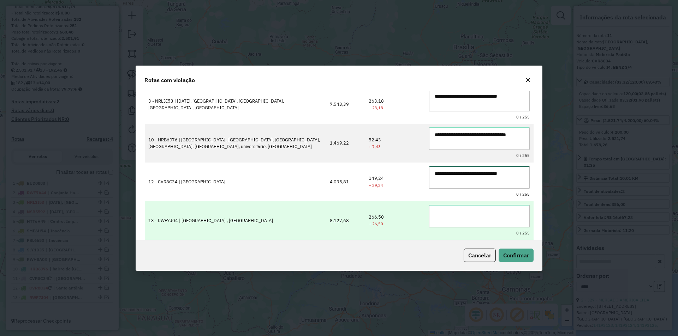
type textarea "**********"
click at [497, 218] on textarea "**" at bounding box center [479, 216] width 101 height 23
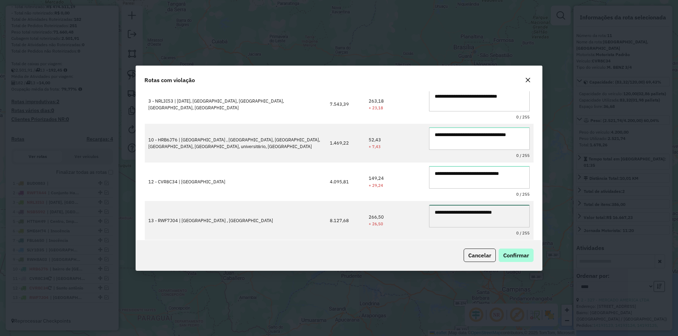
type textarea "**********"
click at [524, 256] on span "Confirmar" at bounding box center [516, 255] width 26 height 7
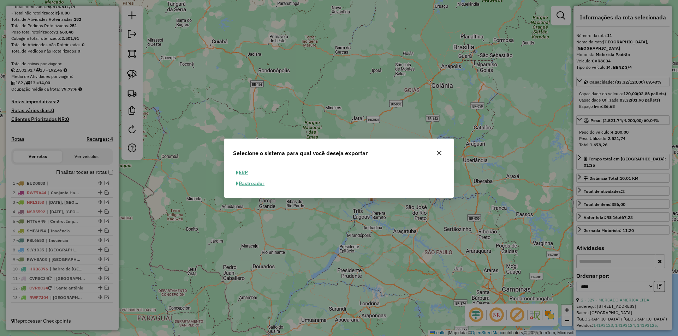
click at [244, 172] on button "ERP" at bounding box center [242, 172] width 18 height 11
select select "**"
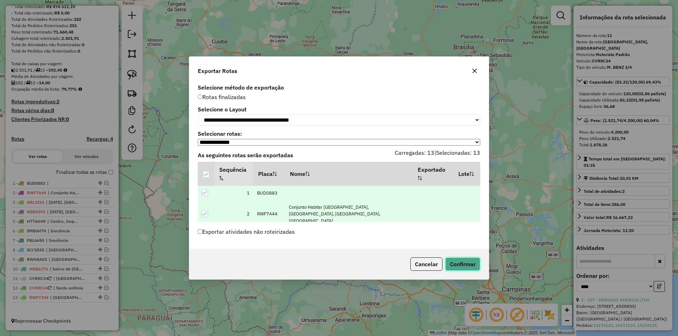
click at [456, 266] on button "Confirmar" at bounding box center [462, 264] width 35 height 13
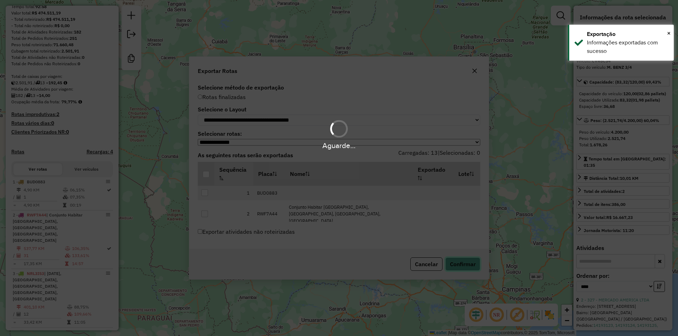
scroll to position [231, 0]
